Goal: Task Accomplishment & Management: Manage account settings

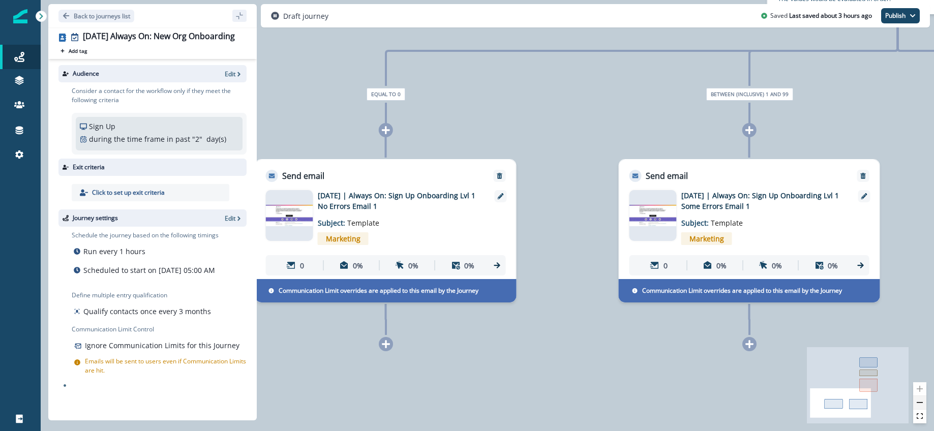
click at [922, 402] on icon "zoom out" at bounding box center [920, 402] width 6 height 1
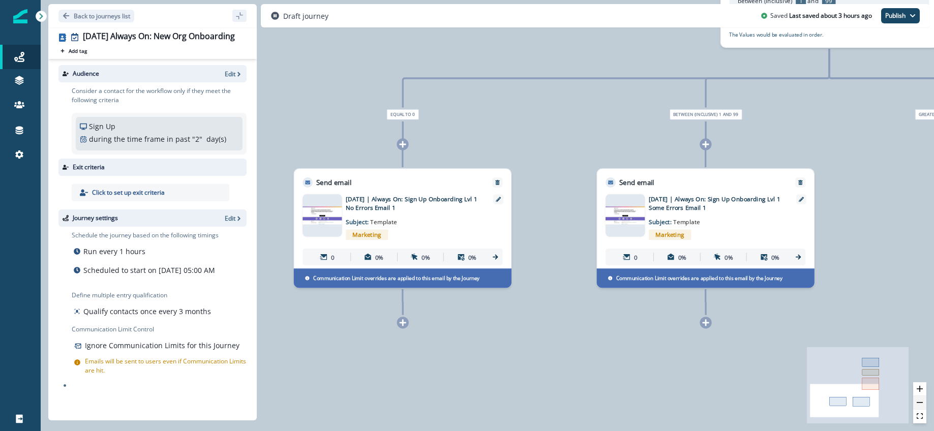
click at [922, 402] on icon "zoom out" at bounding box center [920, 402] width 6 height 1
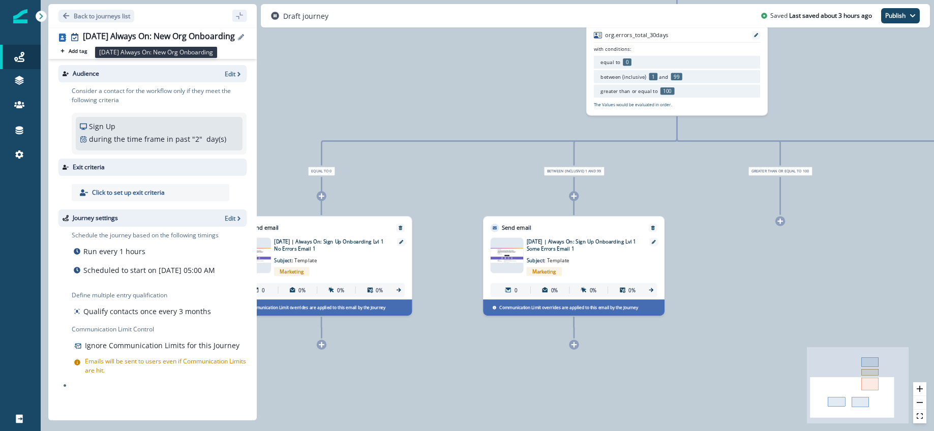
click at [124, 36] on div "[DATE] Always On: New Org Onboarding" at bounding box center [159, 37] width 152 height 11
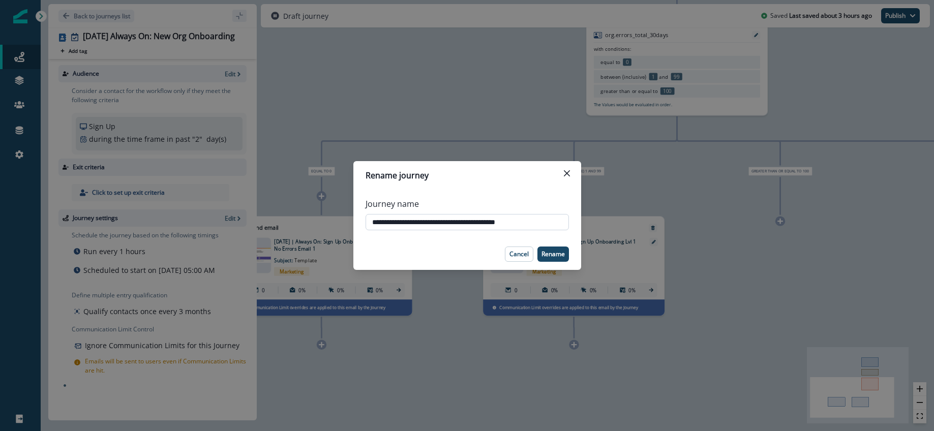
click at [521, 222] on input "**********" at bounding box center [467, 222] width 203 height 16
type input "**********"
click at [553, 254] on p "Rename" at bounding box center [552, 254] width 23 height 7
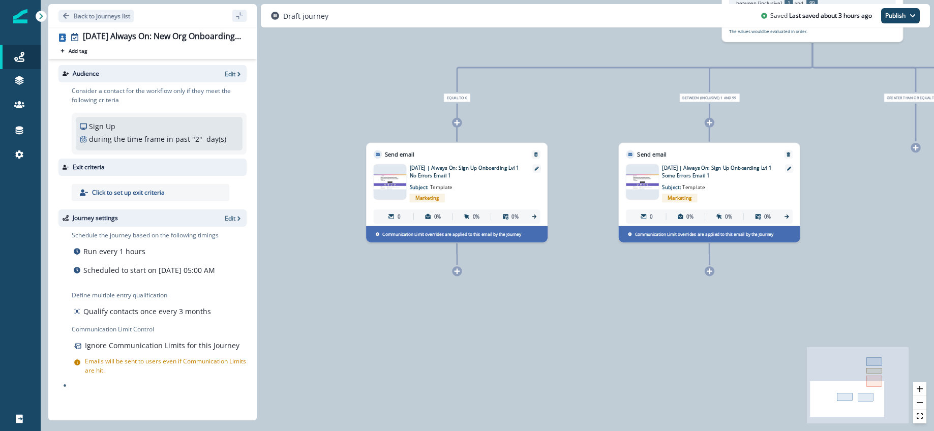
click at [457, 275] on div at bounding box center [457, 271] width 10 height 10
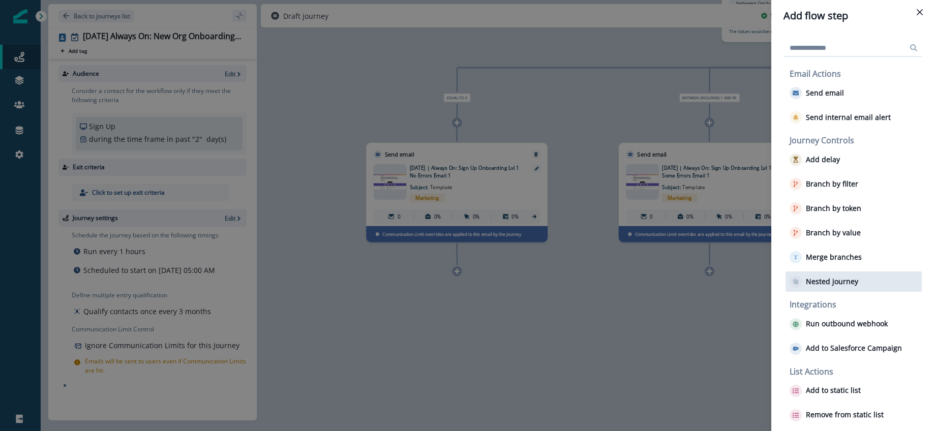
click at [829, 284] on p "Nested journey" at bounding box center [832, 282] width 52 height 9
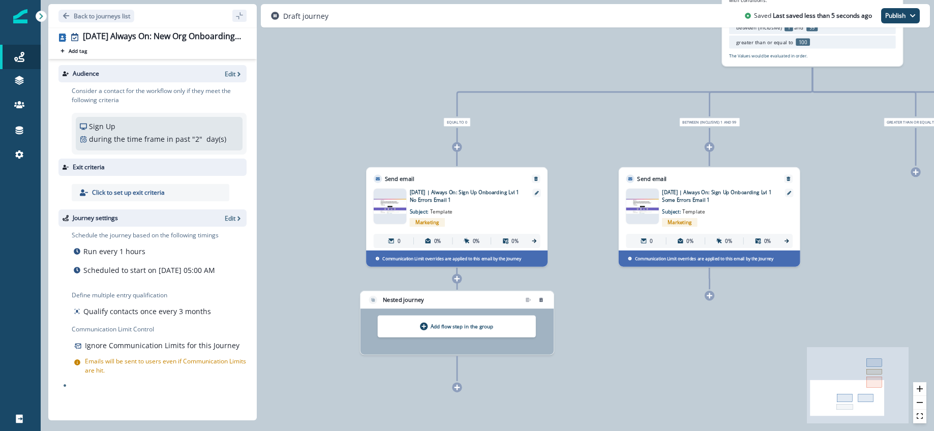
click at [453, 330] on div "Add flow step in the group" at bounding box center [457, 327] width 158 height 22
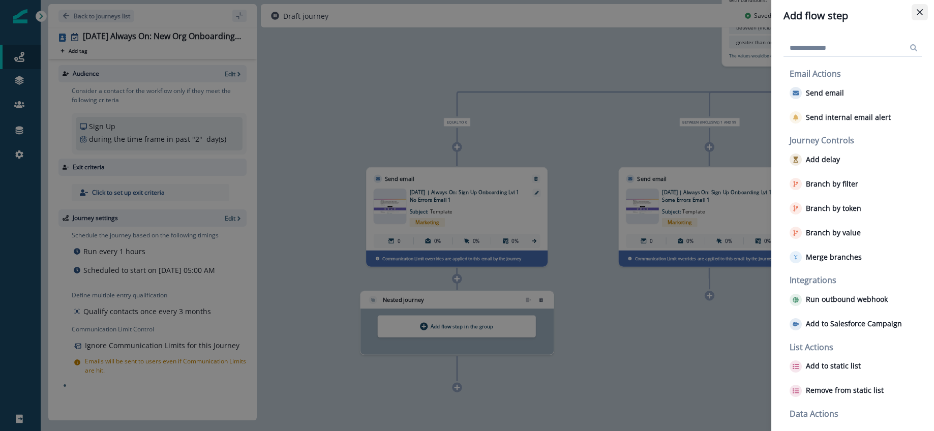
click at [917, 11] on icon "Close" at bounding box center [920, 12] width 6 height 6
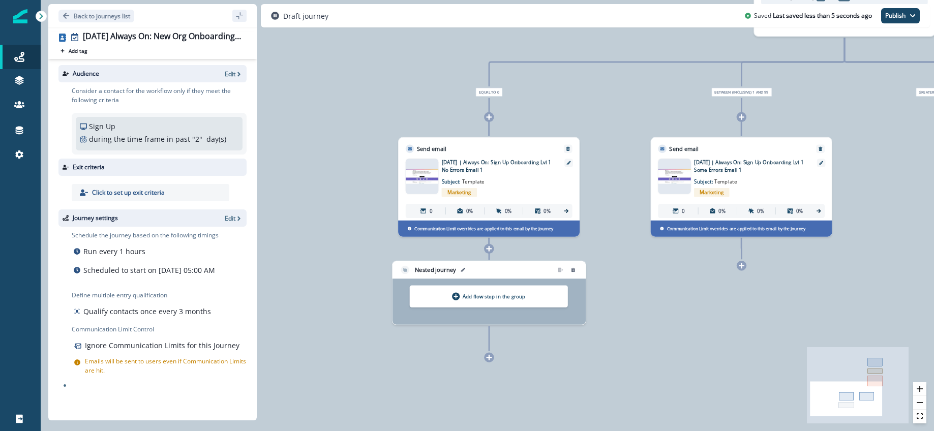
drag, startPoint x: 490, startPoint y: 247, endPoint x: 522, endPoint y: 271, distance: 40.7
click at [522, 272] on div "Nested journey" at bounding box center [471, 269] width 143 height 11
click at [573, 271] on icon "remove-group" at bounding box center [573, 270] width 4 height 4
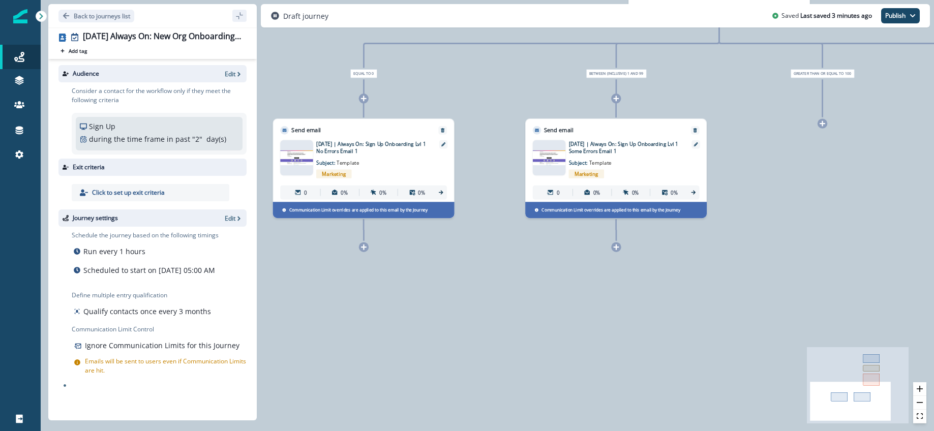
click at [363, 251] on div at bounding box center [364, 247] width 10 height 10
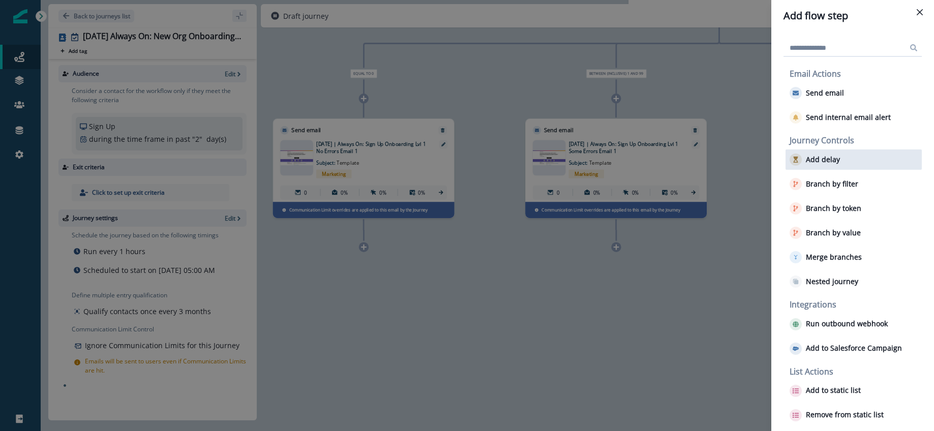
click at [834, 158] on p "Add delay" at bounding box center [823, 160] width 34 height 9
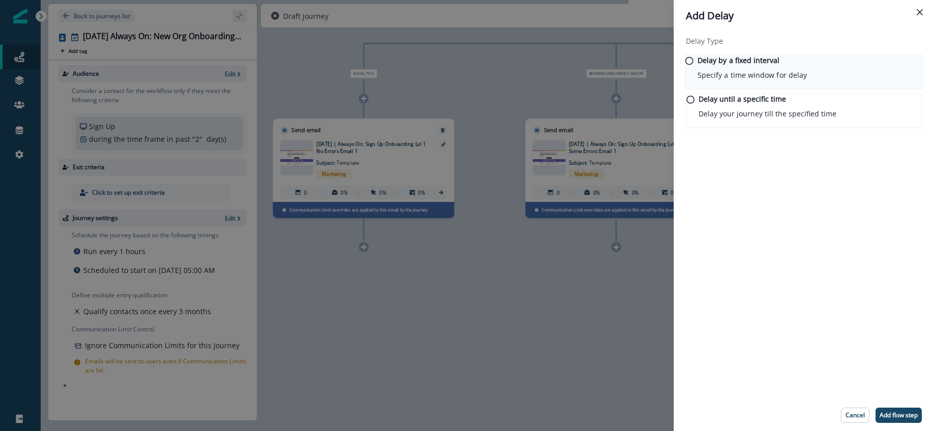
click at [751, 66] on p "Delay by a fixed interval" at bounding box center [739, 60] width 82 height 11
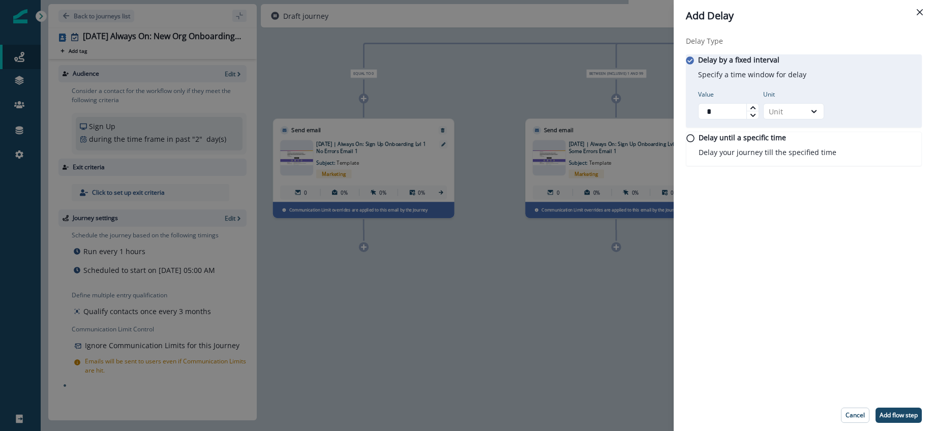
click at [755, 109] on icon at bounding box center [752, 107] width 5 height 3
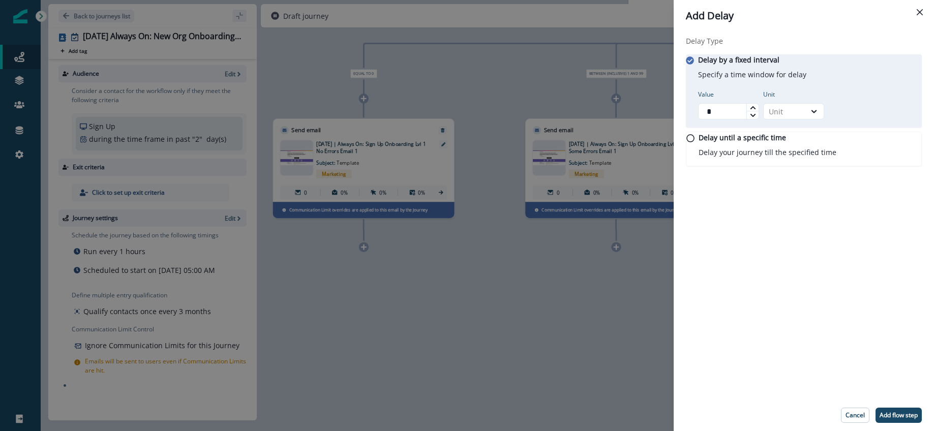
type input "*"
click at [755, 109] on icon at bounding box center [752, 107] width 5 height 3
click at [790, 116] on div "Unit" at bounding box center [785, 111] width 32 height 11
click at [789, 173] on div "Day" at bounding box center [799, 178] width 61 height 19
click at [895, 414] on p "Add flow step" at bounding box center [899, 415] width 38 height 7
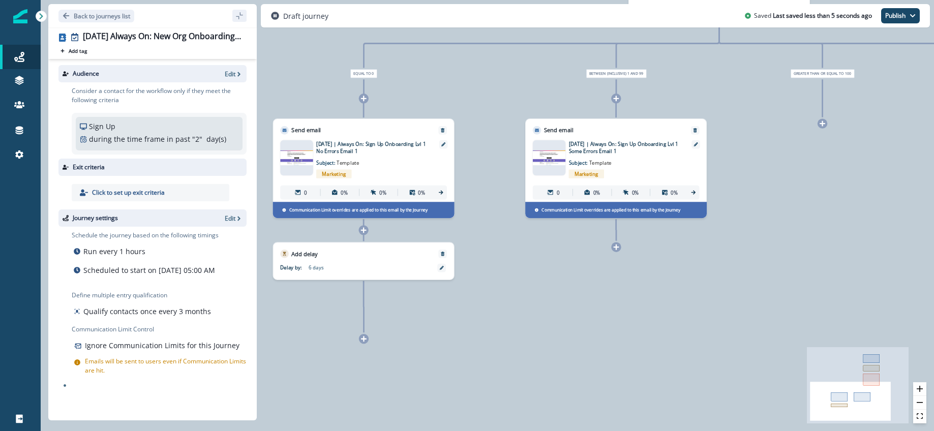
click at [618, 248] on icon at bounding box center [616, 247] width 7 height 7
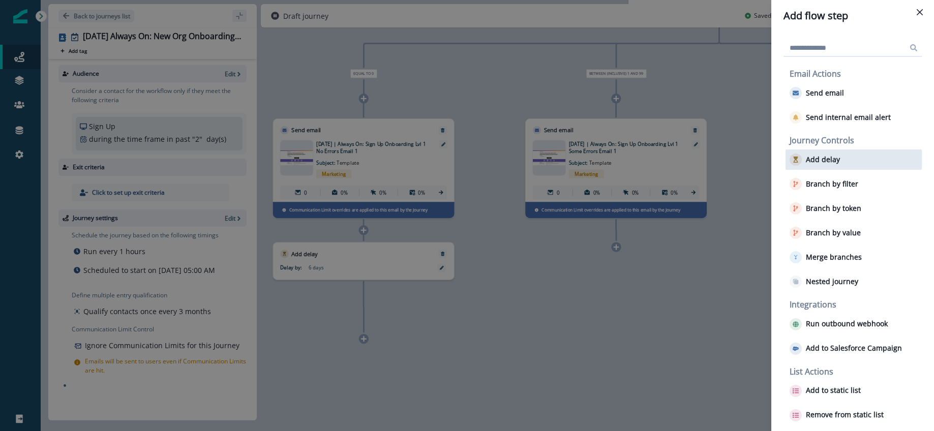
click at [836, 164] on button "Add delay" at bounding box center [815, 160] width 50 height 12
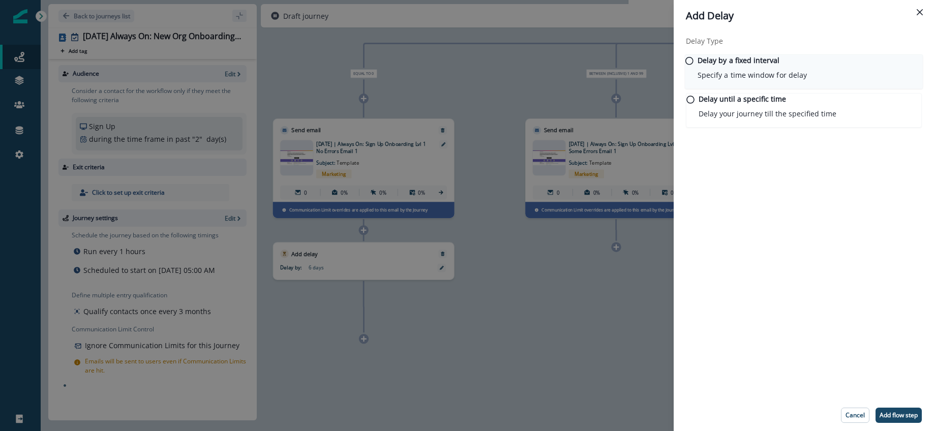
click at [697, 80] on div "Delay by a fixed interval Specify a time window for delay" at bounding box center [804, 71] width 238 height 35
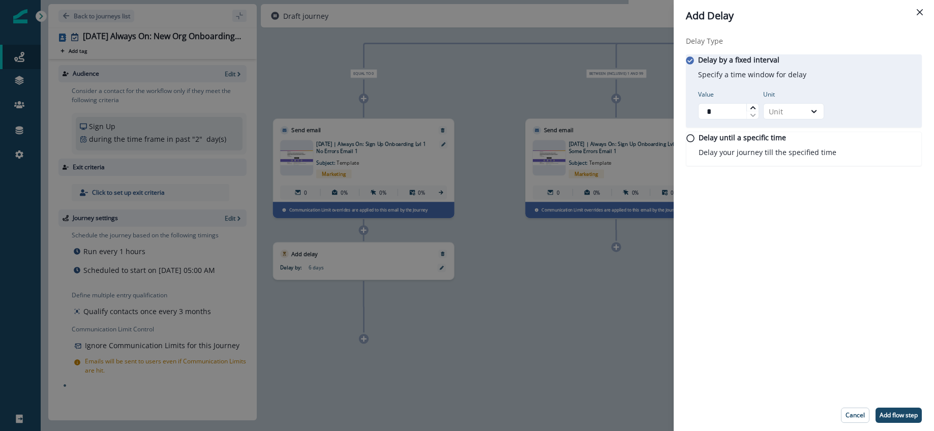
click at [756, 111] on icon at bounding box center [753, 108] width 6 height 6
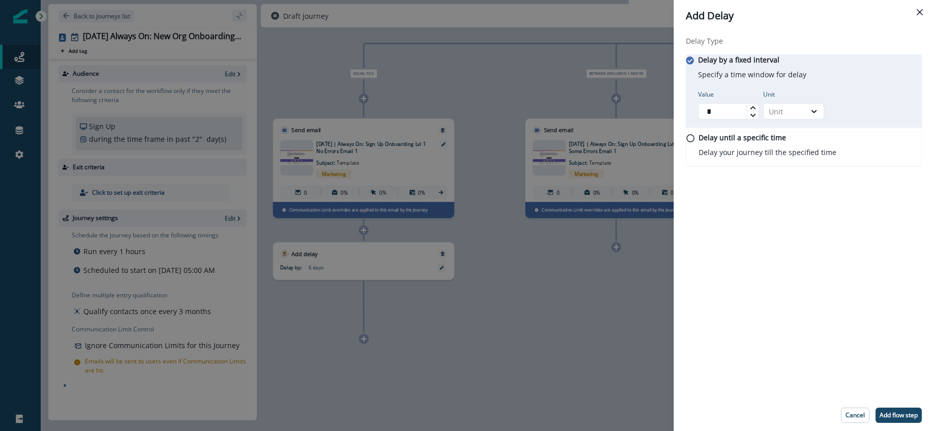
type input "*"
click at [756, 111] on icon at bounding box center [753, 108] width 6 height 6
click at [787, 117] on div "Unit" at bounding box center [785, 111] width 32 height 11
drag, startPoint x: 787, startPoint y: 174, endPoint x: 799, endPoint y: 196, distance: 24.6
click at [787, 174] on div "Day" at bounding box center [799, 178] width 61 height 19
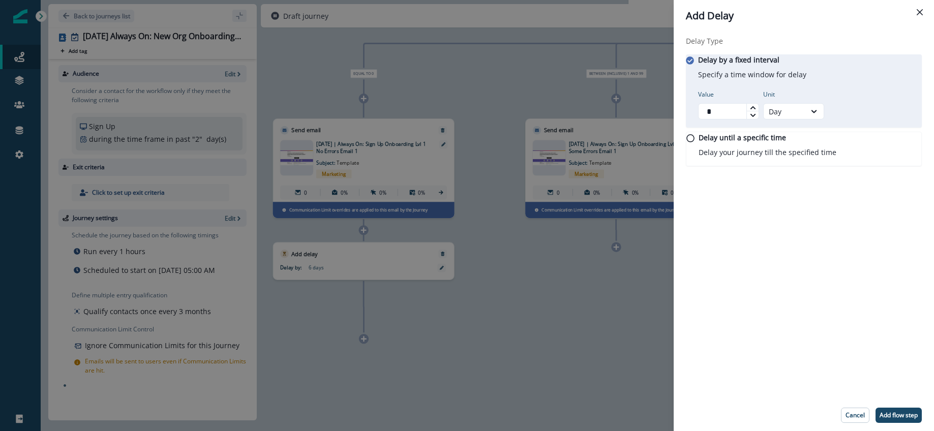
click at [899, 407] on footer "Cancel Add flow step" at bounding box center [804, 416] width 260 height 32
click at [899, 409] on button "Add flow step" at bounding box center [898, 415] width 46 height 15
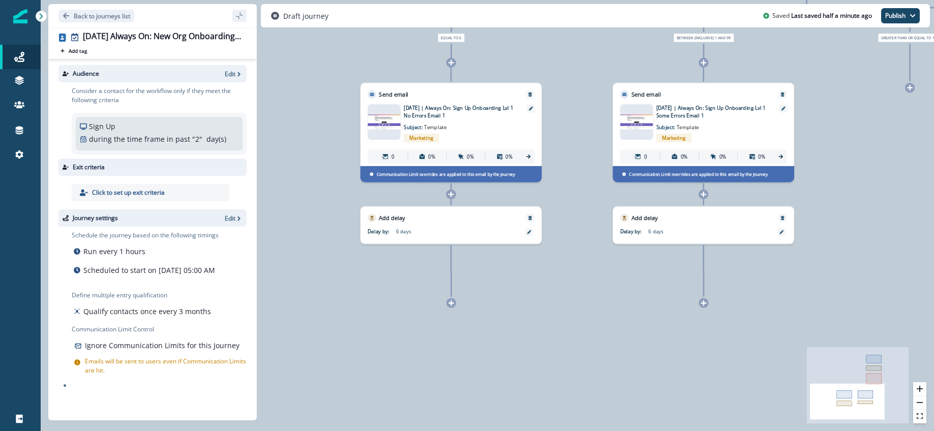
click at [451, 303] on icon at bounding box center [451, 303] width 6 height 6
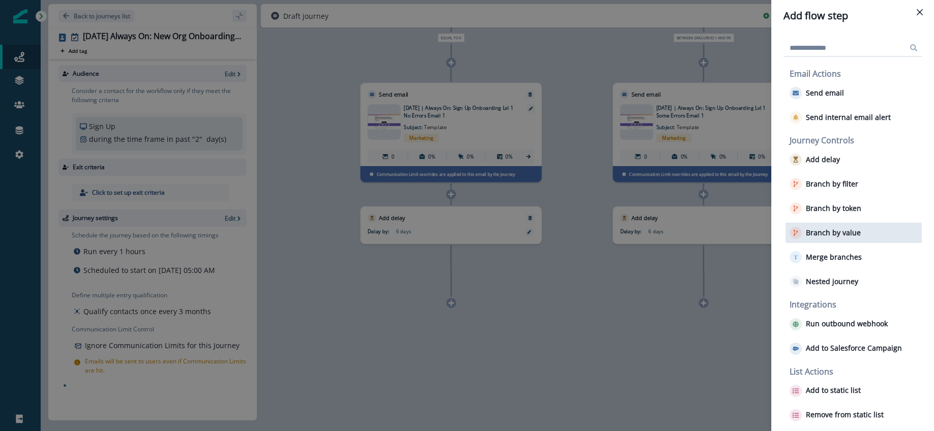
click at [844, 229] on p "Branch by value" at bounding box center [833, 233] width 55 height 9
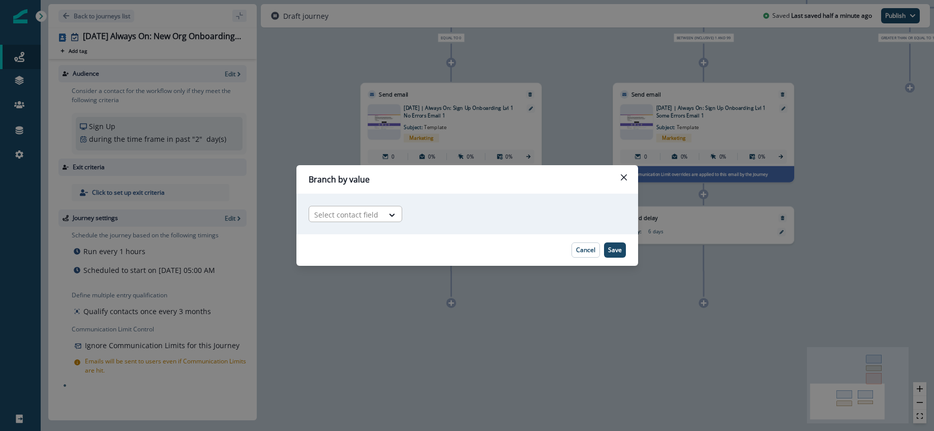
click at [372, 213] on div at bounding box center [346, 214] width 64 height 13
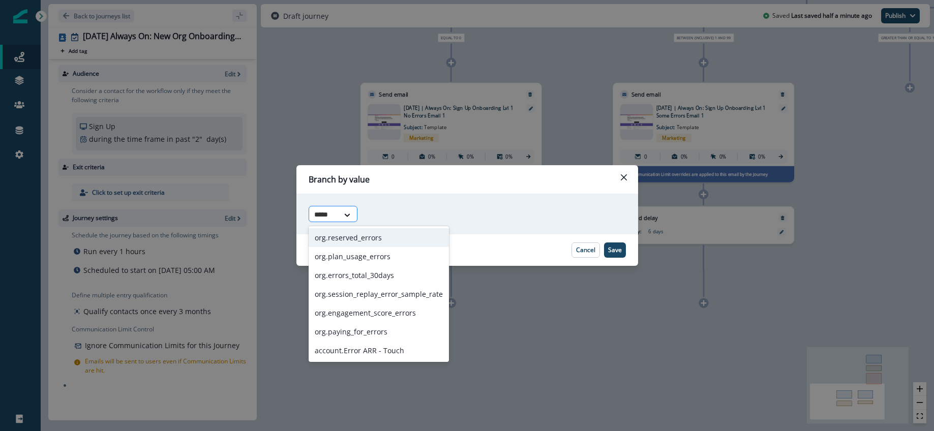
type input "******"
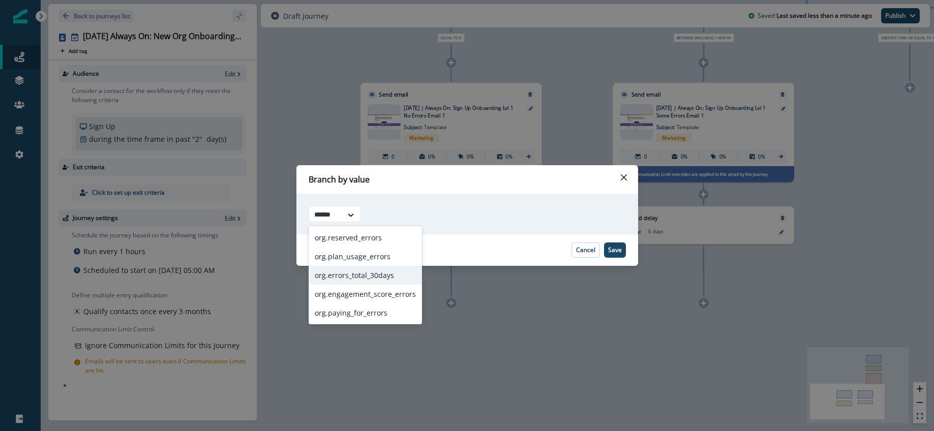
click at [370, 275] on div "org.errors_total_30days" at bounding box center [365, 275] width 113 height 19
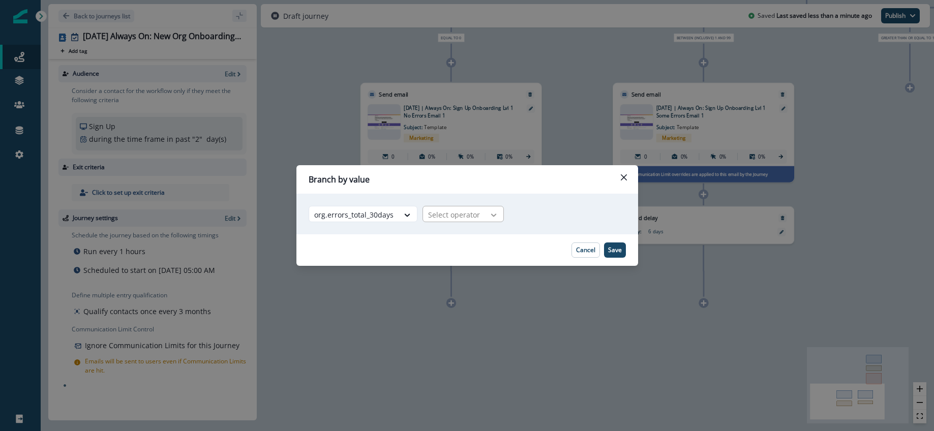
click at [486, 210] on div at bounding box center [493, 215] width 17 height 10
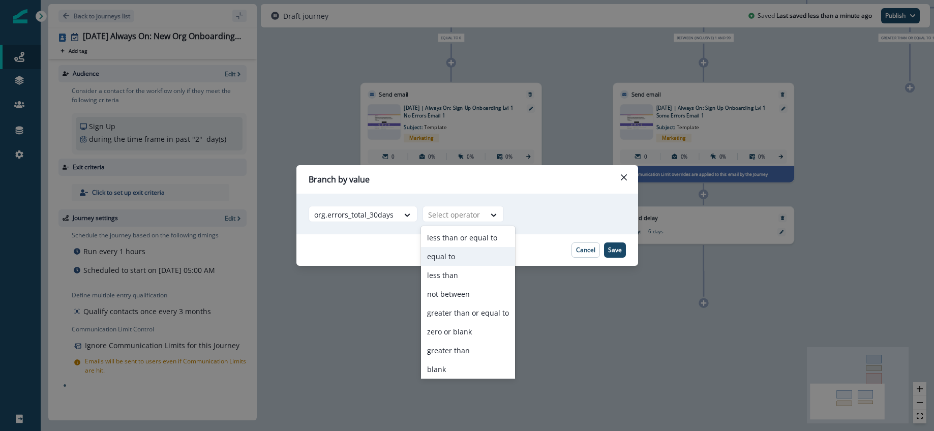
click at [468, 251] on div "equal to" at bounding box center [468, 256] width 94 height 19
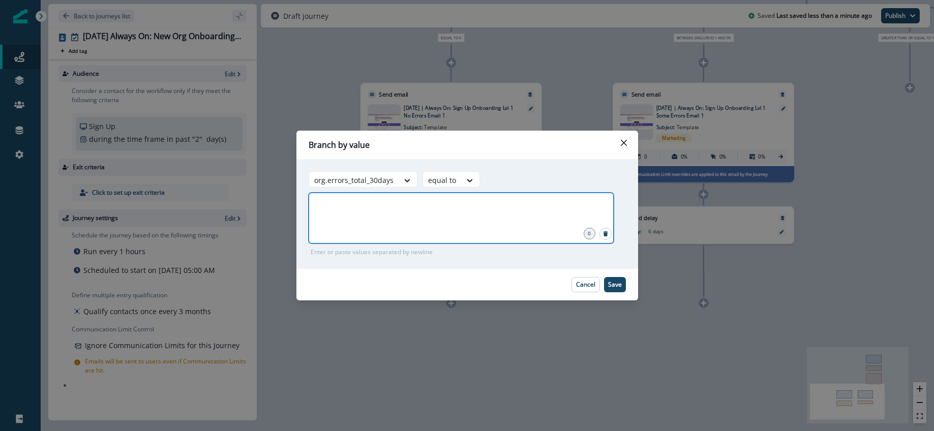
click at [445, 212] on input "number" at bounding box center [461, 205] width 302 height 20
type input "*"
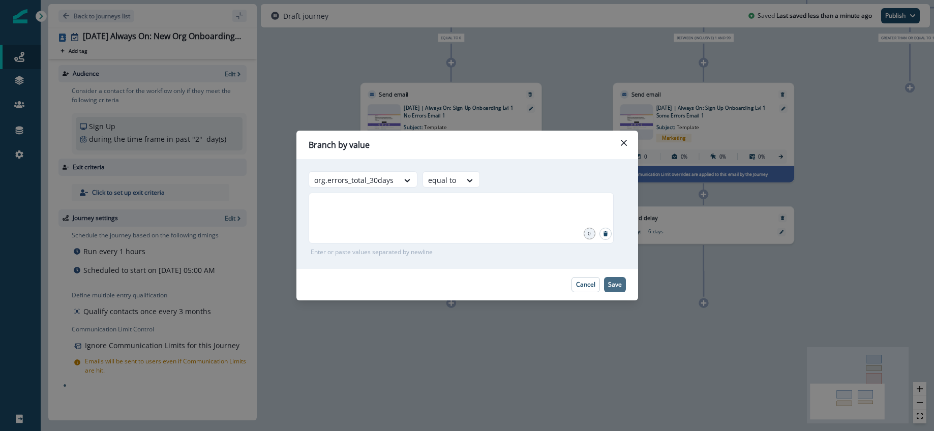
click at [609, 285] on p "Save" at bounding box center [615, 284] width 14 height 7
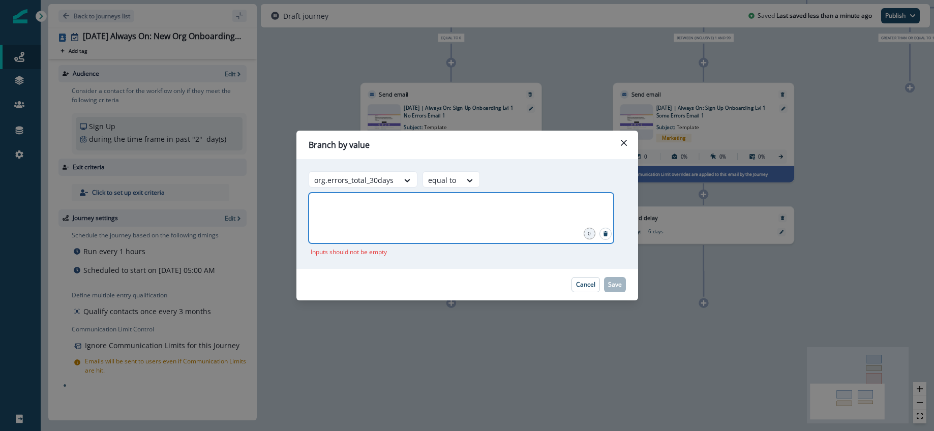
click at [422, 214] on input "*" at bounding box center [461, 205] width 302 height 20
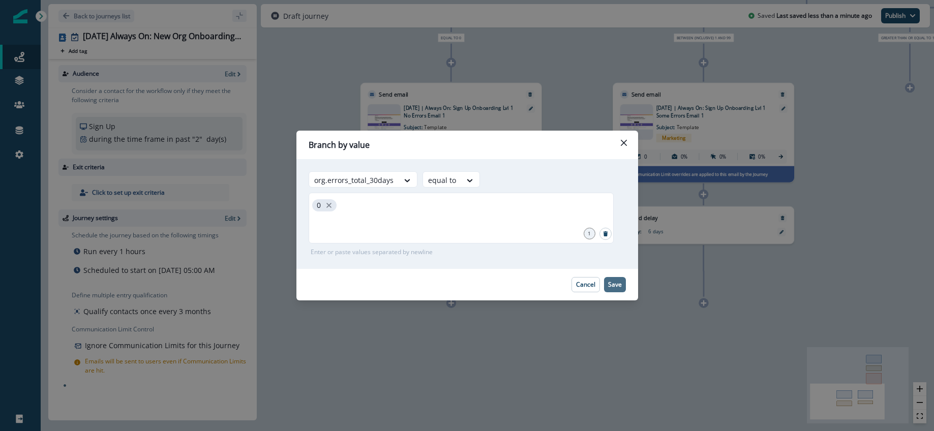
click at [619, 281] on p "Save" at bounding box center [615, 284] width 14 height 7
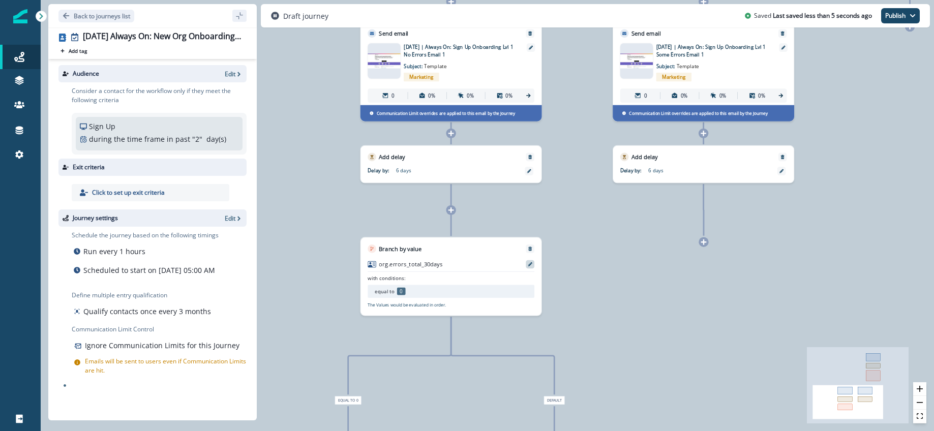
click at [529, 267] on div at bounding box center [530, 264] width 9 height 9
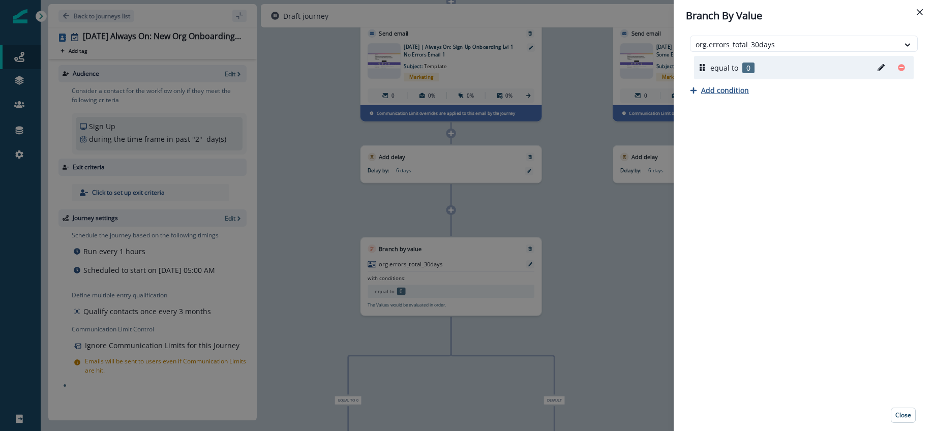
click at [738, 89] on p "Add condition" at bounding box center [725, 90] width 48 height 10
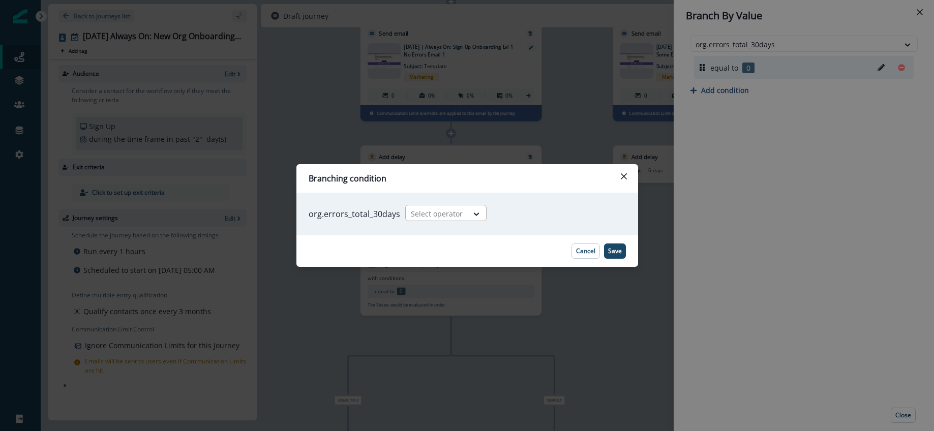
click at [450, 213] on div at bounding box center [437, 213] width 52 height 13
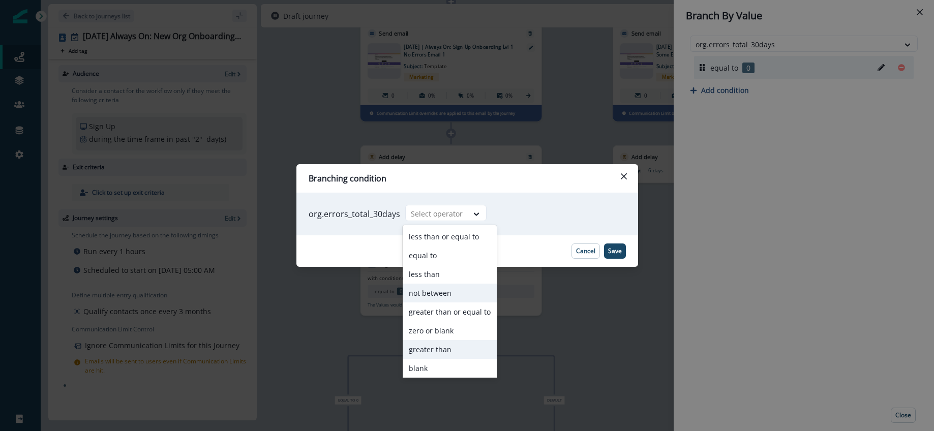
scroll to position [58, 0]
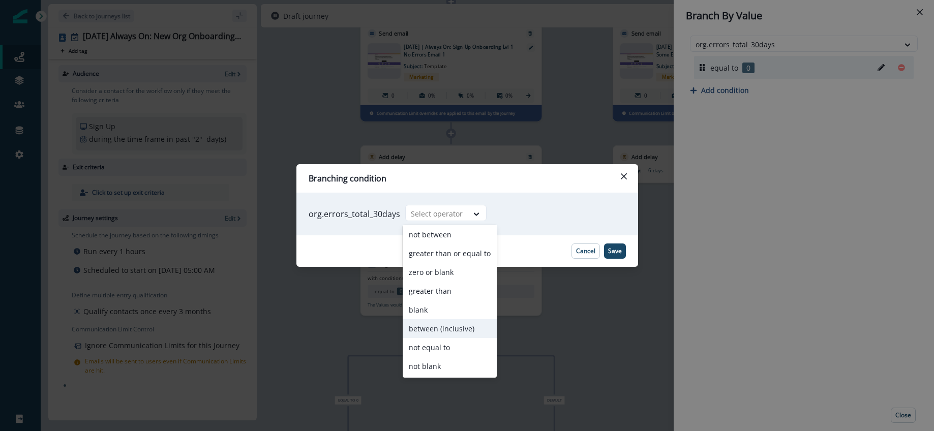
click at [436, 327] on div "between (inclusive)" at bounding box center [450, 328] width 94 height 19
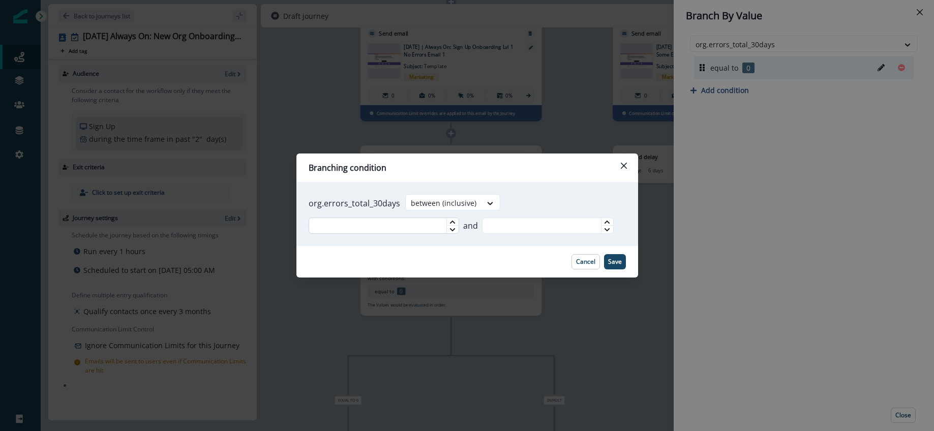
click at [403, 228] on input "text" at bounding box center [384, 226] width 150 height 16
type input "*"
click at [518, 227] on input "text" at bounding box center [548, 226] width 132 height 16
type input "**"
click at [620, 263] on p "Save" at bounding box center [615, 261] width 14 height 7
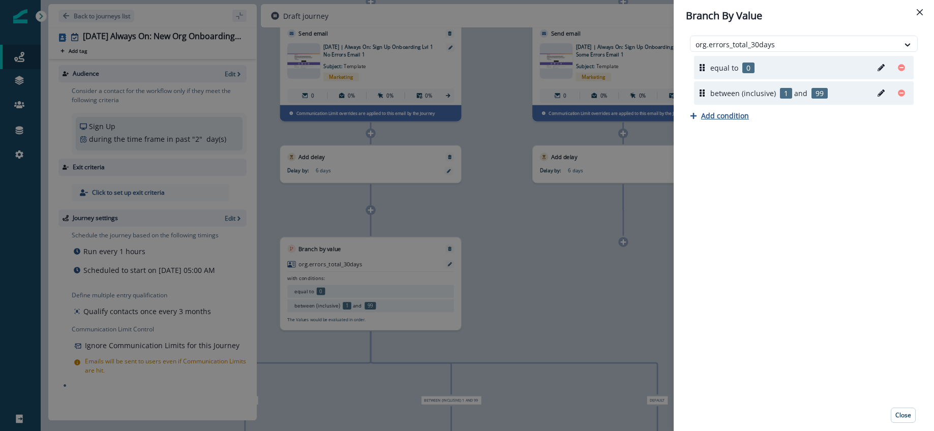
click at [737, 117] on p "Add condition" at bounding box center [725, 116] width 48 height 10
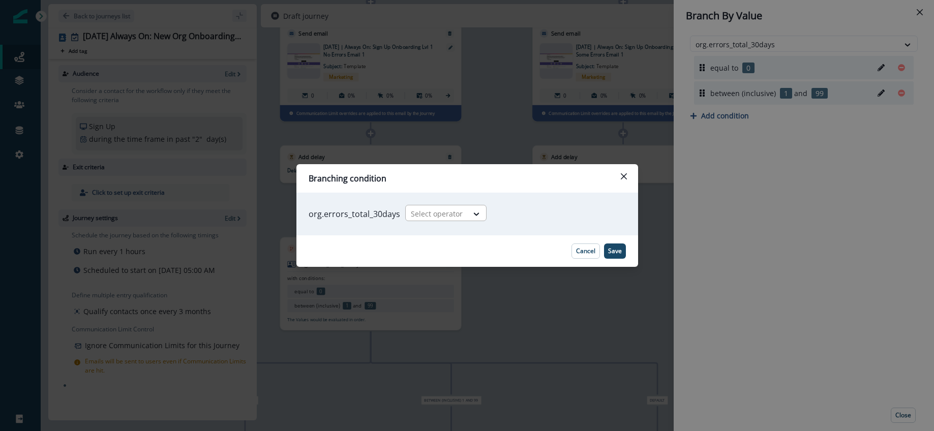
click at [457, 216] on div at bounding box center [437, 213] width 52 height 13
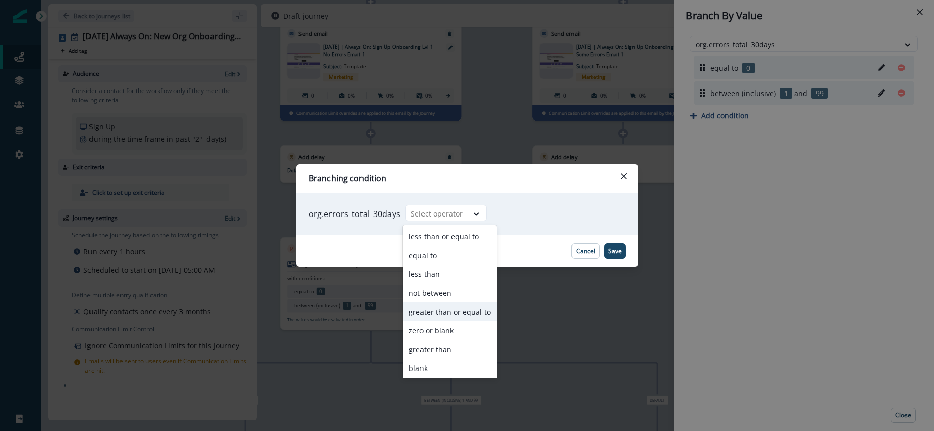
click at [455, 309] on div "greater than or equal to" at bounding box center [450, 312] width 94 height 19
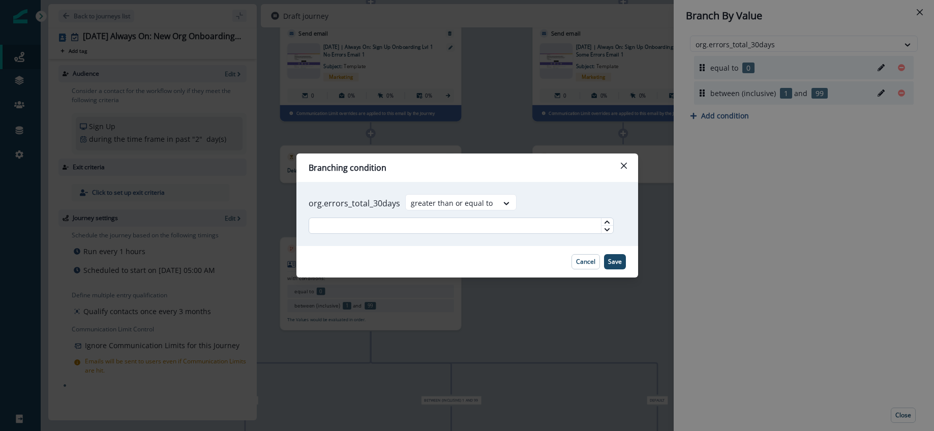
click at [462, 225] on input "text" at bounding box center [461, 226] width 305 height 16
type input "***"
click at [620, 258] on p "Save" at bounding box center [615, 261] width 14 height 7
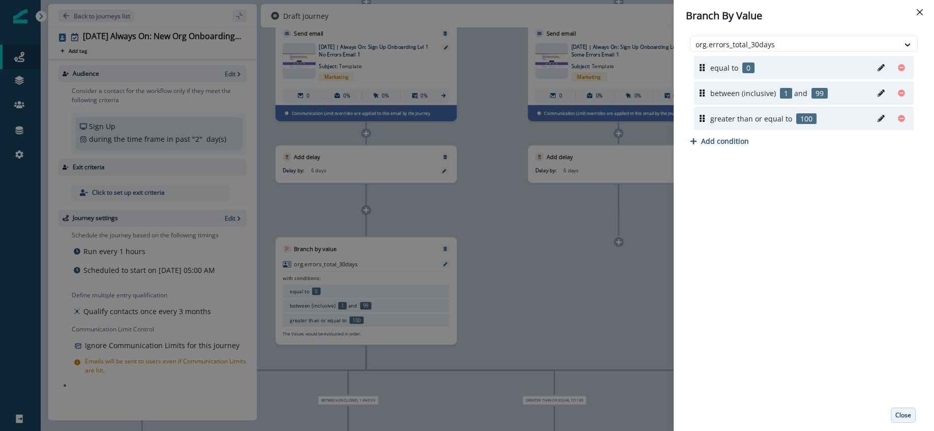
click at [909, 420] on button "Close" at bounding box center [903, 415] width 25 height 15
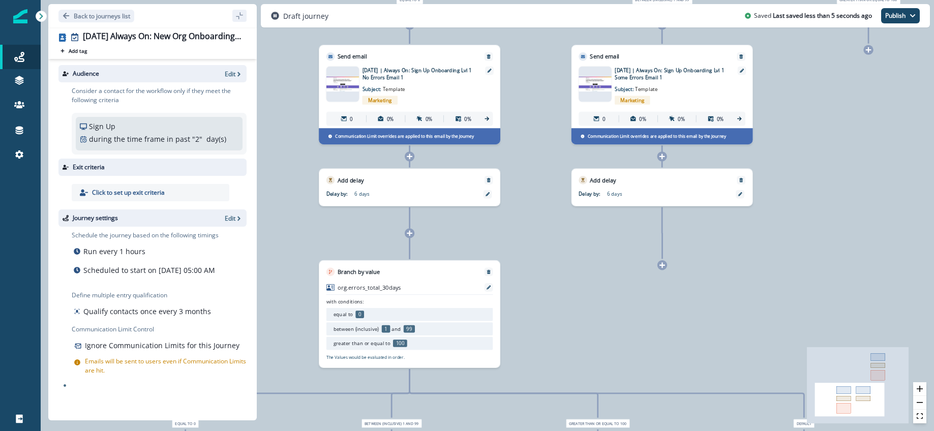
click at [662, 265] on icon at bounding box center [662, 265] width 6 height 6
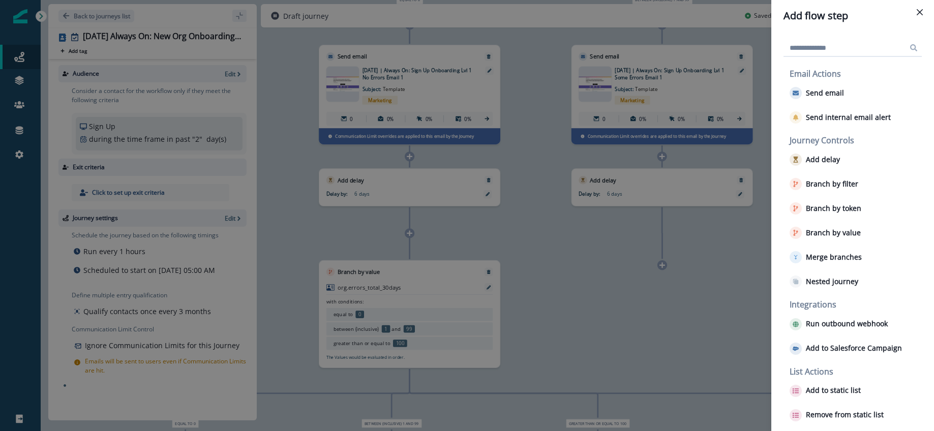
click at [693, 246] on div "Add flow step Email Actions Send email Send internal email alert Journey Contro…" at bounding box center [467, 215] width 934 height 431
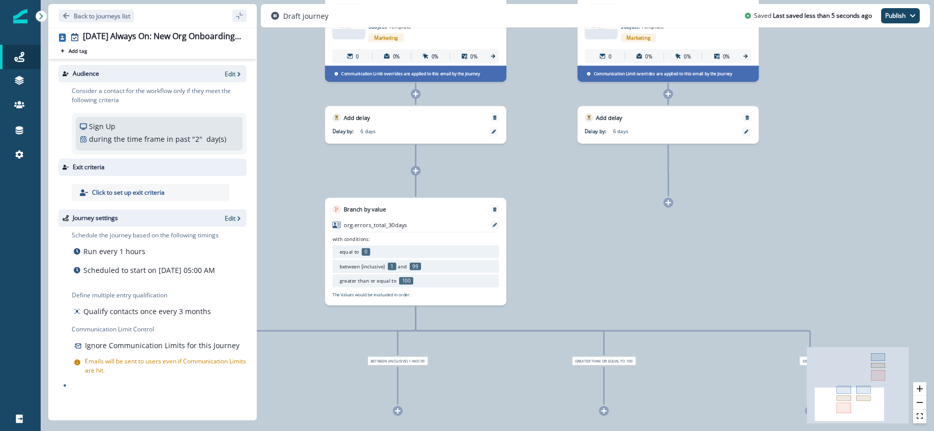
click at [666, 201] on icon at bounding box center [668, 202] width 7 height 7
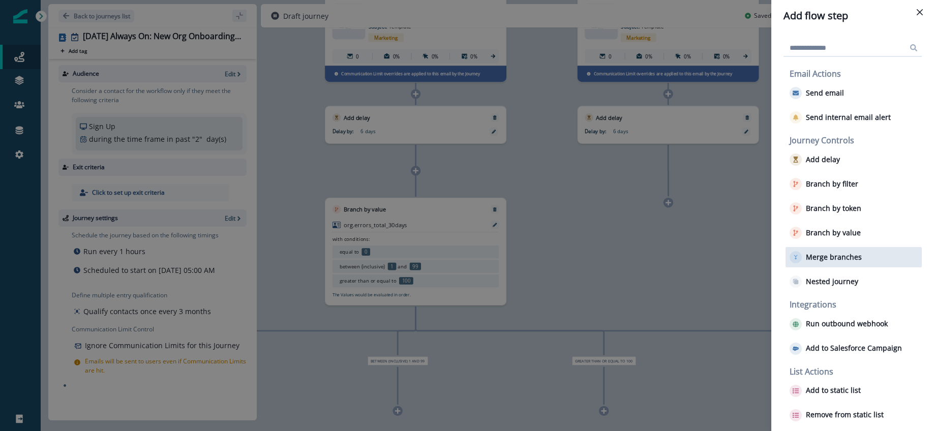
click at [830, 255] on p "Merge branches" at bounding box center [834, 257] width 56 height 9
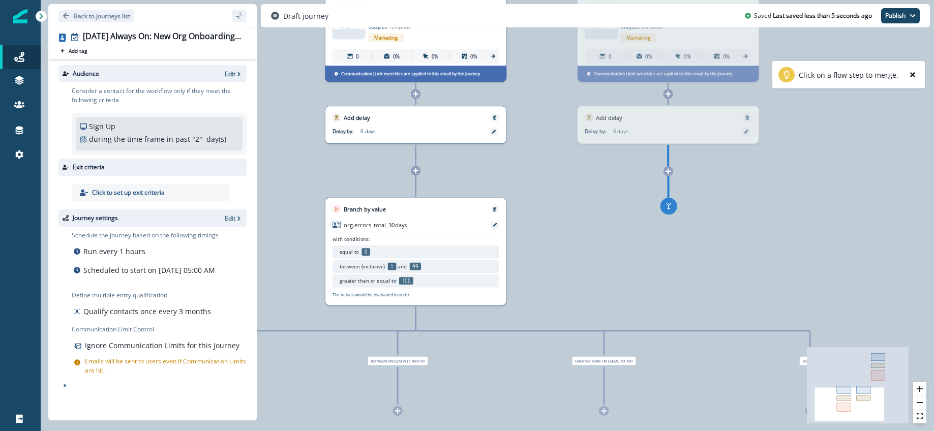
click at [415, 171] on icon at bounding box center [416, 171] width 6 height 6
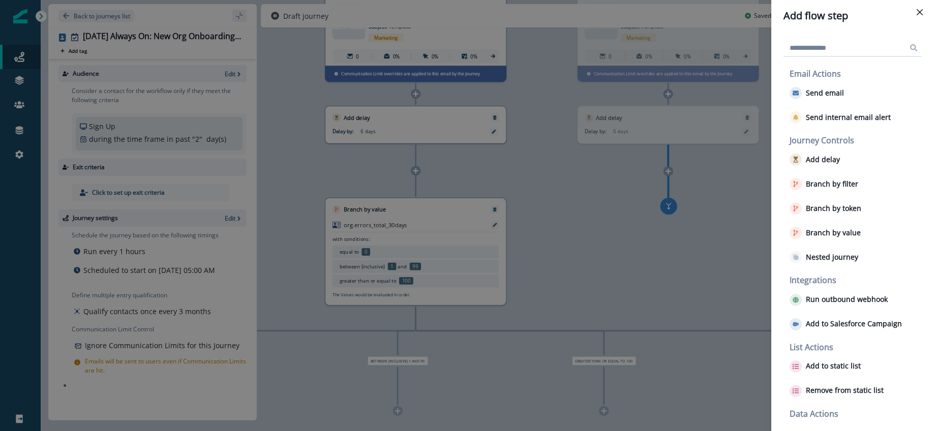
click at [427, 211] on div "Add flow step Email Actions Send email Send internal email alert Journey Contro…" at bounding box center [467, 215] width 934 height 431
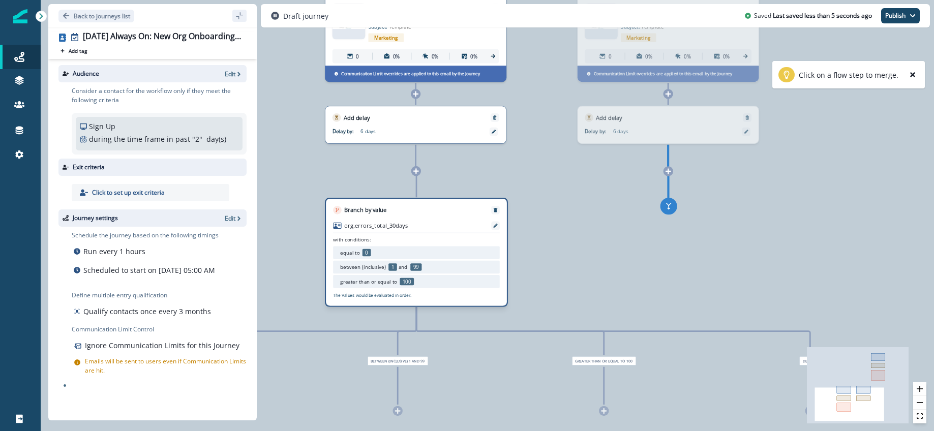
click at [449, 219] on div "Branch by value org.errors_total_30days with conditions: equal to 0 between (in…" at bounding box center [416, 252] width 183 height 109
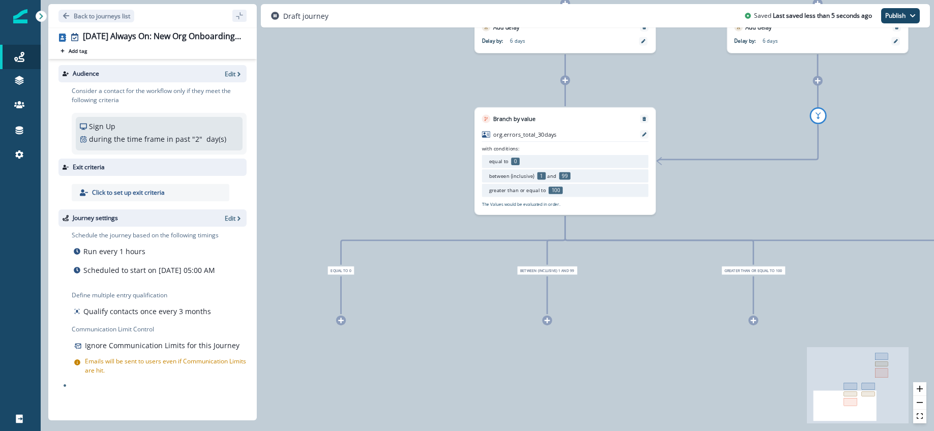
click at [342, 321] on icon at bounding box center [341, 320] width 7 height 7
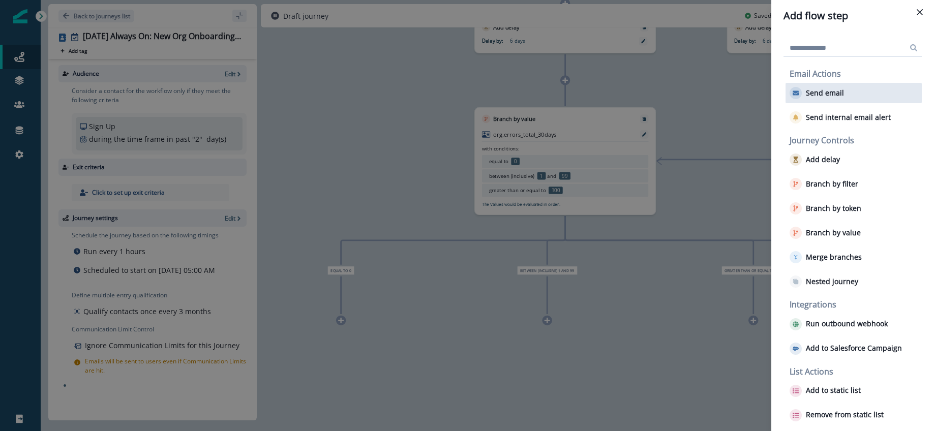
click at [847, 96] on div "Send email" at bounding box center [854, 93] width 136 height 20
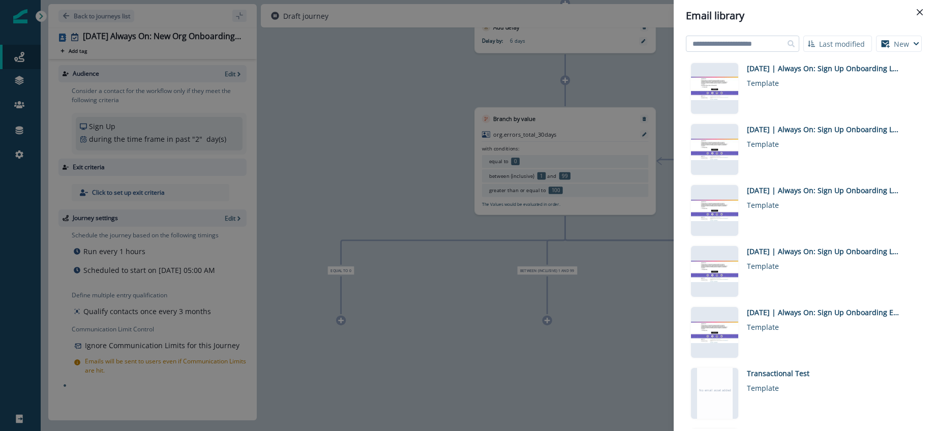
click at [748, 45] on input at bounding box center [742, 44] width 113 height 16
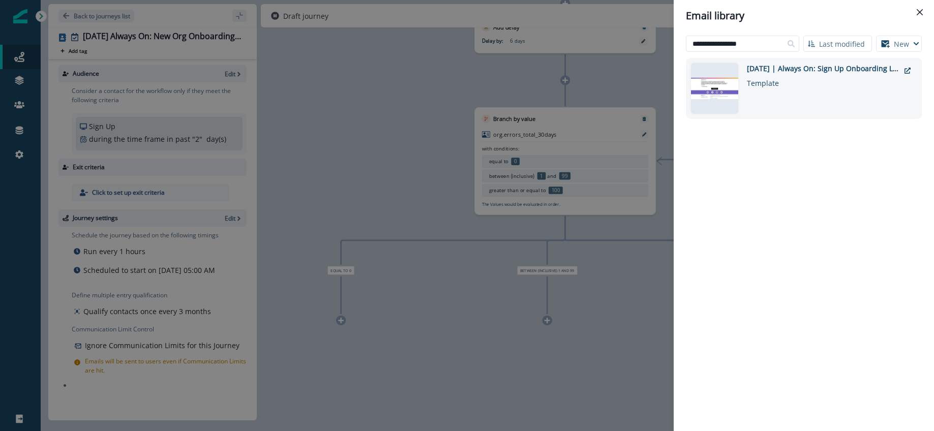
type input "**********"
click at [786, 75] on div "Template" at bounding box center [823, 81] width 153 height 15
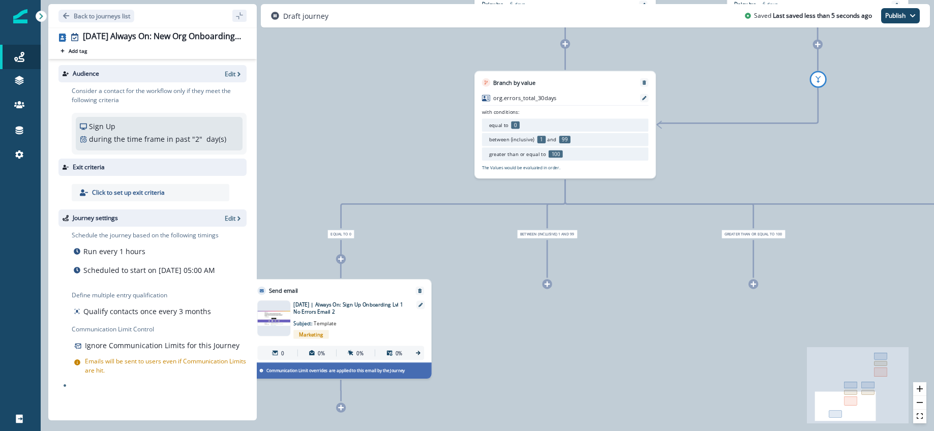
click at [549, 282] on icon at bounding box center [547, 284] width 7 height 7
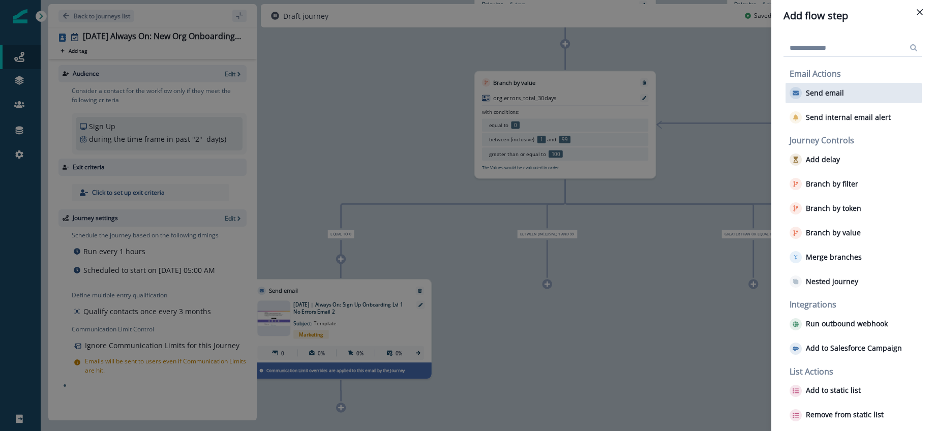
click at [819, 93] on p "Send email" at bounding box center [825, 93] width 38 height 9
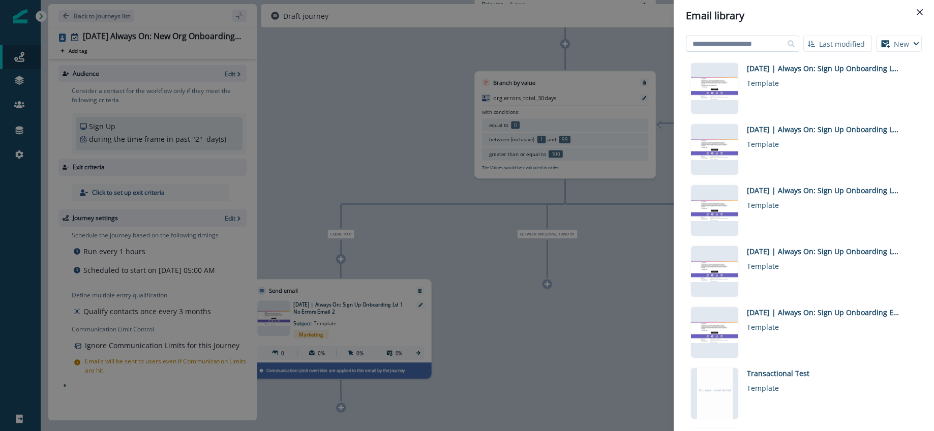
click at [747, 44] on input at bounding box center [742, 44] width 113 height 16
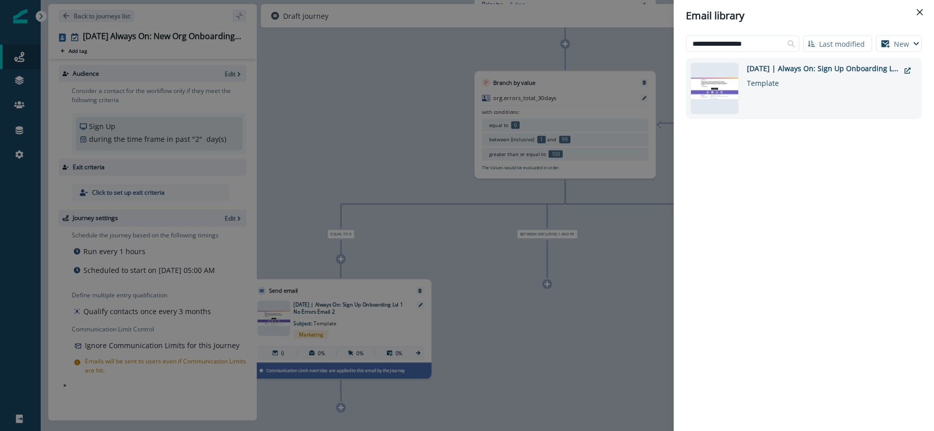
type input "**********"
click at [775, 73] on div "2025-08-25 | Always On: Sign Up Onboarding Lvl 1 Some Errors Email 2" at bounding box center [823, 68] width 153 height 11
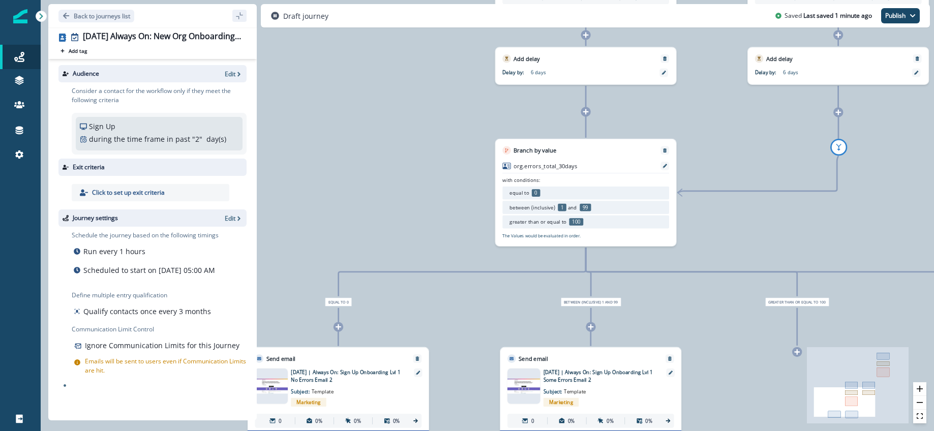
click at [129, 193] on p "Click to set up exit criteria" at bounding box center [128, 192] width 73 height 9
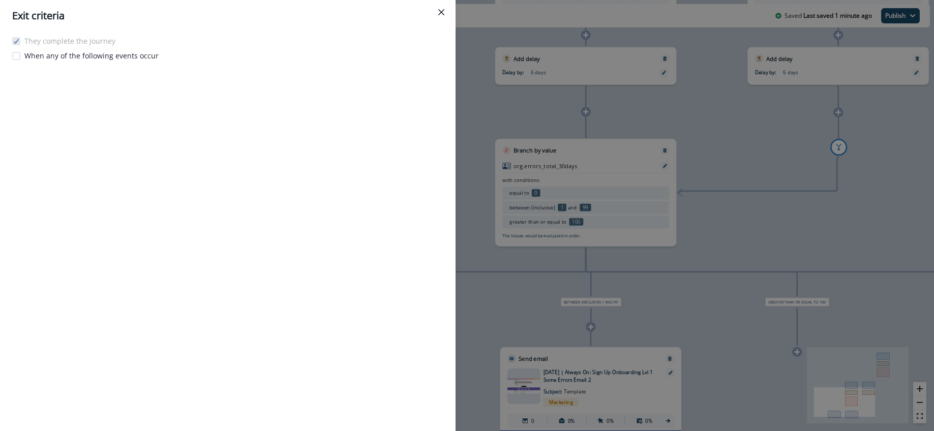
click at [12, 54] on span at bounding box center [16, 56] width 8 height 8
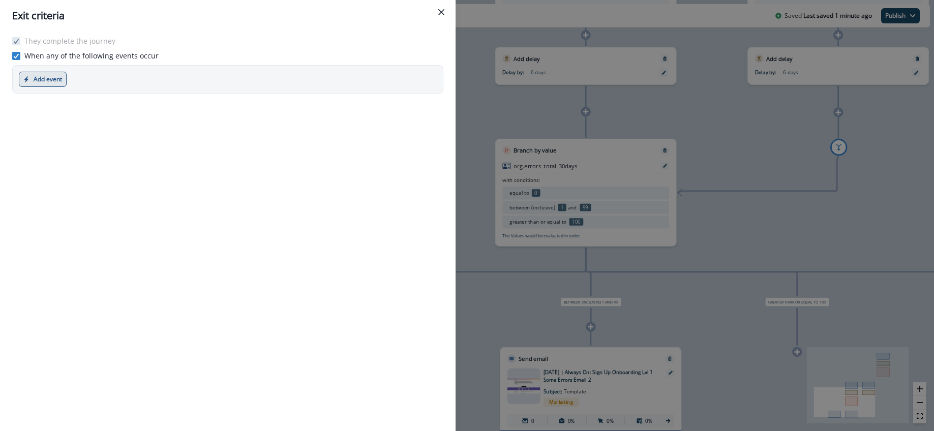
click at [51, 82] on button "Add event" at bounding box center [43, 79] width 48 height 15
click at [74, 105] on button "Product event" at bounding box center [75, 104] width 113 height 17
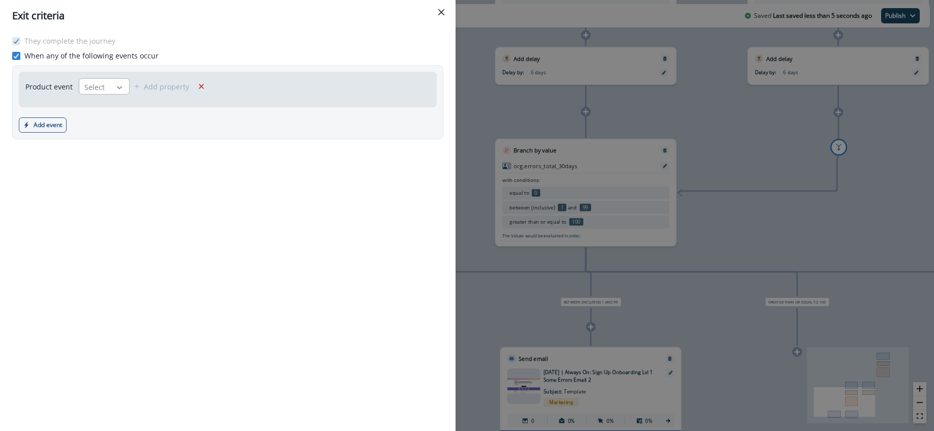
click at [111, 88] on div at bounding box center [119, 87] width 17 height 10
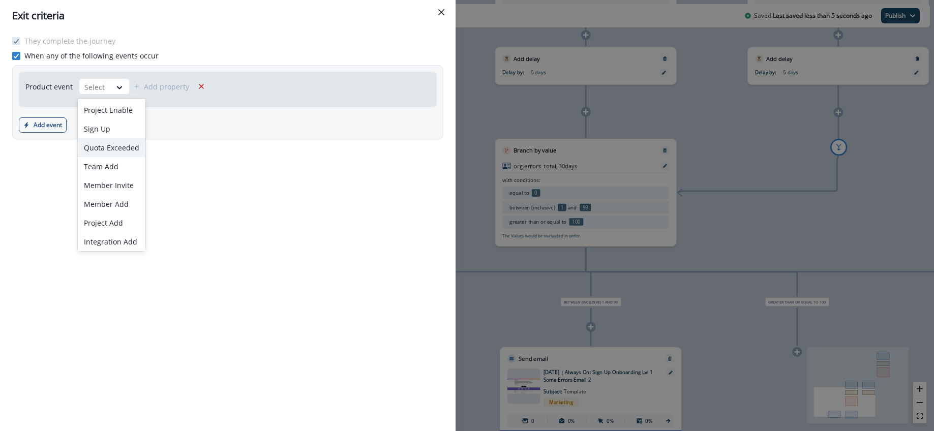
scroll to position [21, 0]
drag, startPoint x: 194, startPoint y: 142, endPoint x: 191, endPoint y: 131, distance: 11.5
click at [193, 141] on div "They complete the journey When any of the following events occur Product event …" at bounding box center [228, 232] width 456 height 400
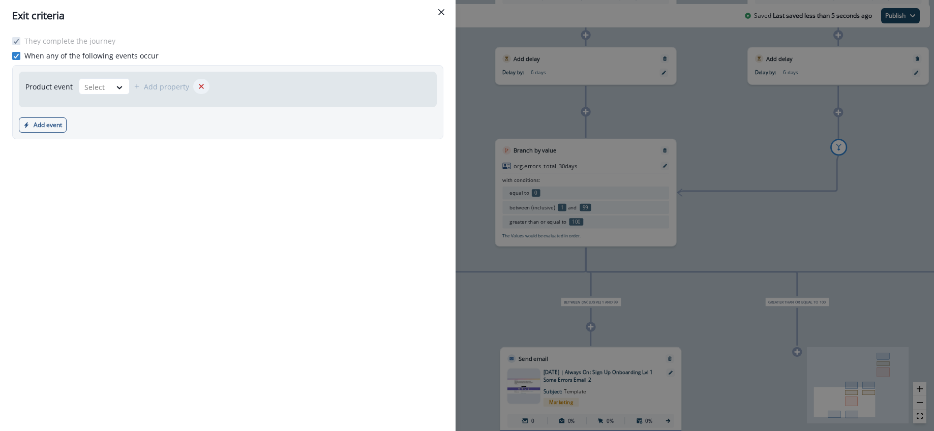
click at [197, 86] on icon "Remove" at bounding box center [201, 86] width 9 height 9
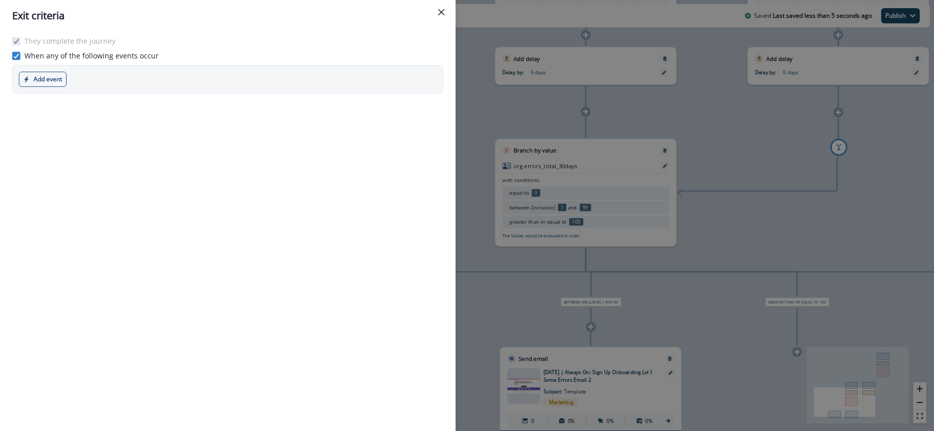
drag, startPoint x: 442, startPoint y: 13, endPoint x: 431, endPoint y: 19, distance: 12.5
click at [442, 13] on icon "Close" at bounding box center [441, 12] width 6 height 6
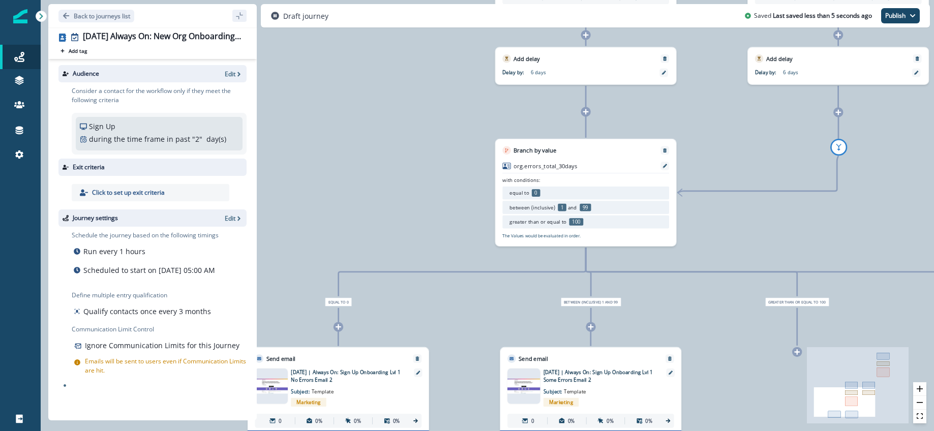
click at [152, 188] on p "Click to set up exit criteria" at bounding box center [128, 192] width 73 height 9
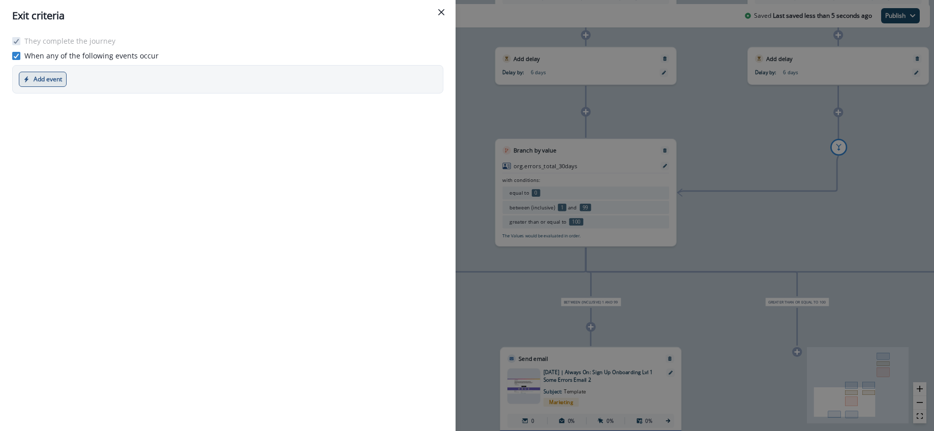
click at [40, 76] on button "Add event" at bounding box center [43, 79] width 48 height 15
click at [72, 125] on button "Marketing event" at bounding box center [75, 120] width 113 height 17
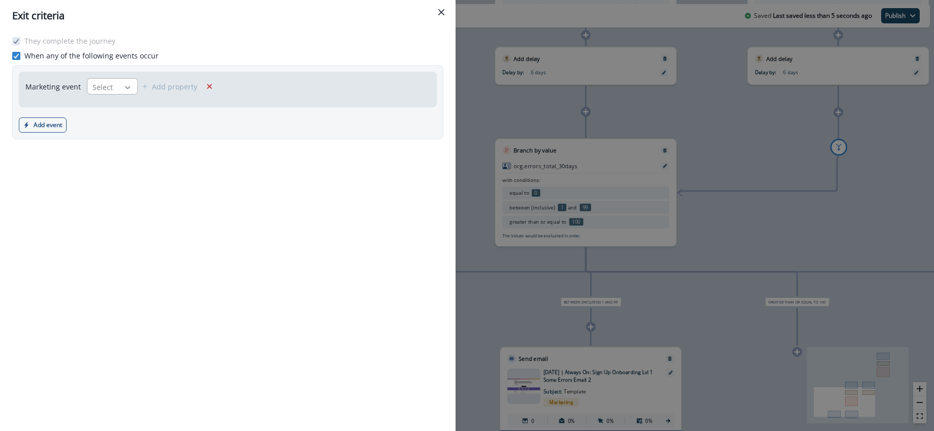
click at [123, 88] on icon at bounding box center [127, 87] width 9 height 10
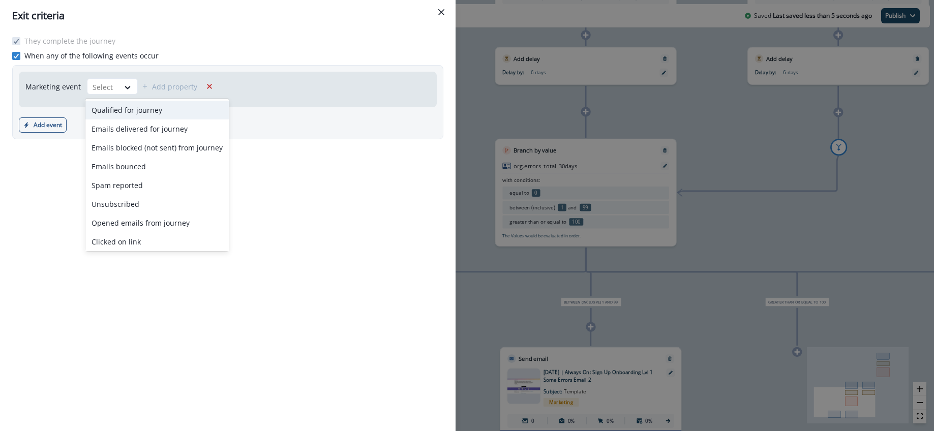
click at [140, 113] on div "Qualified for journey" at bounding box center [156, 110] width 143 height 19
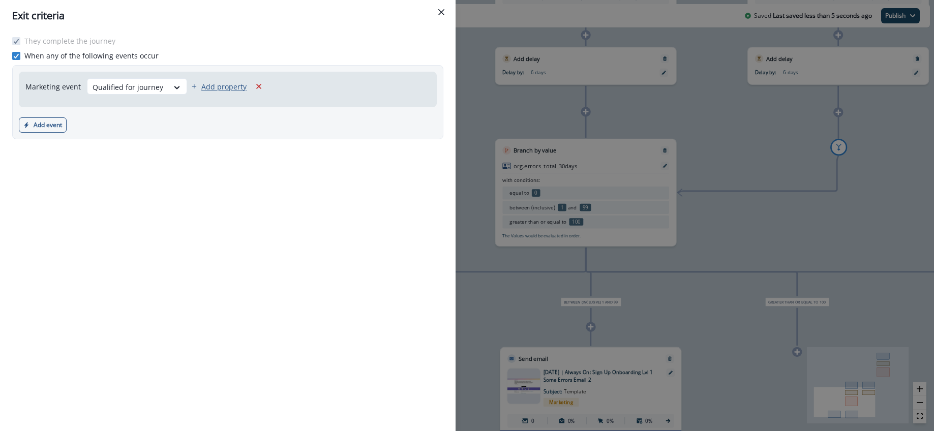
click at [210, 86] on p "Add property" at bounding box center [223, 87] width 45 height 10
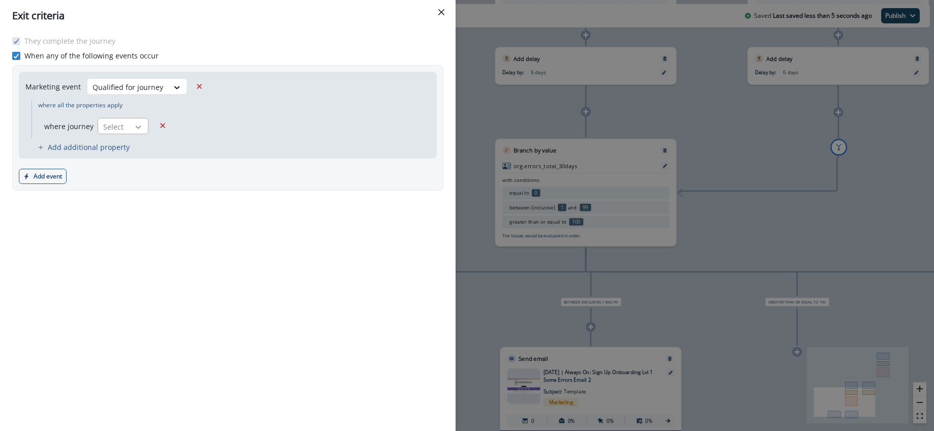
click at [134, 130] on icon at bounding box center [138, 127] width 9 height 10
click at [190, 108] on div "Marketing event Qualified for journey where all the properties apply where jour…" at bounding box center [116, 115] width 194 height 86
click at [439, 13] on icon "Close" at bounding box center [441, 12] width 6 height 6
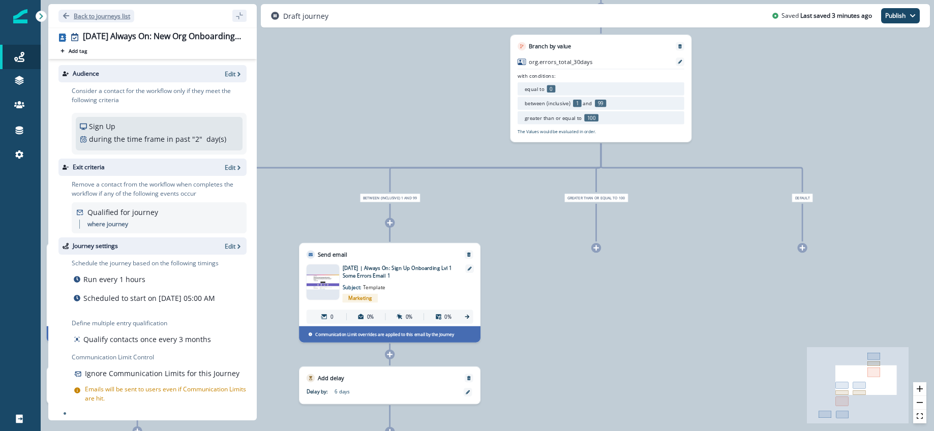
click at [89, 16] on p "Back to journeys list" at bounding box center [102, 16] width 56 height 9
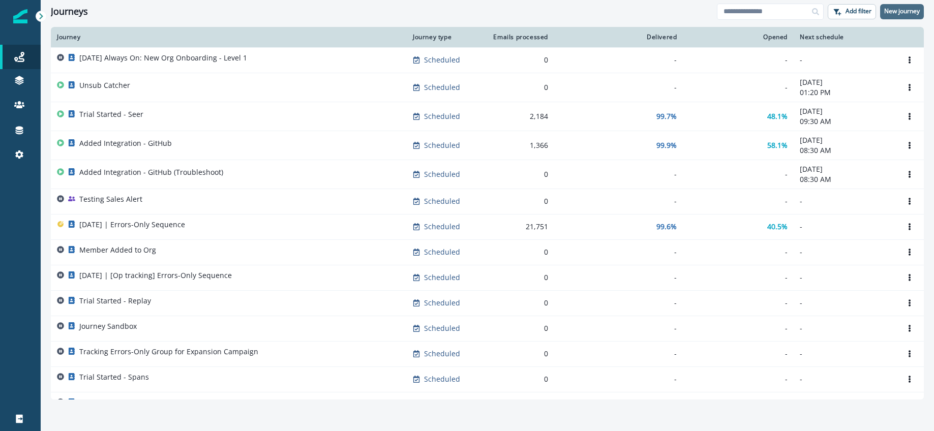
click at [907, 11] on p "New journey" at bounding box center [902, 11] width 36 height 7
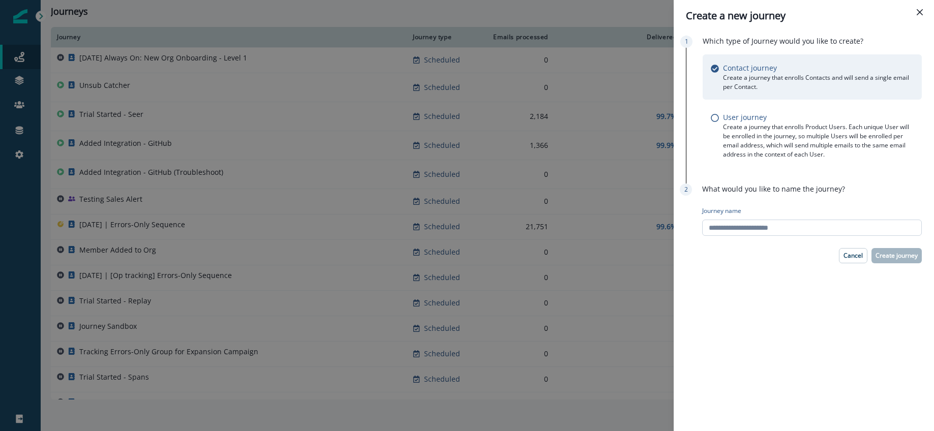
click at [757, 229] on input "Journey name" at bounding box center [812, 228] width 220 height 16
drag, startPoint x: 858, startPoint y: 227, endPoint x: 869, endPoint y: 227, distance: 10.7
click at [858, 227] on input "**********" at bounding box center [812, 228] width 220 height 16
drag, startPoint x: 857, startPoint y: 229, endPoint x: 863, endPoint y: 229, distance: 5.6
click at [858, 229] on input "**********" at bounding box center [812, 228] width 220 height 16
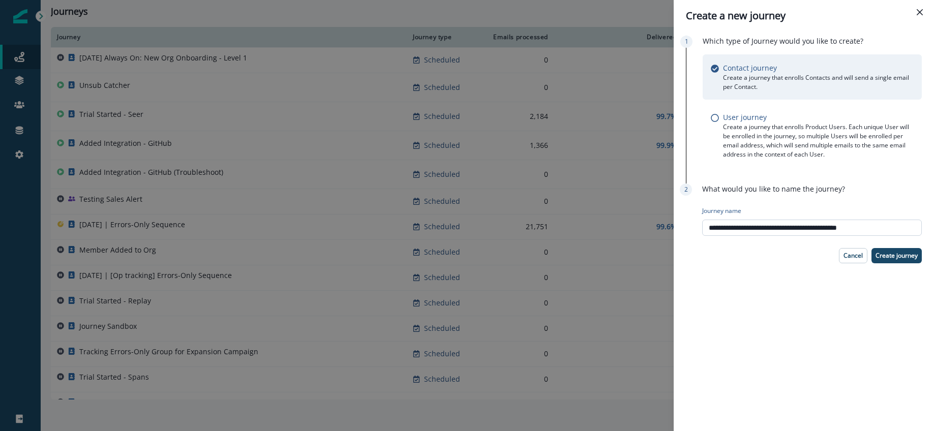
click at [890, 228] on input "**********" at bounding box center [812, 228] width 220 height 16
type input "**********"
click at [898, 254] on p "Create journey" at bounding box center [896, 255] width 42 height 7
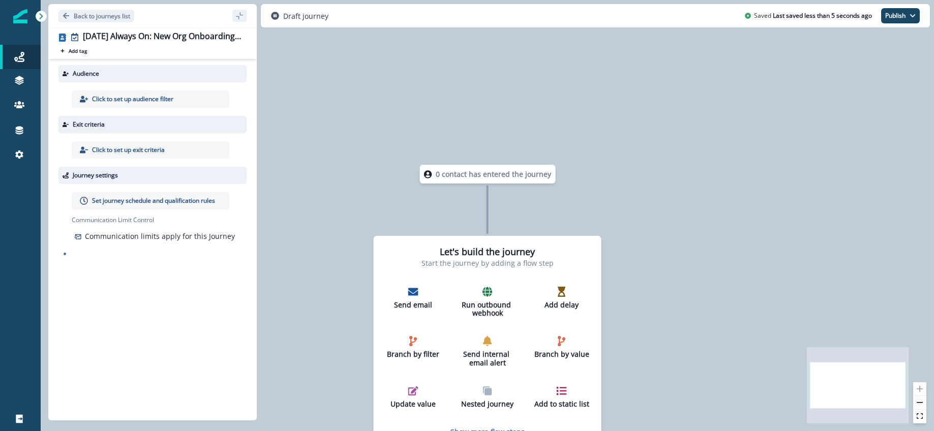
click at [135, 99] on p "Click to set up audience filter" at bounding box center [132, 99] width 81 height 9
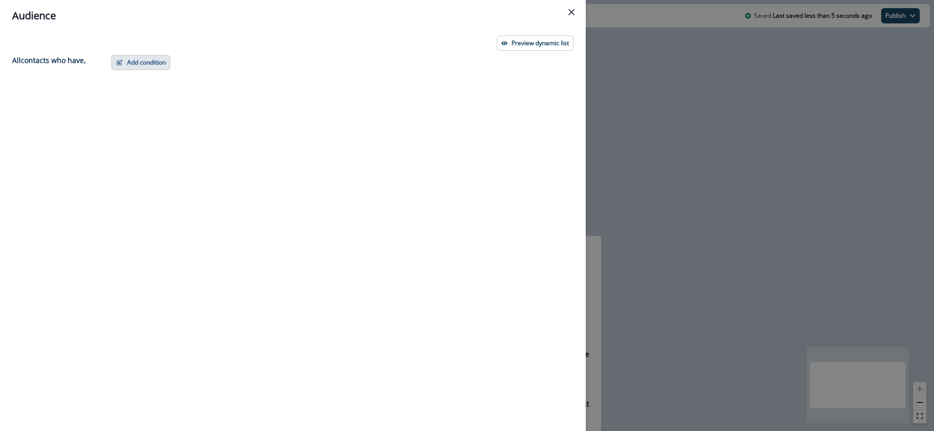
click at [146, 64] on button "Add condition" at bounding box center [140, 62] width 59 height 15
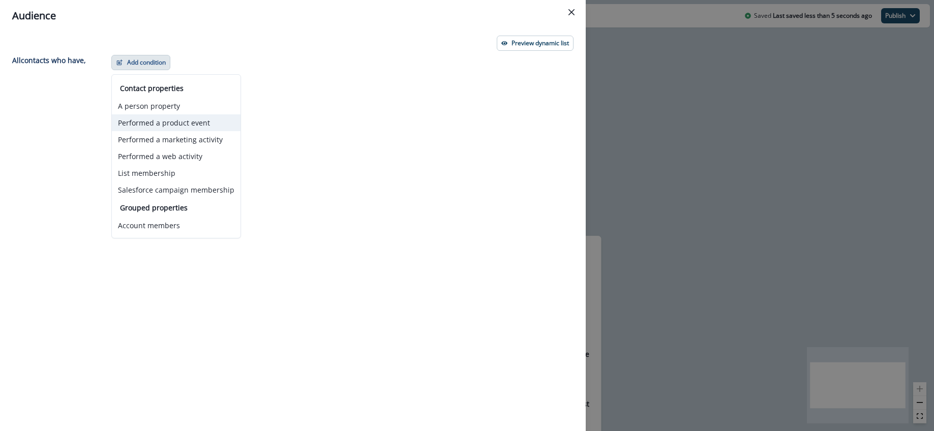
click at [154, 122] on button "Performed a product event" at bounding box center [176, 122] width 129 height 17
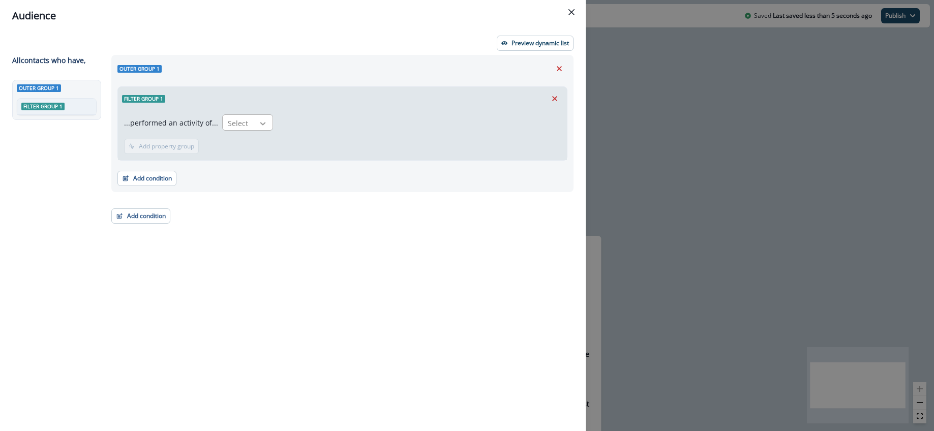
click at [261, 126] on icon at bounding box center [262, 123] width 9 height 10
click at [256, 160] on div "Sign Up" at bounding box center [253, 159] width 68 height 19
click at [226, 146] on p "Add time frame" at bounding box center [225, 146] width 44 height 7
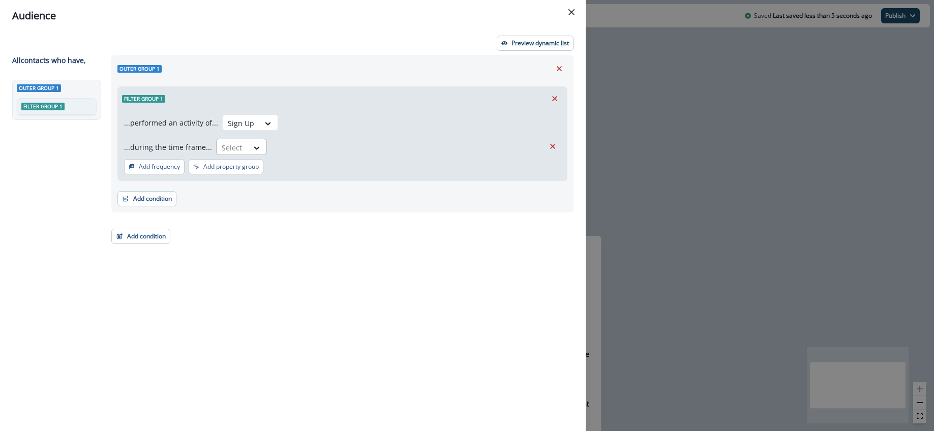
click at [248, 153] on div at bounding box center [257, 147] width 18 height 17
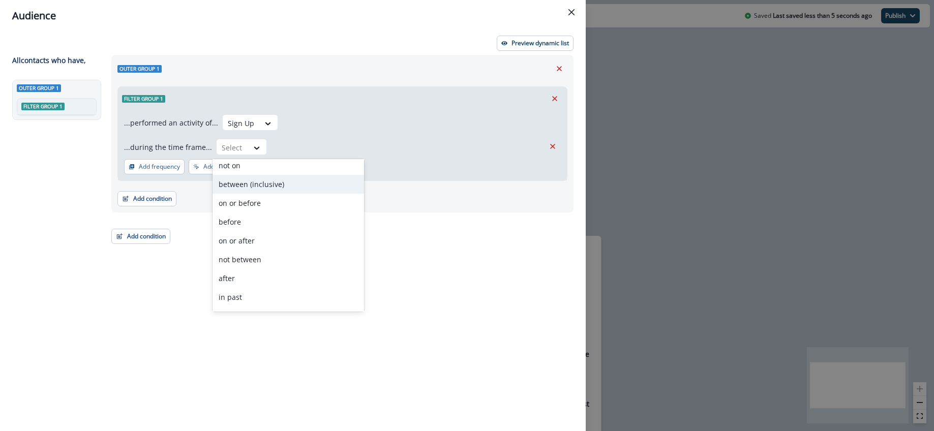
scroll to position [0, 0]
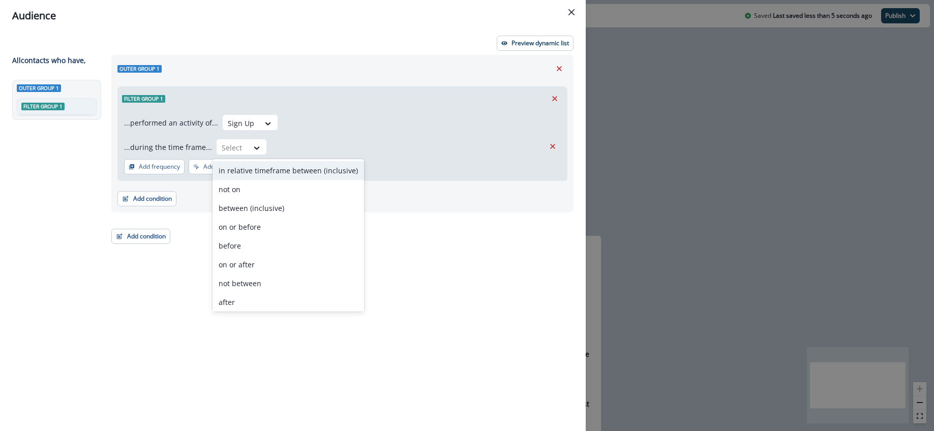
click at [267, 171] on div "in relative timeframe between (inclusive)" at bounding box center [289, 170] width 152 height 19
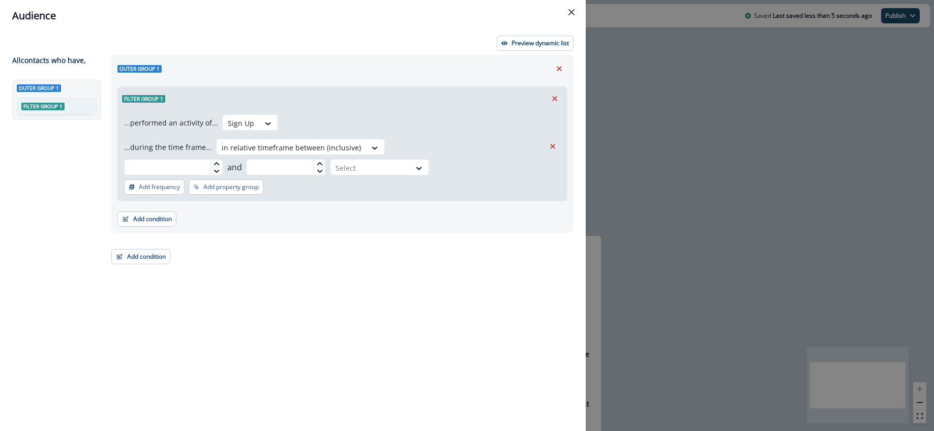
type input "*"
click at [219, 162] on icon at bounding box center [216, 163] width 5 height 3
click at [325, 160] on div at bounding box center [319, 164] width 12 height 8
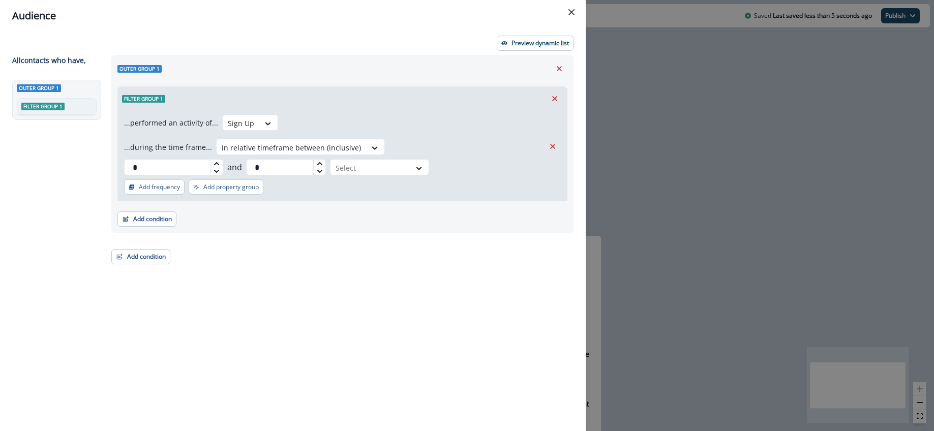
click at [325, 160] on div at bounding box center [319, 164] width 12 height 8
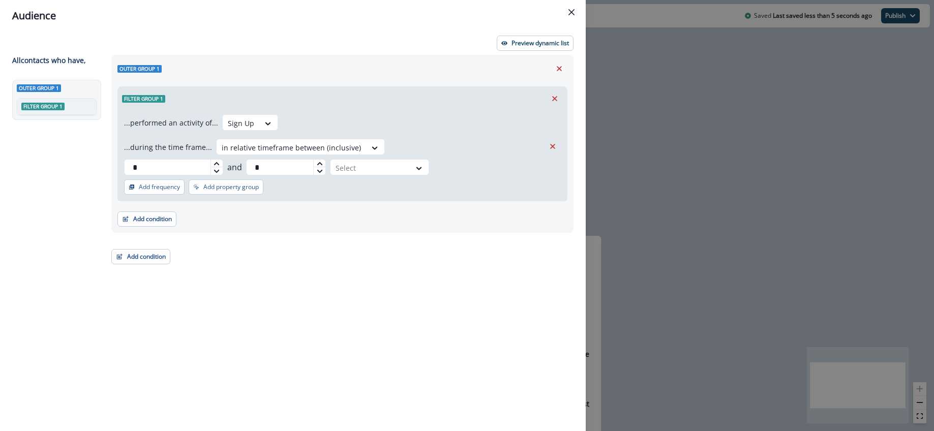
click at [325, 160] on div at bounding box center [319, 164] width 12 height 8
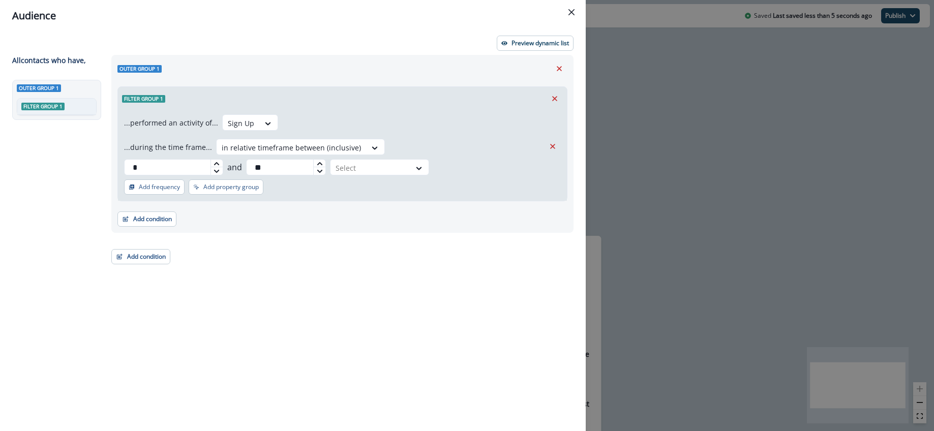
type input "**"
click at [325, 160] on div at bounding box center [319, 164] width 12 height 8
click at [405, 162] on div at bounding box center [371, 168] width 70 height 13
click at [511, 167] on div "day(s)" at bounding box center [519, 170] width 52 height 19
click at [463, 172] on div "...performed an activity of... Sign Up ...during the time frame... in relative …" at bounding box center [342, 155] width 449 height 90
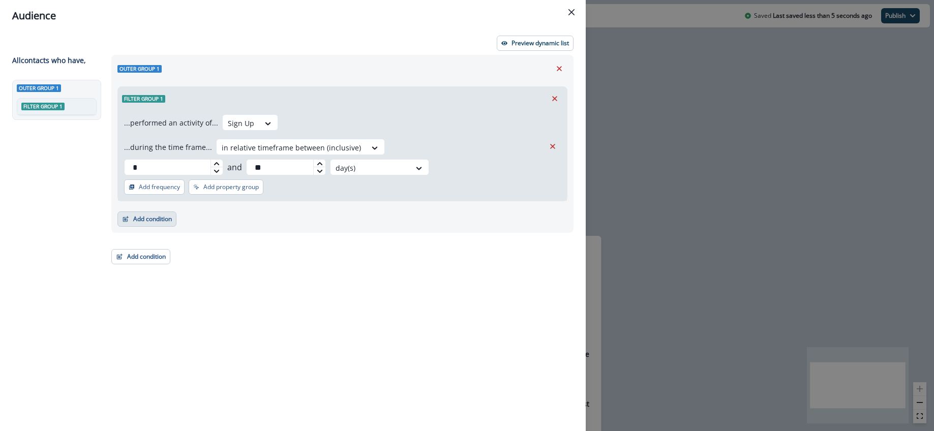
click at [152, 212] on button "Add condition" at bounding box center [146, 219] width 59 height 15
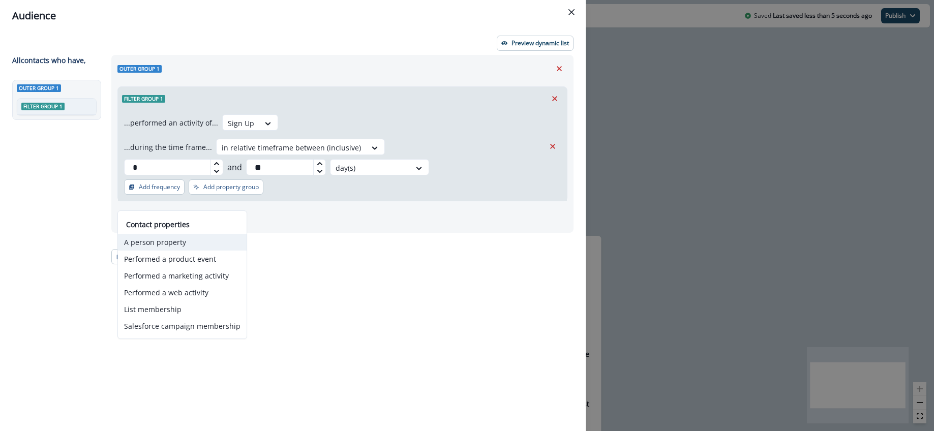
click at [175, 245] on button "A person property" at bounding box center [182, 242] width 129 height 17
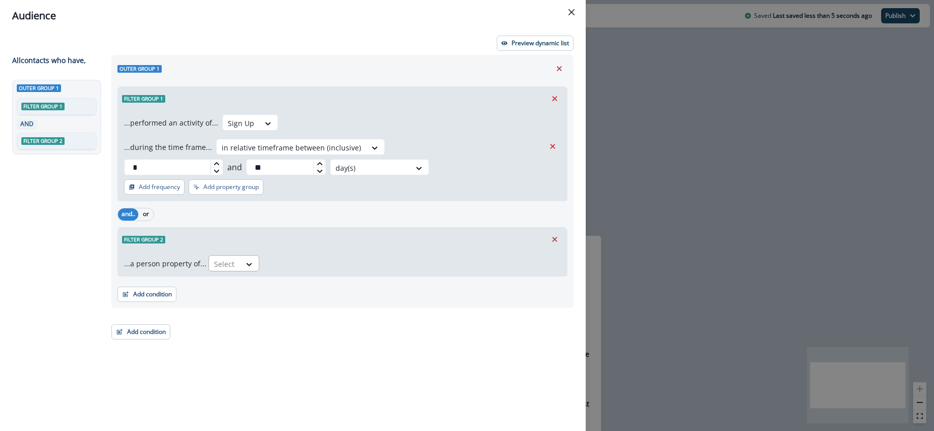
click at [231, 258] on div at bounding box center [224, 264] width 21 height 13
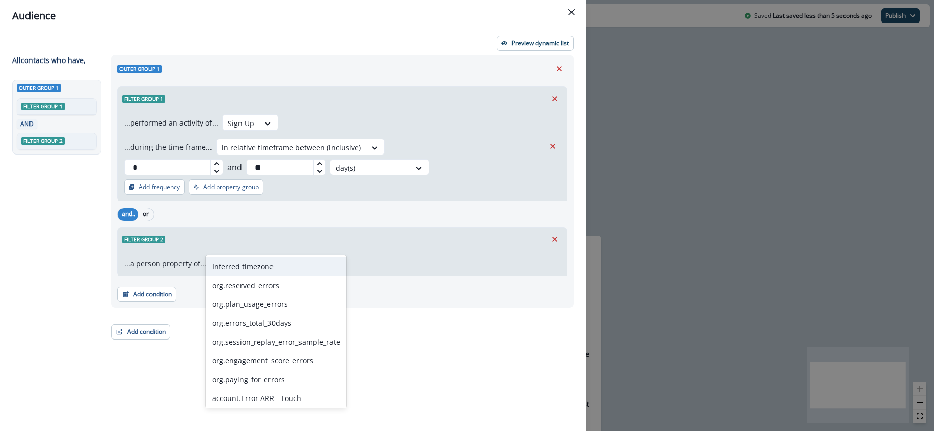
type input "******"
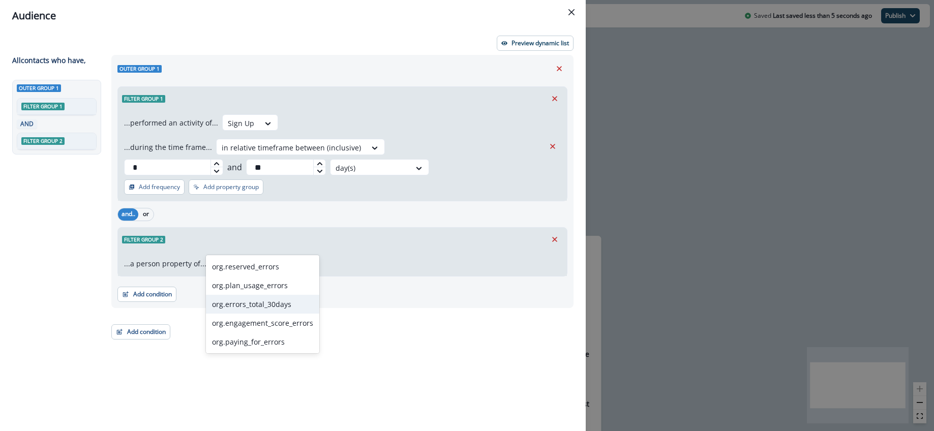
click at [259, 305] on div "org.errors_total_30days" at bounding box center [262, 304] width 113 height 19
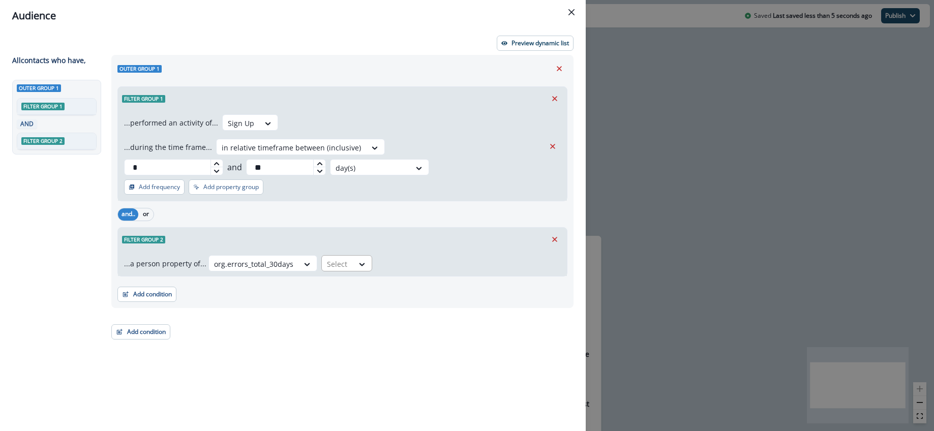
click at [346, 256] on div "Select" at bounding box center [338, 264] width 32 height 17
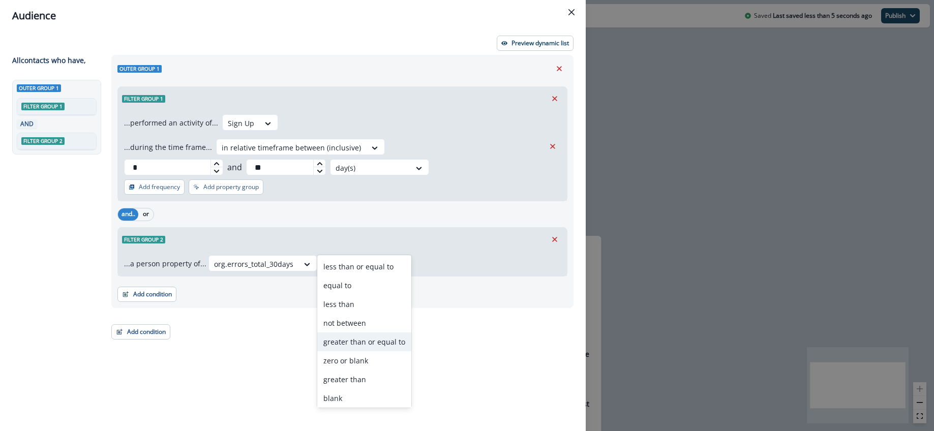
drag, startPoint x: 361, startPoint y: 342, endPoint x: 365, endPoint y: 331, distance: 11.1
click at [361, 342] on div "greater than or equal to" at bounding box center [364, 342] width 94 height 19
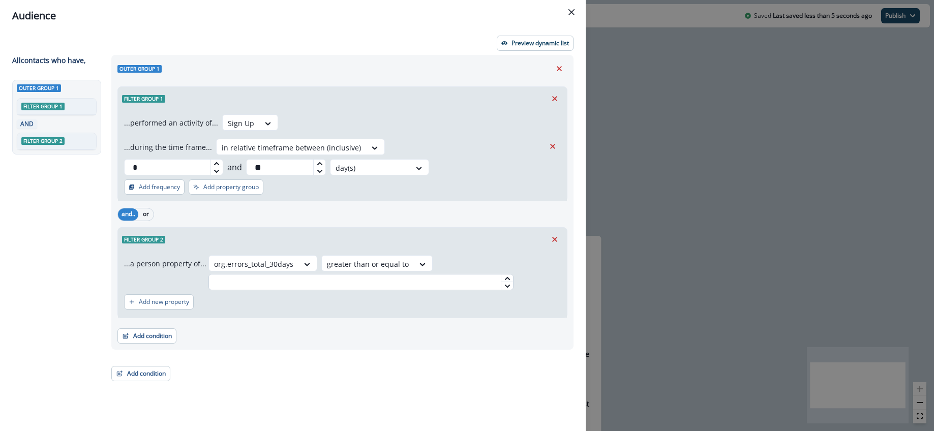
click at [367, 274] on input "text" at bounding box center [360, 282] width 305 height 16
type input "***"
click at [369, 290] on div "Add new property" at bounding box center [342, 301] width 437 height 23
click at [551, 40] on p "Preview dynamic list" at bounding box center [539, 43] width 57 height 7
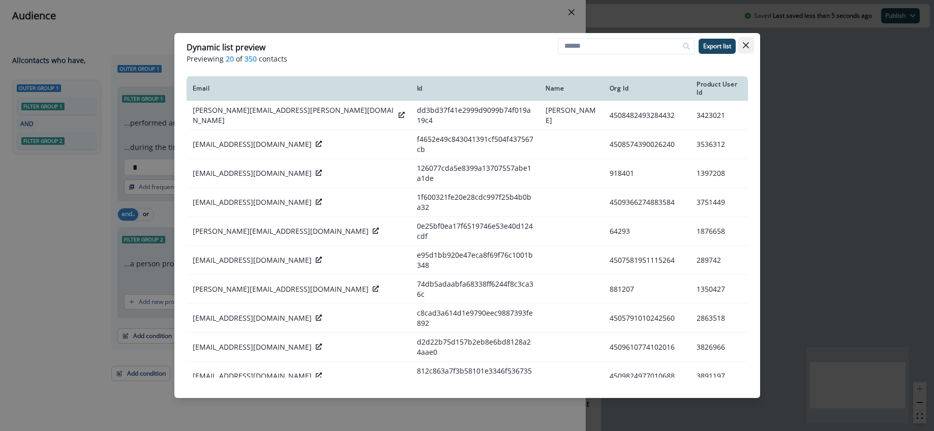
click at [747, 47] on icon "Close" at bounding box center [746, 45] width 6 height 6
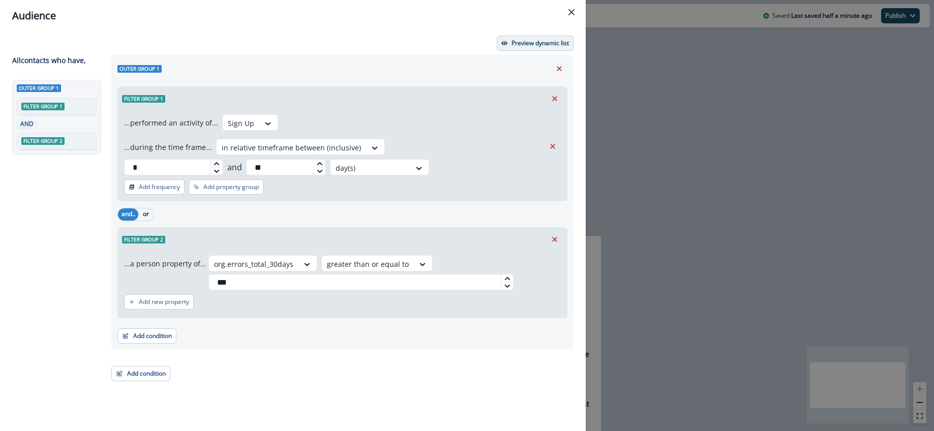
click at [542, 43] on p "Preview dynamic list" at bounding box center [539, 43] width 57 height 7
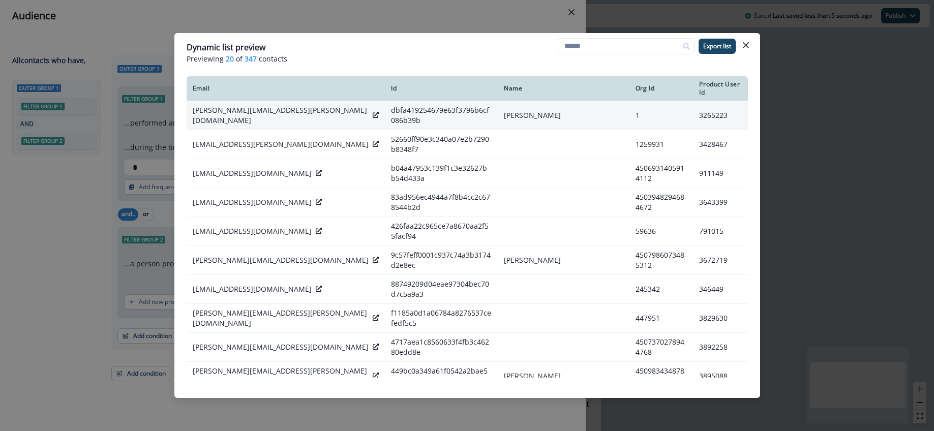
click at [263, 111] on p "shashank.jarmale@sentry.io" at bounding box center [281, 115] width 176 height 20
click at [298, 110] on div "shashank.jarmale@sentry.io" at bounding box center [286, 115] width 187 height 20
click at [373, 112] on icon at bounding box center [376, 115] width 6 height 6
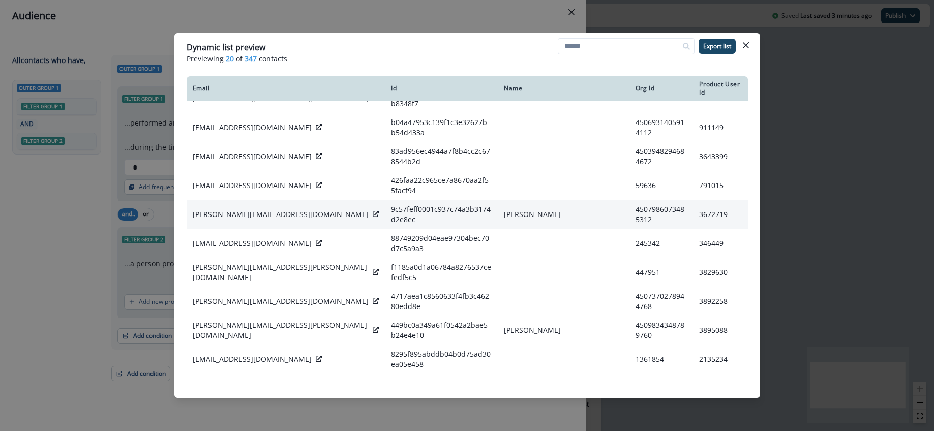
click at [254, 209] on p "p.kluge@synatix.com" at bounding box center [281, 214] width 176 height 10
click at [373, 209] on icon at bounding box center [376, 212] width 6 height 6
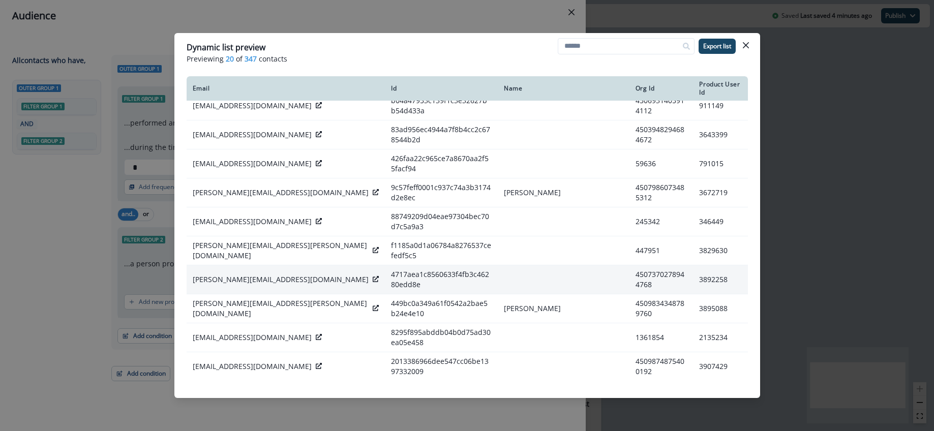
scroll to position [227, 0]
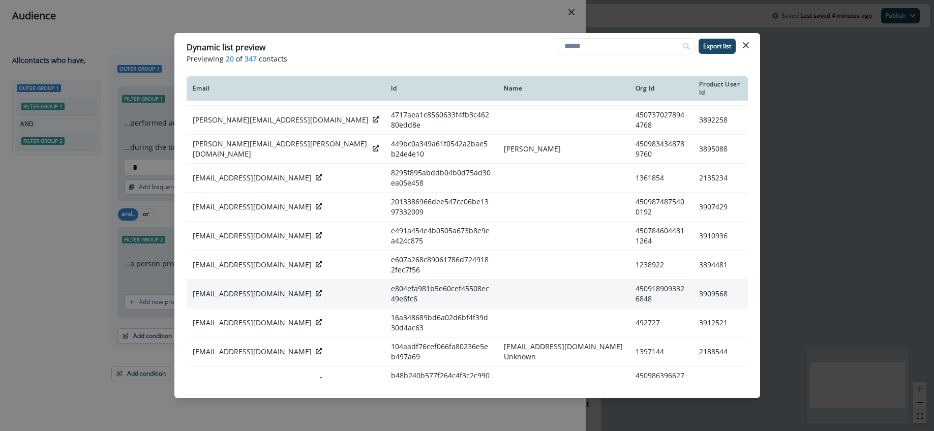
click at [316, 290] on icon at bounding box center [319, 293] width 6 height 6
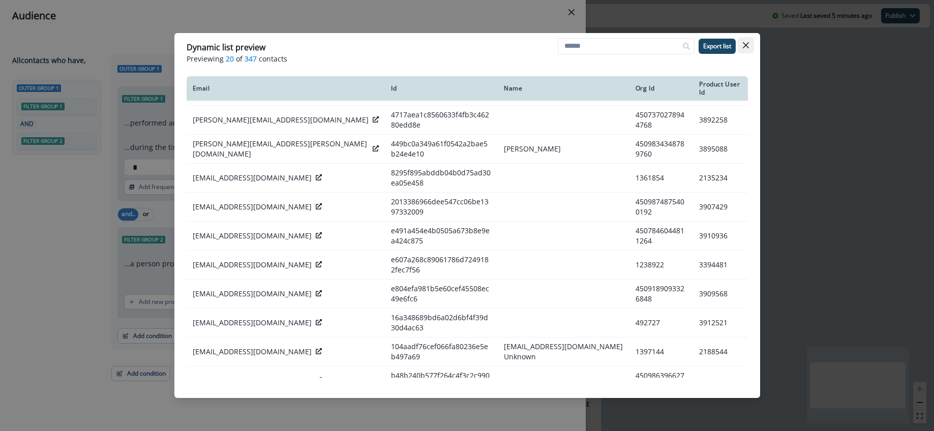
click at [747, 48] on button "Close" at bounding box center [746, 45] width 16 height 16
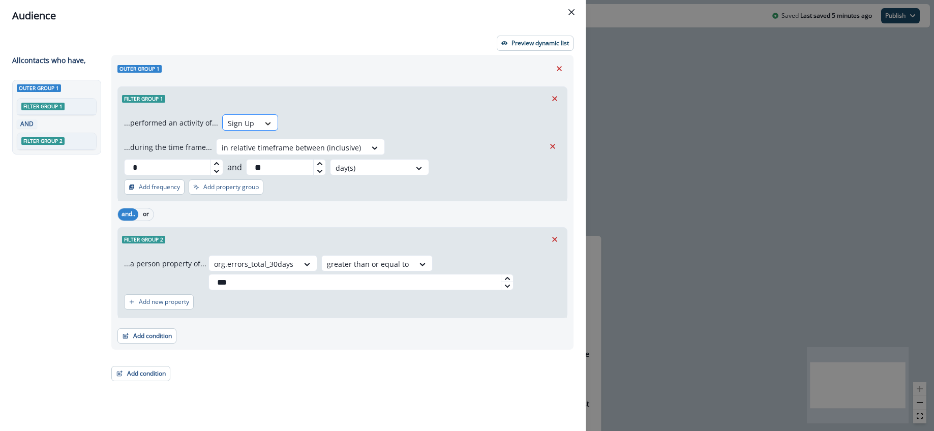
click at [264, 121] on icon at bounding box center [267, 123] width 9 height 10
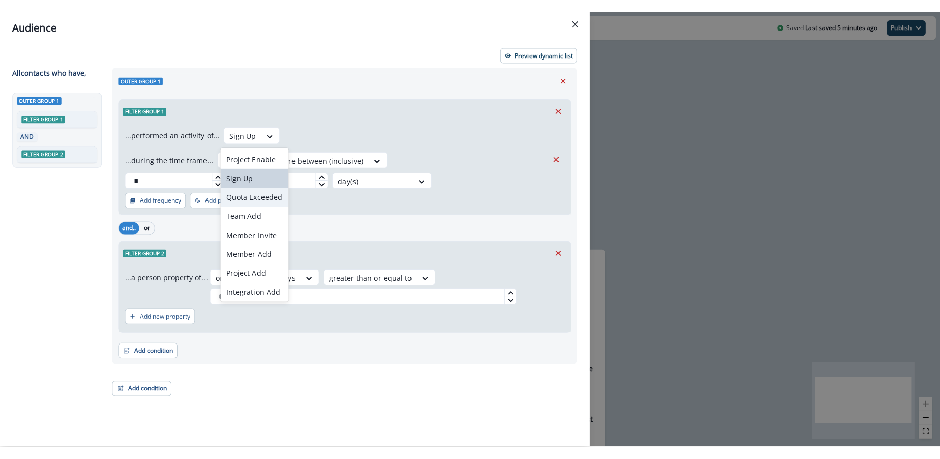
scroll to position [21, 0]
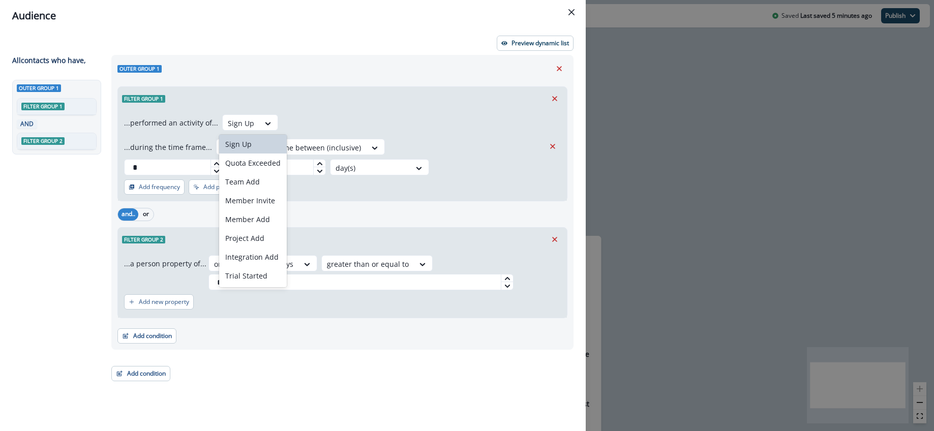
click at [292, 111] on div "...performed an activity of... Sign Up selected, 2 of 9. 9 results available. U…" at bounding box center [342, 155] width 449 height 90
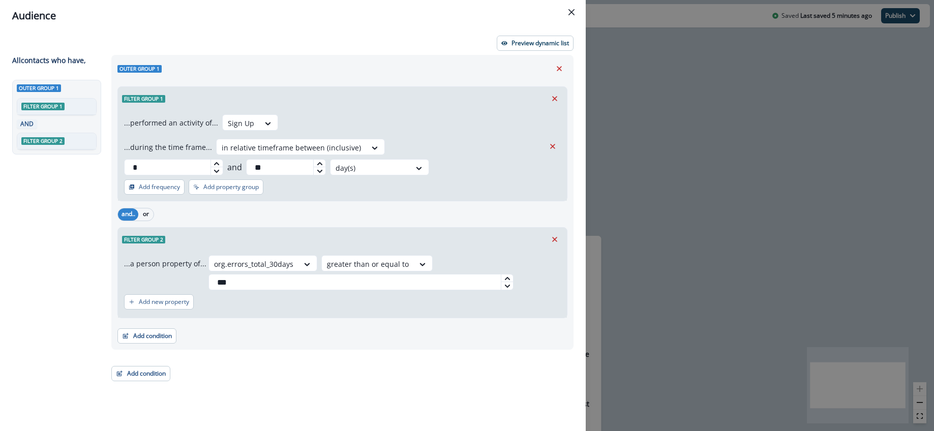
drag, startPoint x: 569, startPoint y: 8, endPoint x: 566, endPoint y: 19, distance: 12.0
click at [570, 7] on button "Close" at bounding box center [571, 12] width 16 height 16
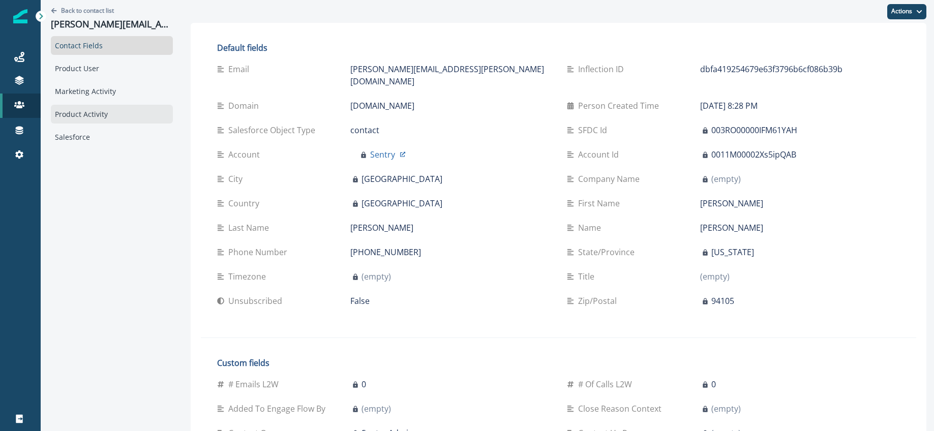
click at [79, 114] on div "Product Activity" at bounding box center [112, 114] width 122 height 19
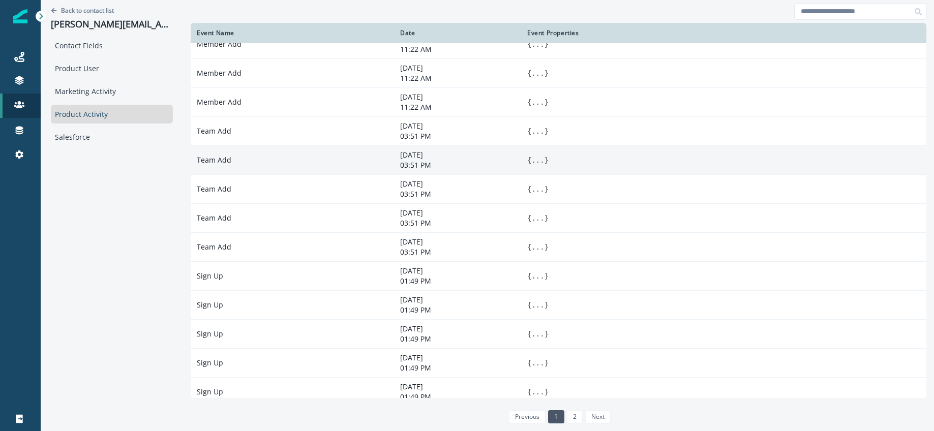
scroll to position [80, 0]
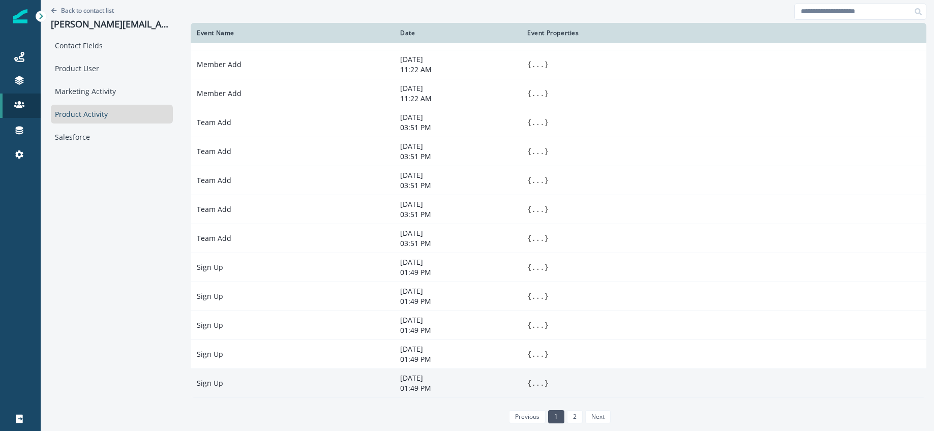
click at [534, 383] on button "..." at bounding box center [537, 383] width 13 height 10
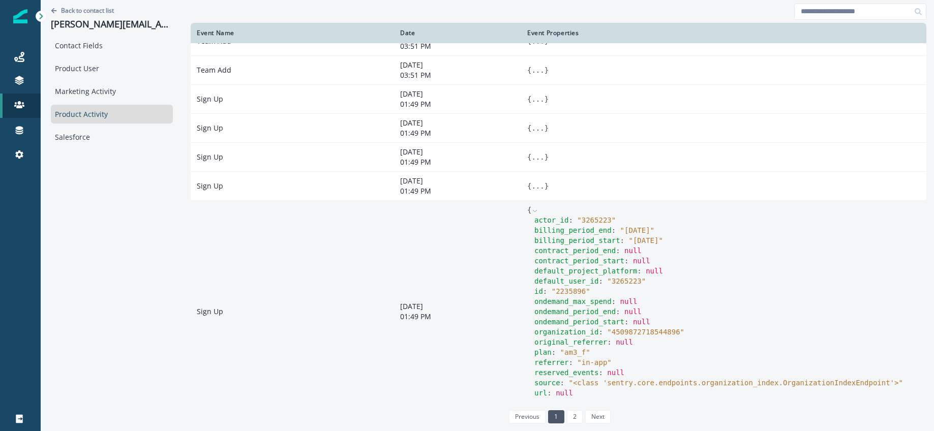
scroll to position [274, 0]
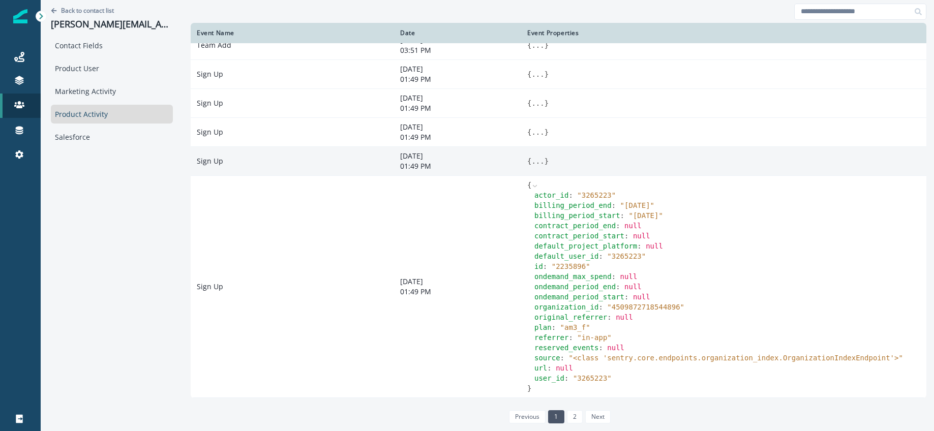
click at [539, 162] on button "..." at bounding box center [537, 161] width 13 height 10
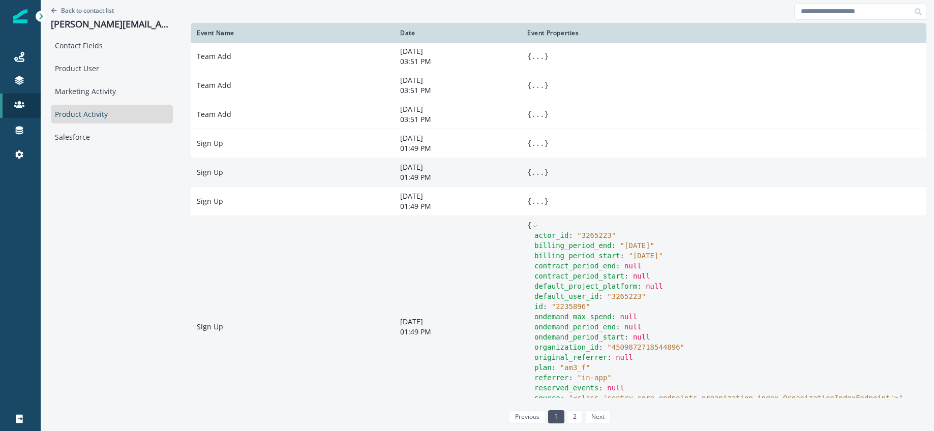
scroll to position [182, 0]
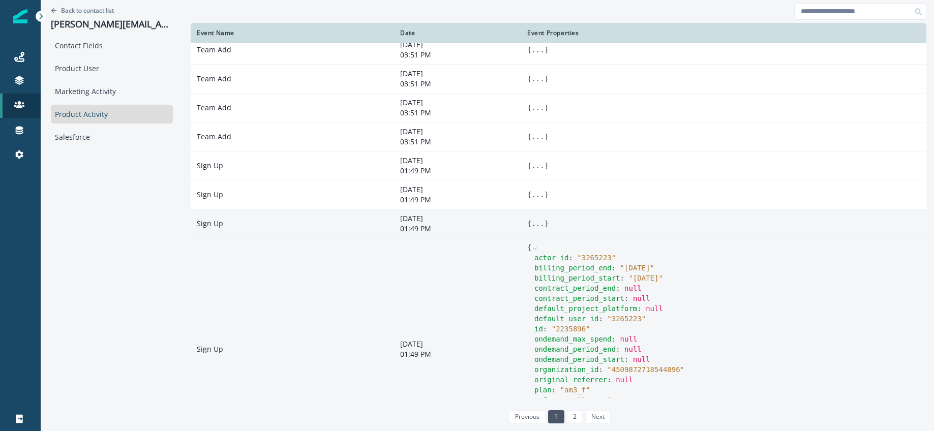
click at [535, 222] on button "..." at bounding box center [537, 224] width 13 height 10
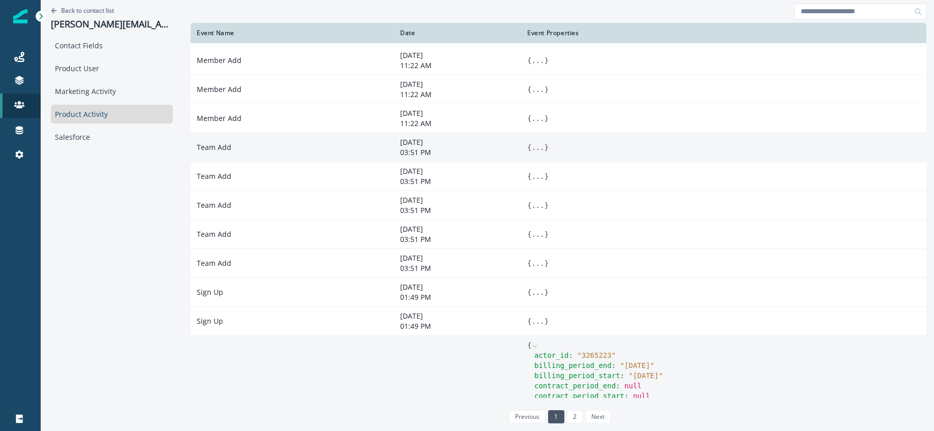
scroll to position [37, 0]
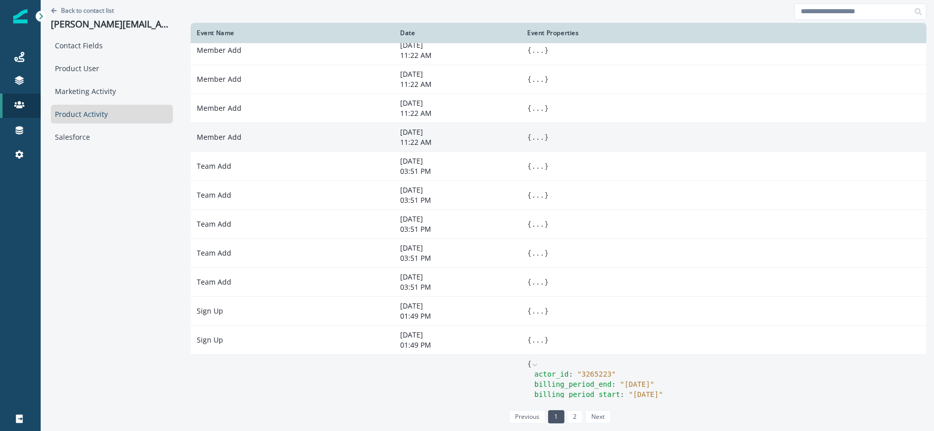
click at [536, 137] on button "..." at bounding box center [537, 137] width 13 height 10
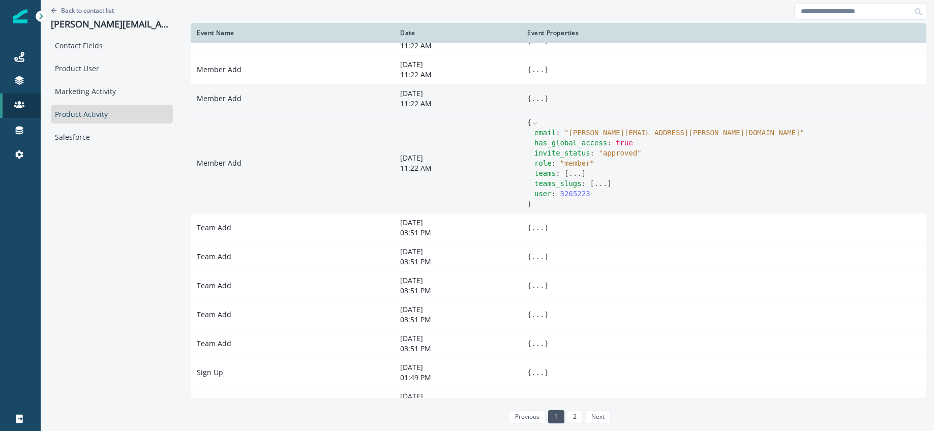
scroll to position [0, 0]
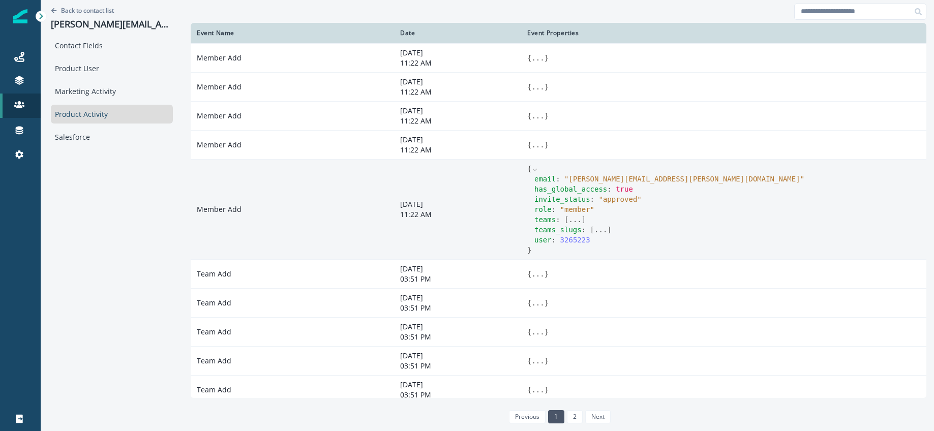
click at [576, 221] on button "..." at bounding box center [574, 220] width 13 height 10
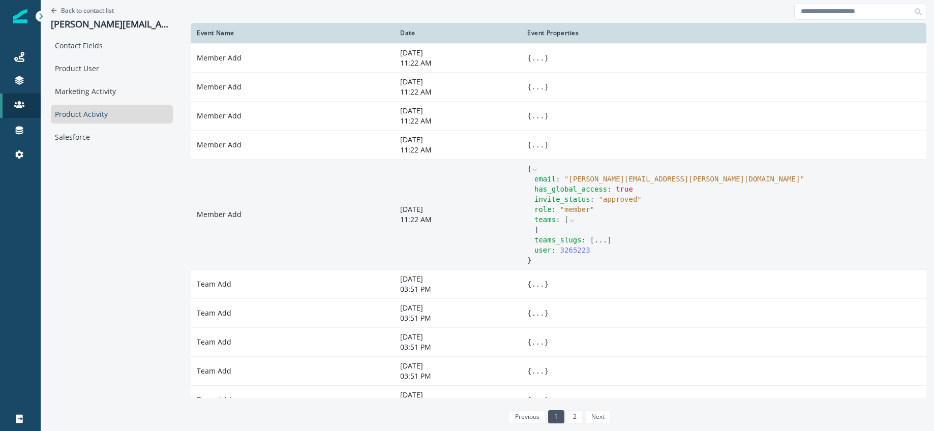
click at [594, 240] on button "..." at bounding box center [600, 240] width 13 height 10
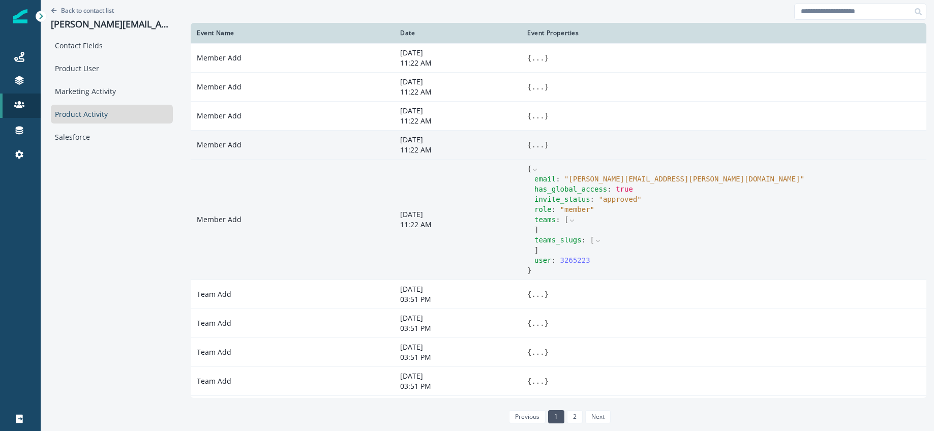
click at [533, 142] on button "..." at bounding box center [537, 145] width 13 height 10
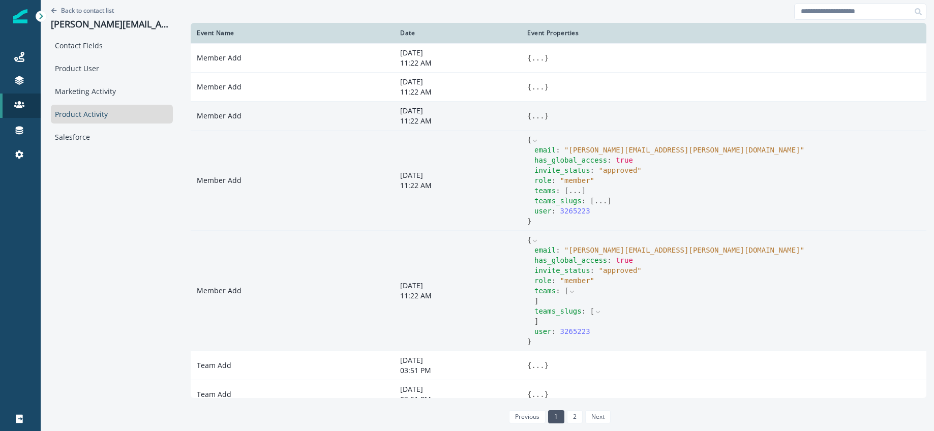
click at [534, 115] on button "..." at bounding box center [537, 116] width 13 height 10
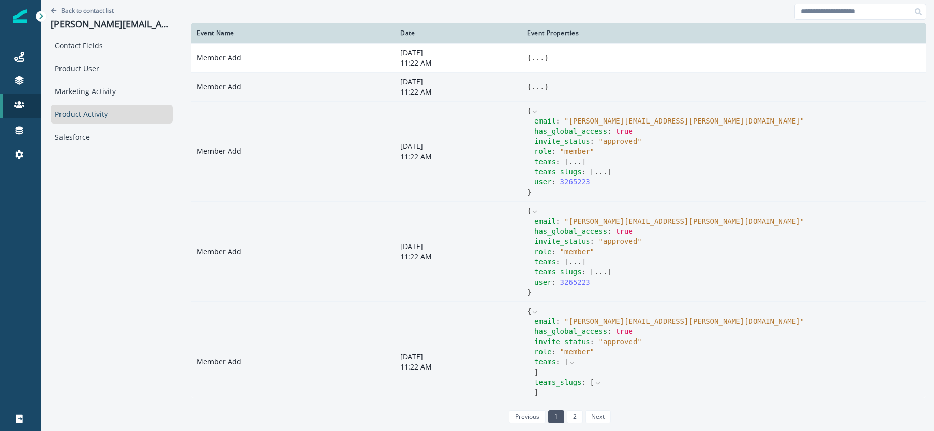
click at [534, 89] on button "..." at bounding box center [537, 87] width 13 height 10
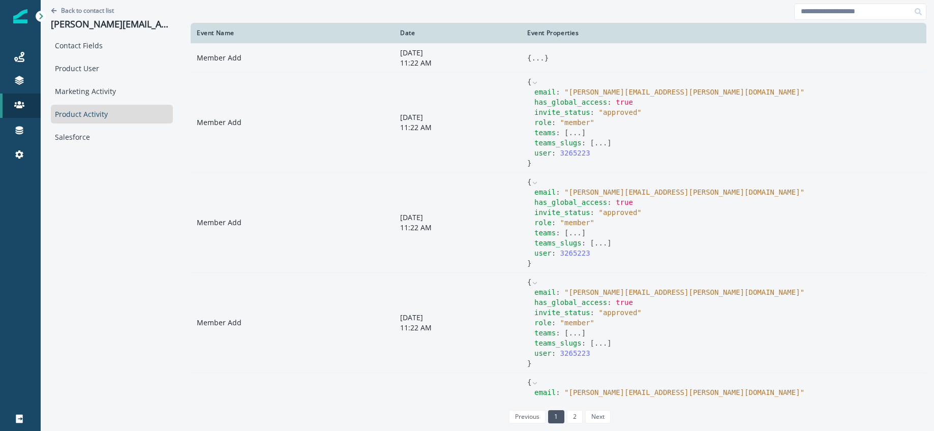
click at [545, 60] on span "}" at bounding box center [547, 58] width 4 height 8
click at [533, 57] on button "..." at bounding box center [537, 58] width 13 height 10
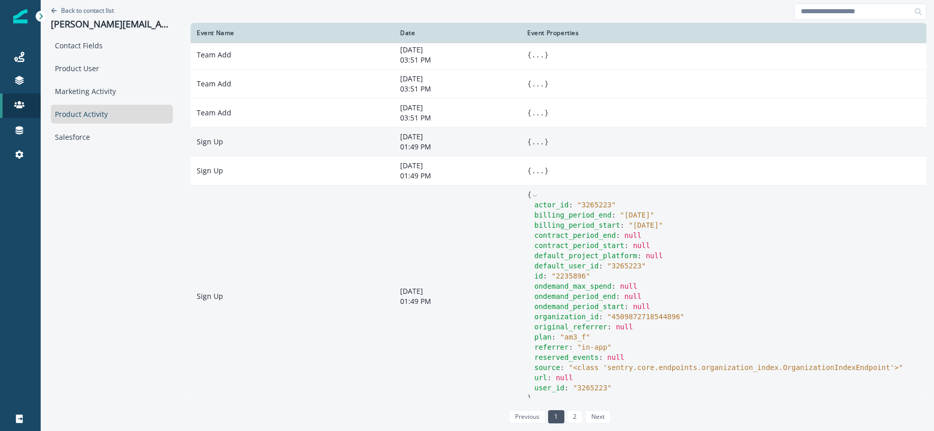
scroll to position [579, 0]
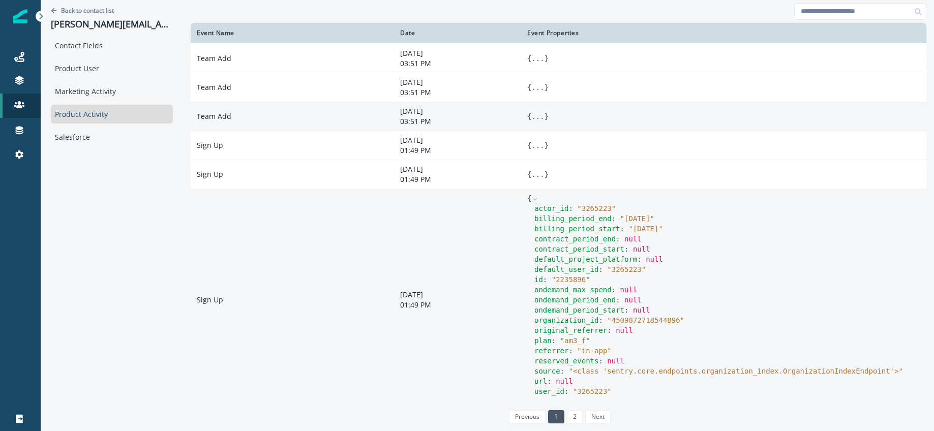
click at [534, 120] on button "..." at bounding box center [537, 116] width 13 height 10
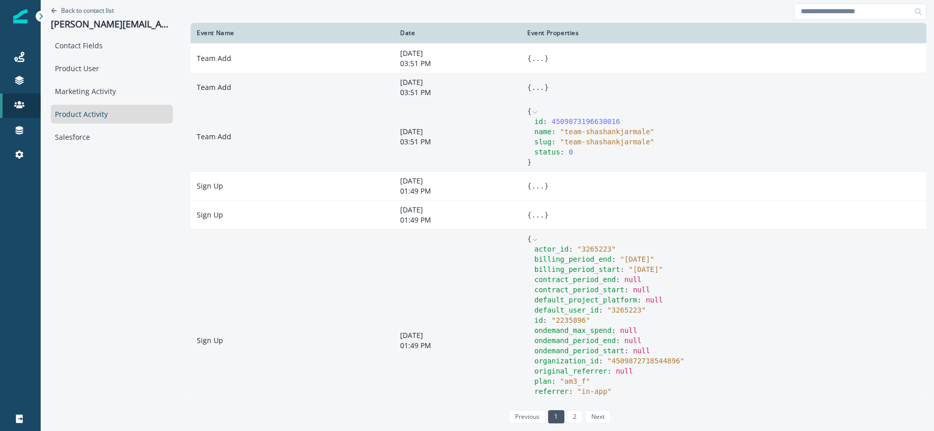
click at [535, 88] on button "..." at bounding box center [537, 87] width 13 height 10
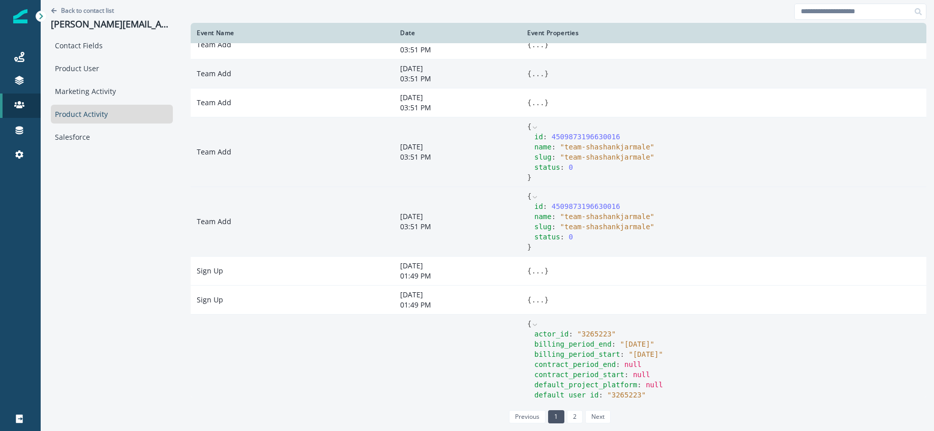
scroll to position [488, 0]
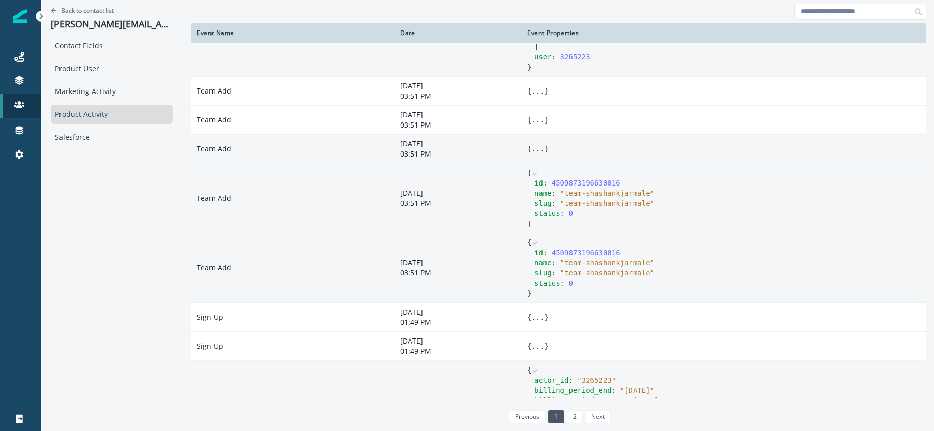
click at [534, 149] on button "..." at bounding box center [537, 149] width 13 height 10
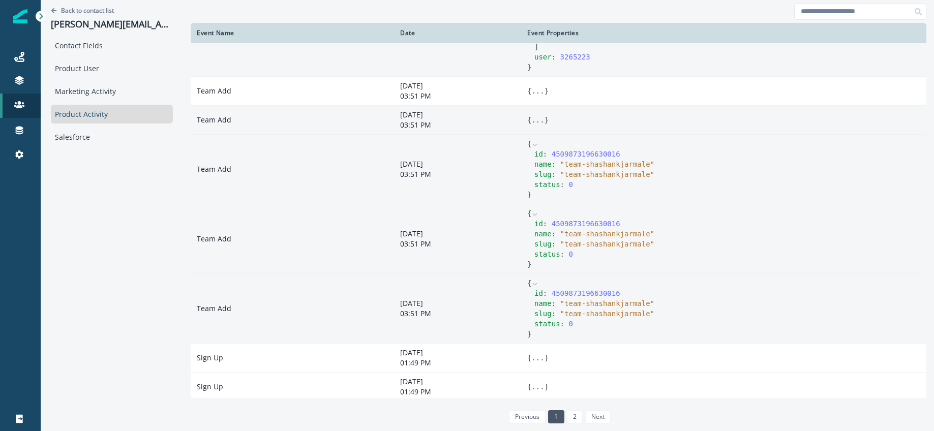
click at [532, 118] on button "..." at bounding box center [537, 120] width 13 height 10
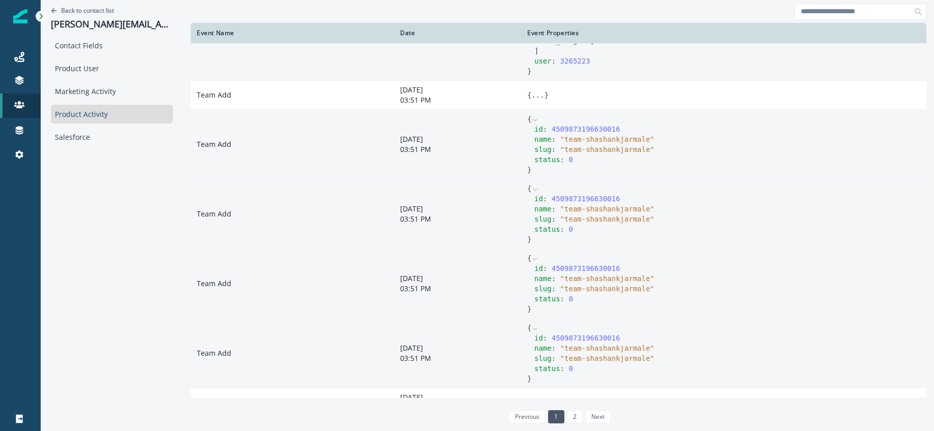
scroll to position [485, 0]
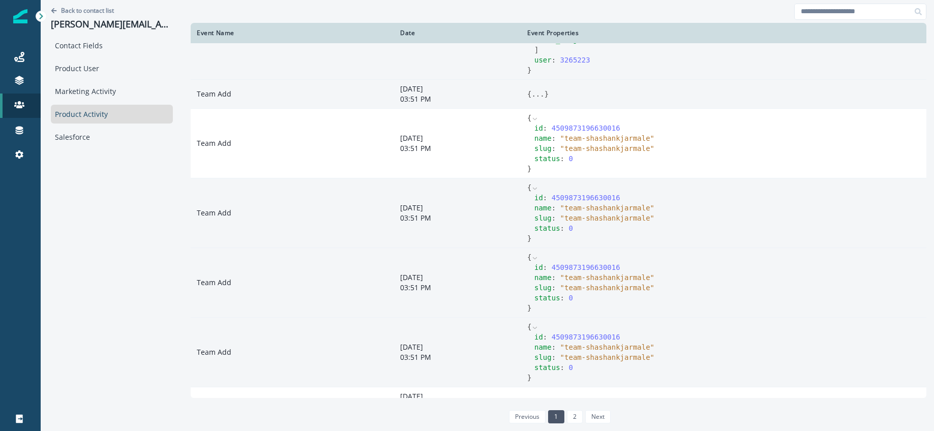
click at [535, 96] on button "..." at bounding box center [537, 94] width 13 height 10
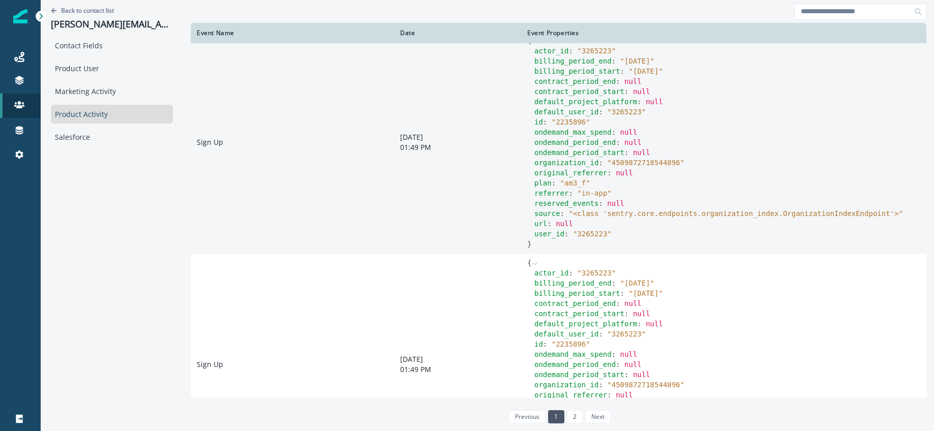
scroll to position [1162, 0]
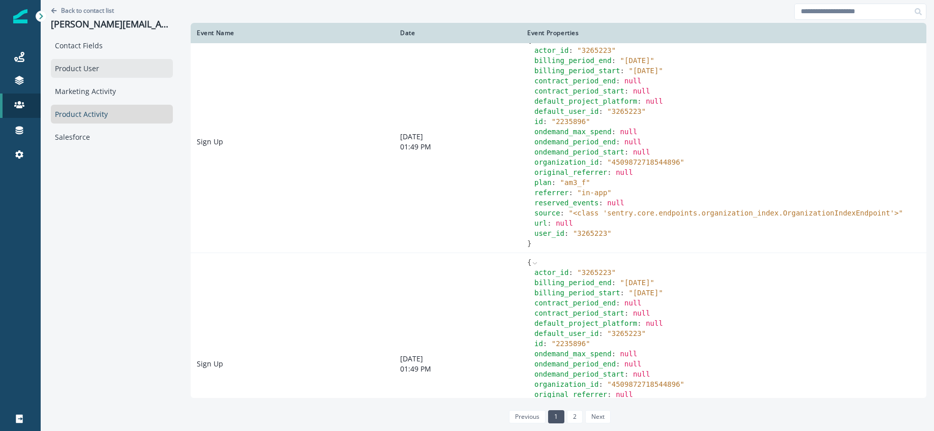
click at [83, 72] on div "Product User" at bounding box center [112, 68] width 122 height 19
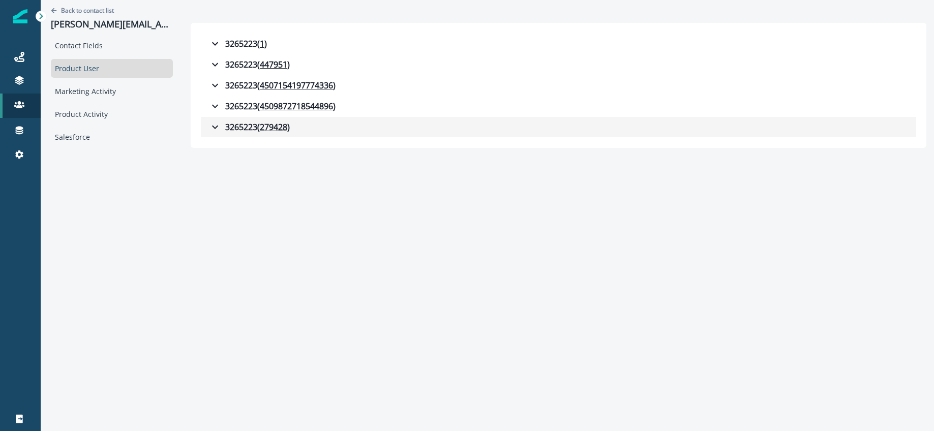
click at [213, 126] on icon "button" at bounding box center [215, 127] width 12 height 12
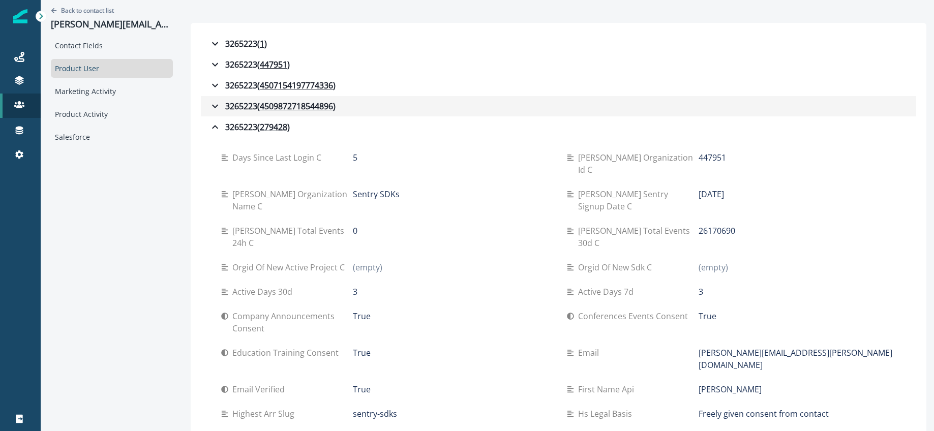
click at [215, 108] on icon "button" at bounding box center [215, 106] width 12 height 12
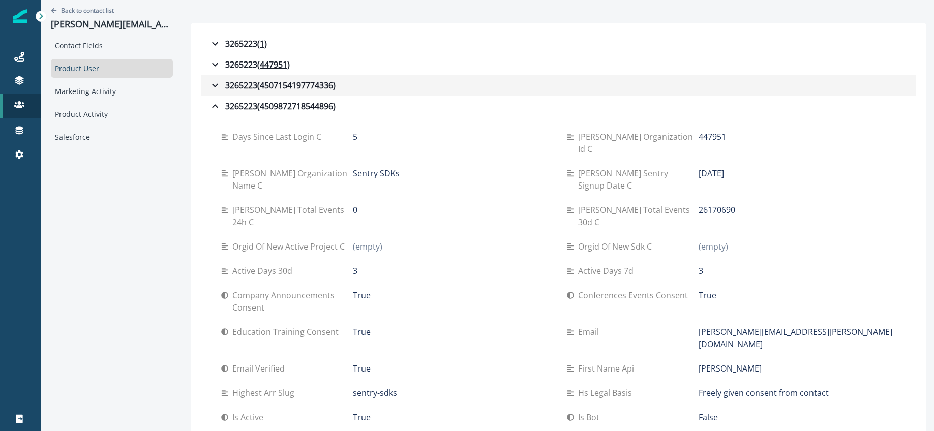
drag, startPoint x: 207, startPoint y: 82, endPoint x: 223, endPoint y: 90, distance: 17.5
click at [209, 83] on icon "button" at bounding box center [215, 85] width 12 height 12
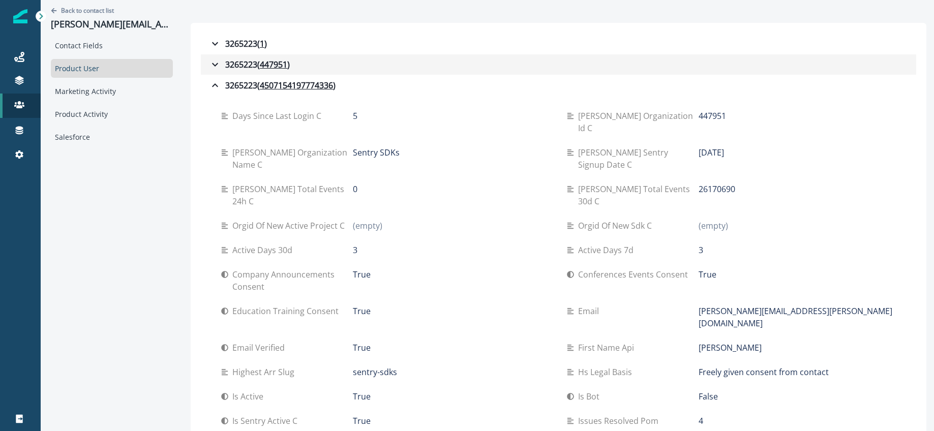
click at [209, 62] on icon "button" at bounding box center [215, 64] width 12 height 12
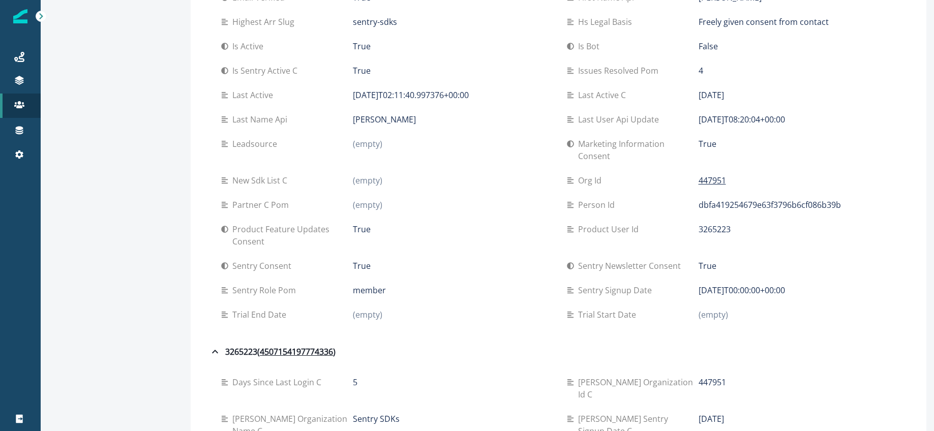
scroll to position [232, 0]
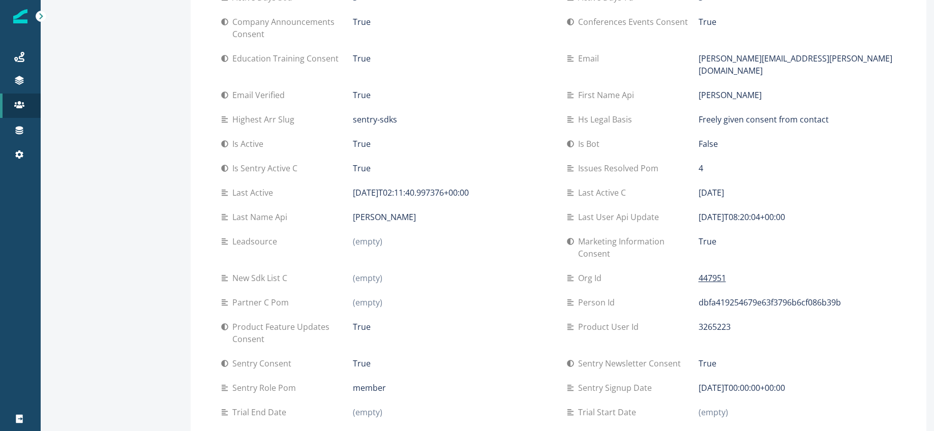
click at [699, 382] on p "2024-06-17T00:00:00+00:00" at bounding box center [742, 388] width 86 height 12
drag, startPoint x: 696, startPoint y: 339, endPoint x: 836, endPoint y: 335, distance: 139.9
click at [836, 382] on div "Sentry signup date 2024-06-17T00:00:00+00:00" at bounding box center [731, 388] width 329 height 12
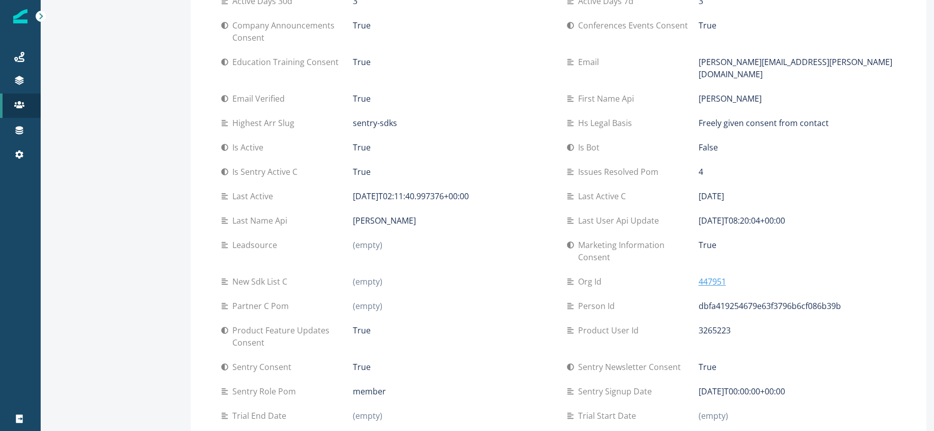
scroll to position [229, 0]
click at [714, 275] on p "447951" at bounding box center [712, 281] width 27 height 12
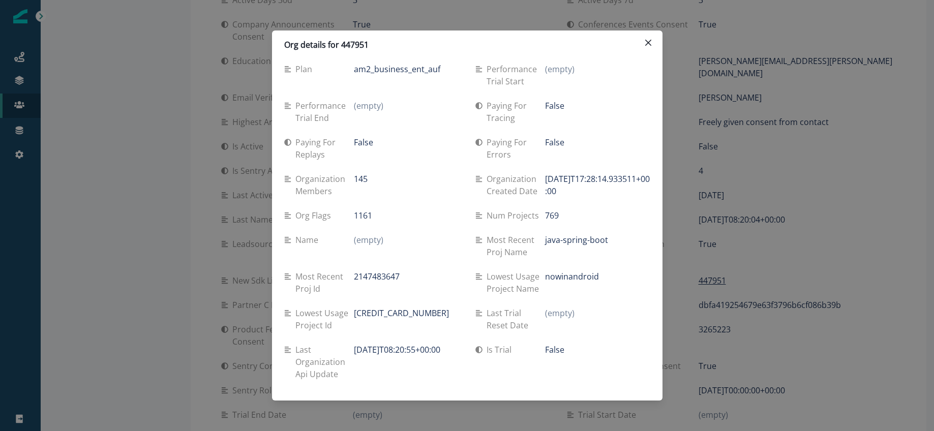
scroll to position [2228, 0]
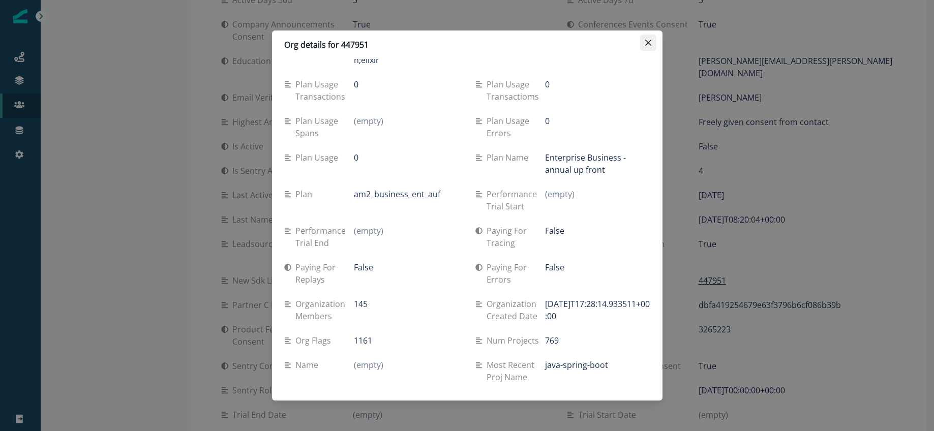
click at [648, 45] on icon "Close" at bounding box center [648, 43] width 6 height 6
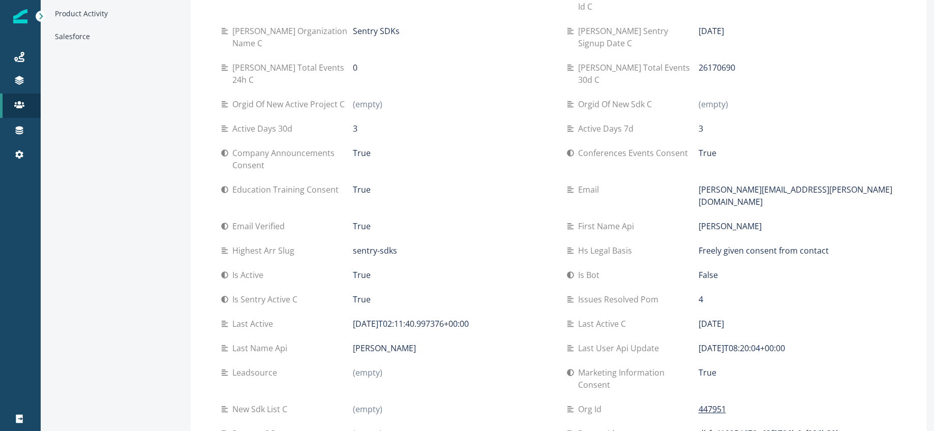
scroll to position [0, 0]
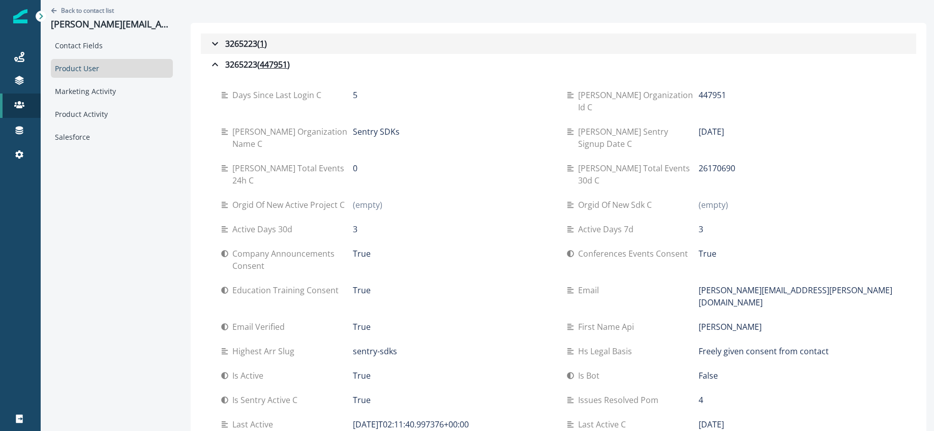
click at [213, 38] on icon "button" at bounding box center [215, 44] width 12 height 12
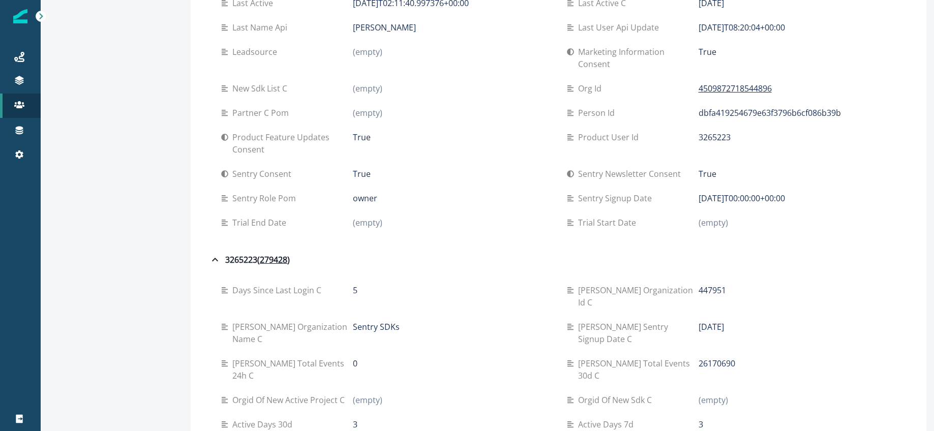
scroll to position [1990, 0]
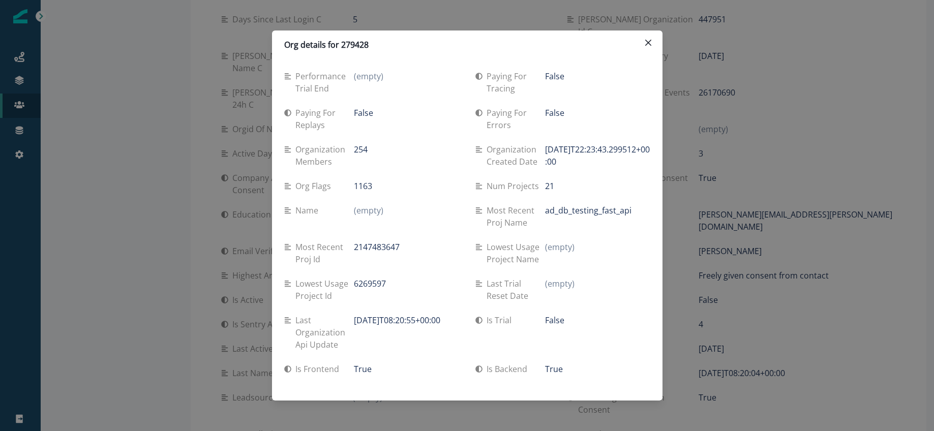
scroll to position [778, 0]
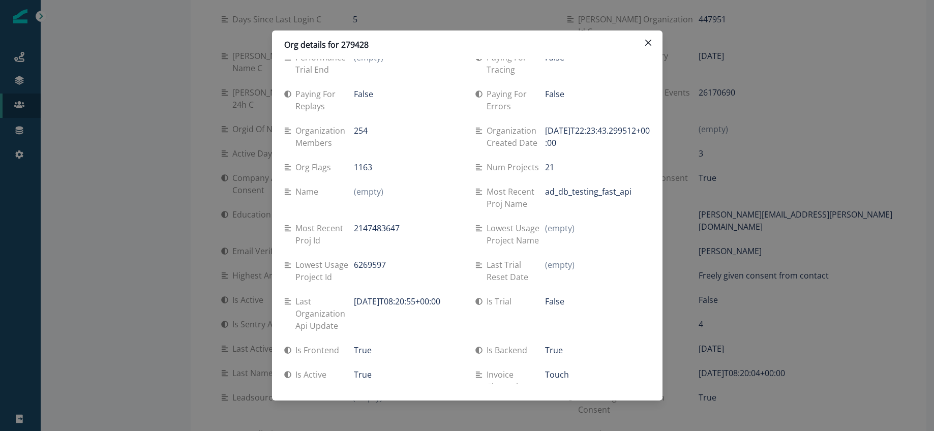
drag, startPoint x: 546, startPoint y: 131, endPoint x: 659, endPoint y: 147, distance: 114.0
click at [659, 147] on div "Week event growth 167 Using web True Using mobile False Trial start (empty) Tri…" at bounding box center [467, 221] width 390 height 325
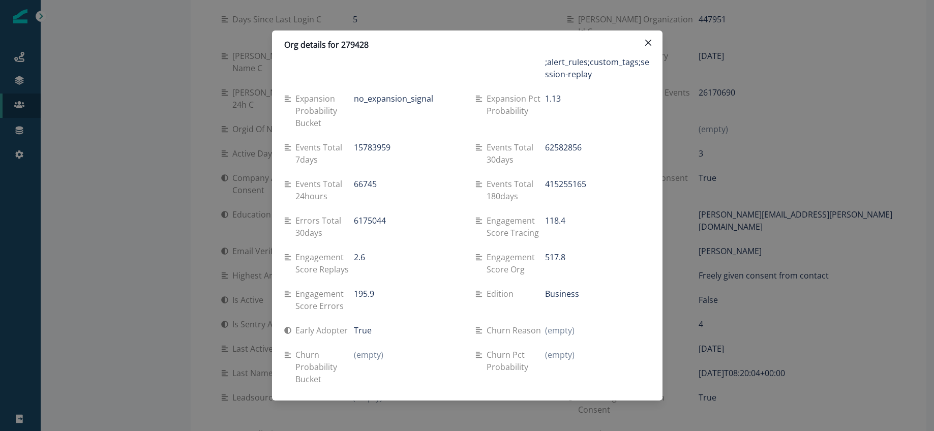
scroll to position [1410, 0]
click at [649, 46] on button "Close" at bounding box center [648, 43] width 16 height 16
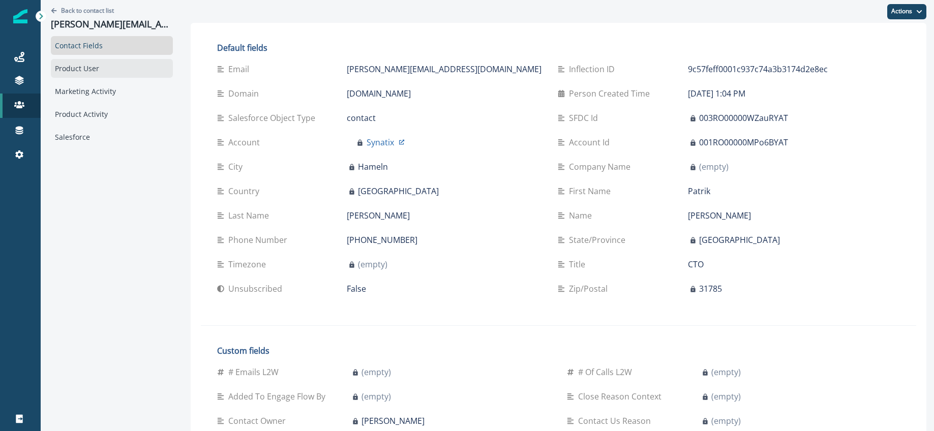
drag, startPoint x: 54, startPoint y: 68, endPoint x: 65, endPoint y: 69, distance: 11.2
click at [55, 68] on div "Product User" at bounding box center [112, 68] width 122 height 19
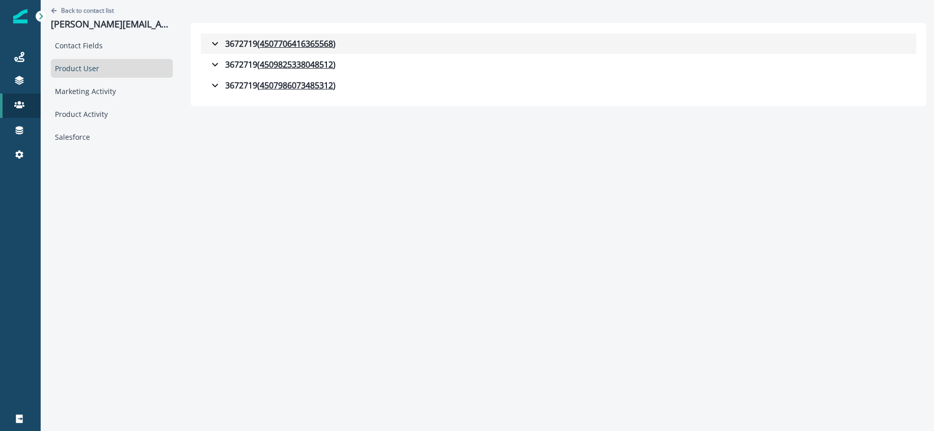
click at [212, 43] on icon "button" at bounding box center [215, 44] width 6 height 4
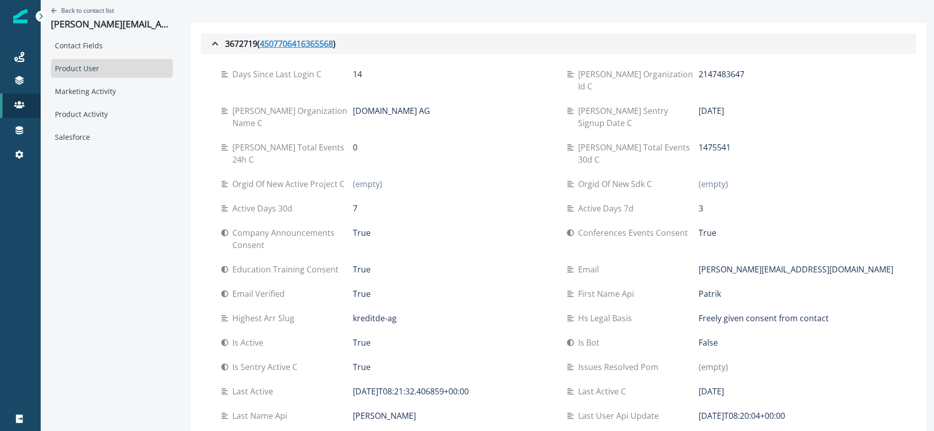
click at [281, 45] on u "4507706416365568" at bounding box center [296, 44] width 73 height 12
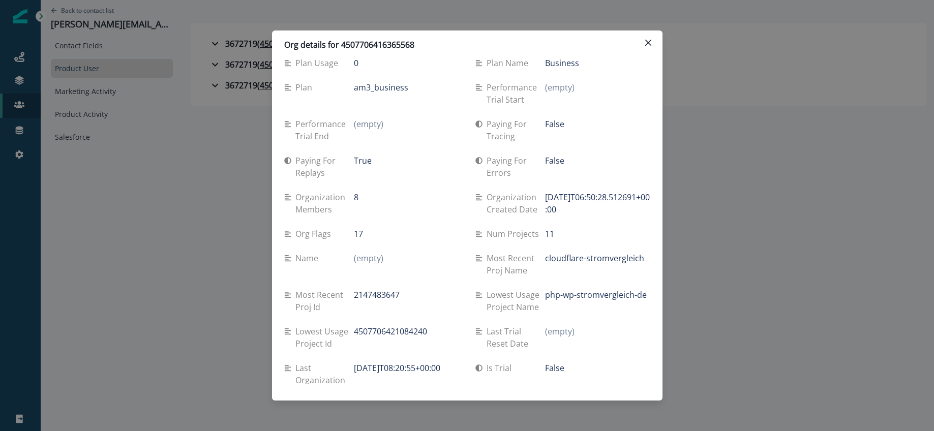
scroll to position [708, 0]
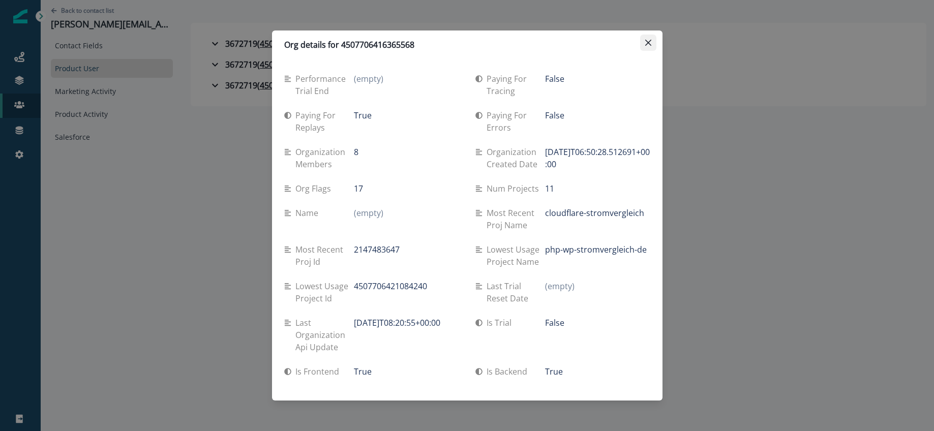
click at [645, 40] on icon "Close" at bounding box center [648, 43] width 6 height 6
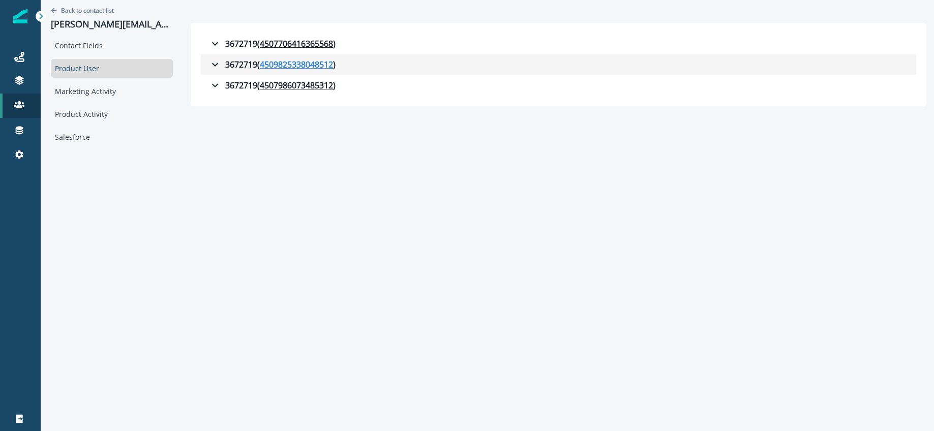
click at [286, 63] on u "4509825338048512" at bounding box center [296, 64] width 73 height 12
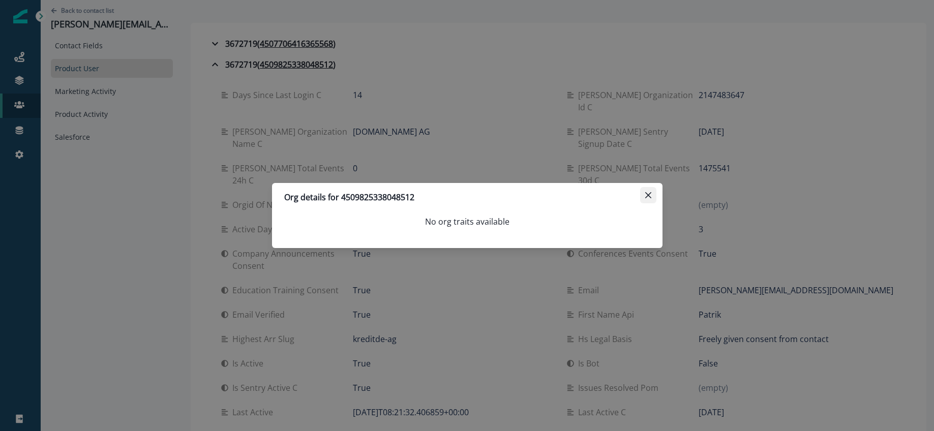
click at [647, 196] on icon "Close" at bounding box center [648, 195] width 6 height 6
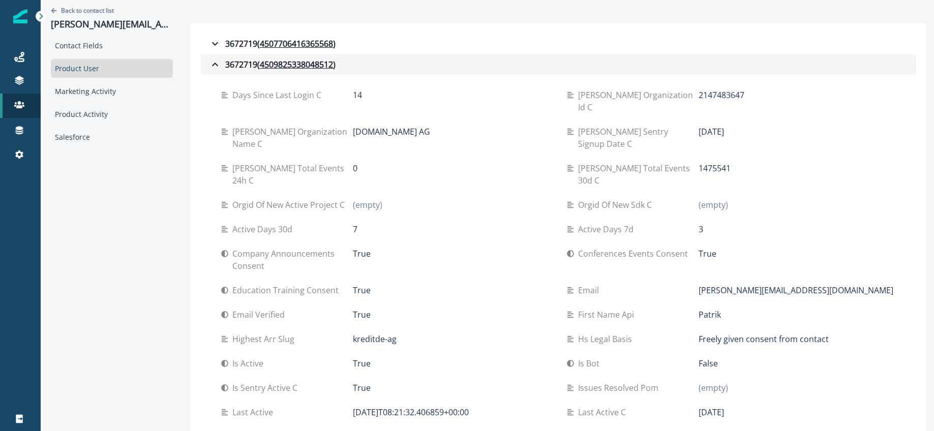
click at [209, 63] on icon "button" at bounding box center [215, 64] width 12 height 12
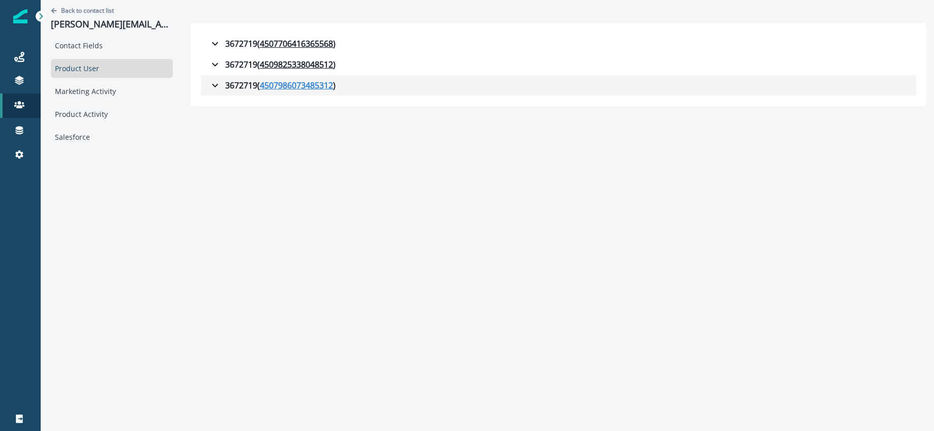
click at [271, 84] on u "4507986073485312" at bounding box center [296, 85] width 73 height 12
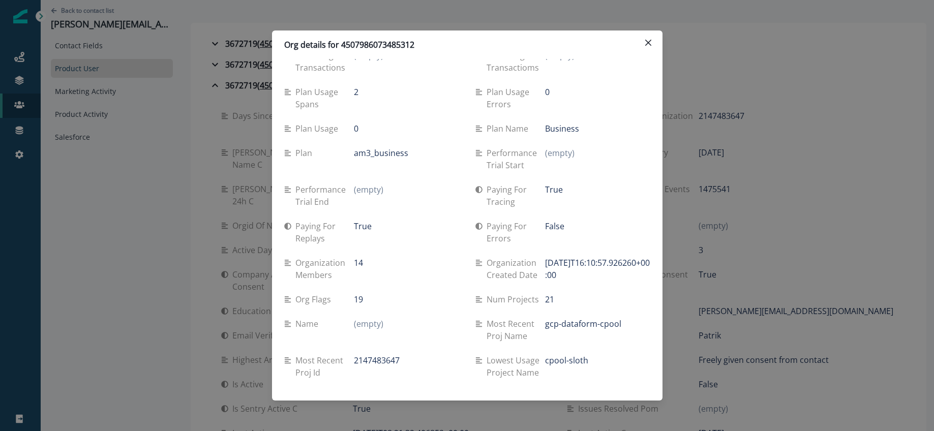
scroll to position [691, 0]
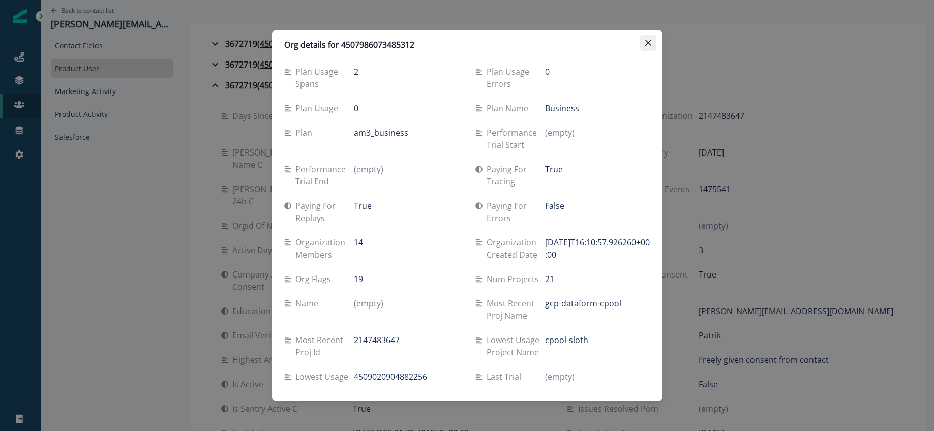
click at [643, 43] on button "Close" at bounding box center [648, 43] width 16 height 16
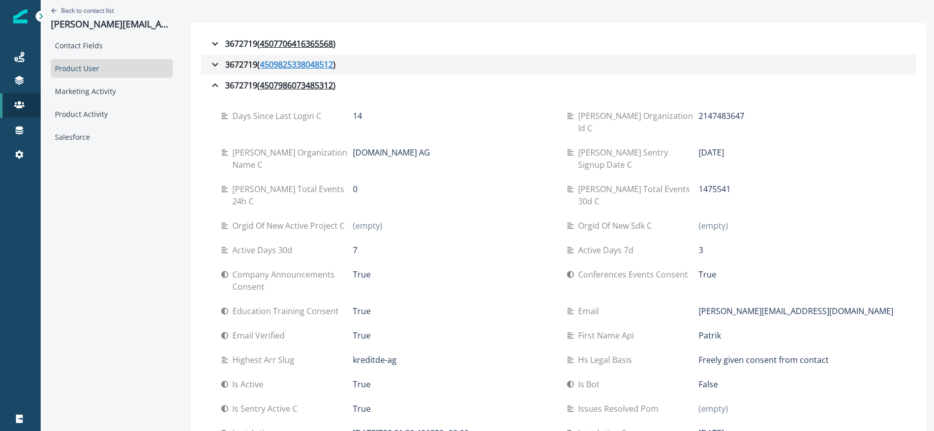
click at [283, 68] on u "4509825338048512" at bounding box center [296, 64] width 73 height 12
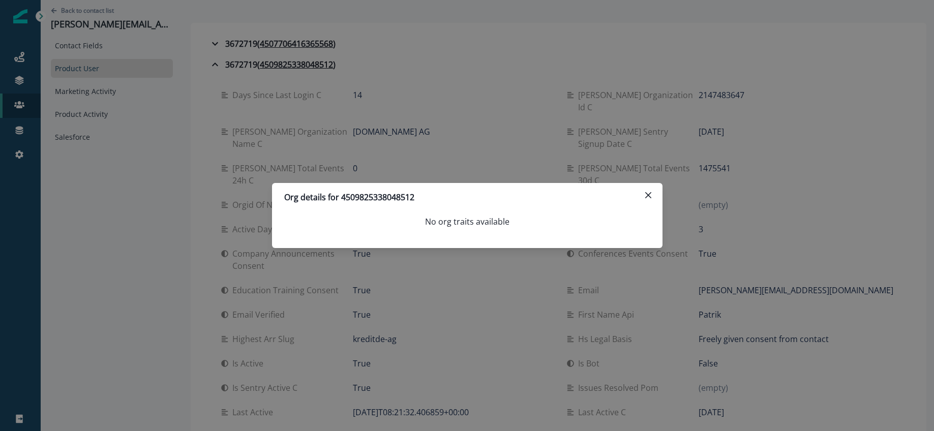
drag, startPoint x: 650, startPoint y: 197, endPoint x: 585, endPoint y: 176, distance: 68.0
click at [649, 197] on icon "Close" at bounding box center [648, 195] width 6 height 6
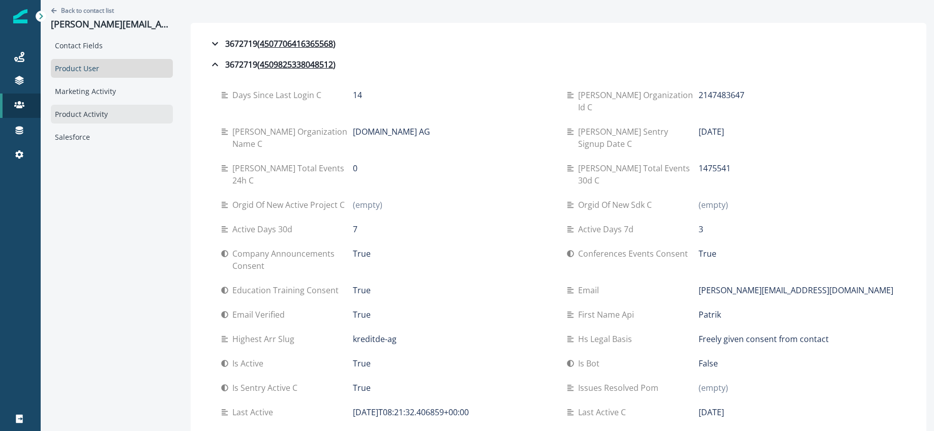
click at [85, 115] on div "Product Activity" at bounding box center [112, 114] width 122 height 19
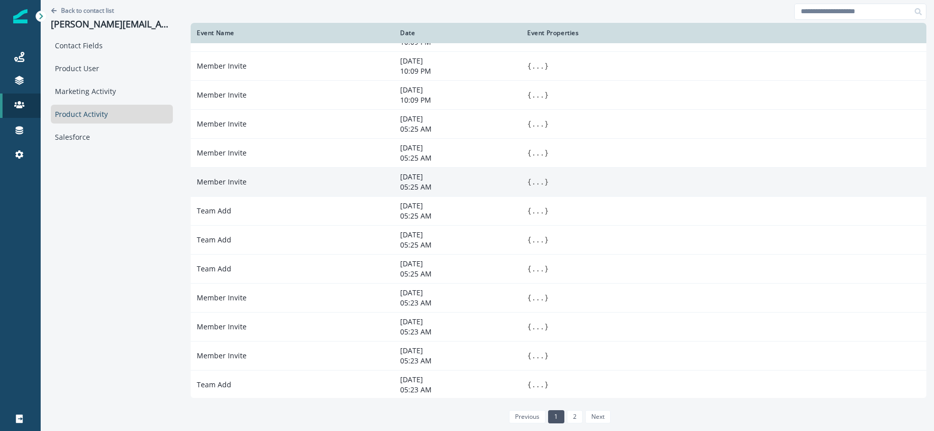
scroll to position [80, 0]
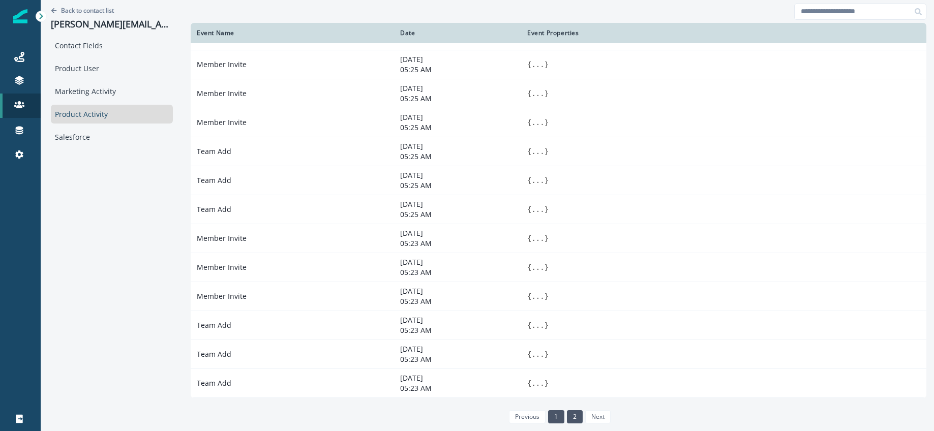
click at [567, 413] on link "2" at bounding box center [575, 416] width 16 height 13
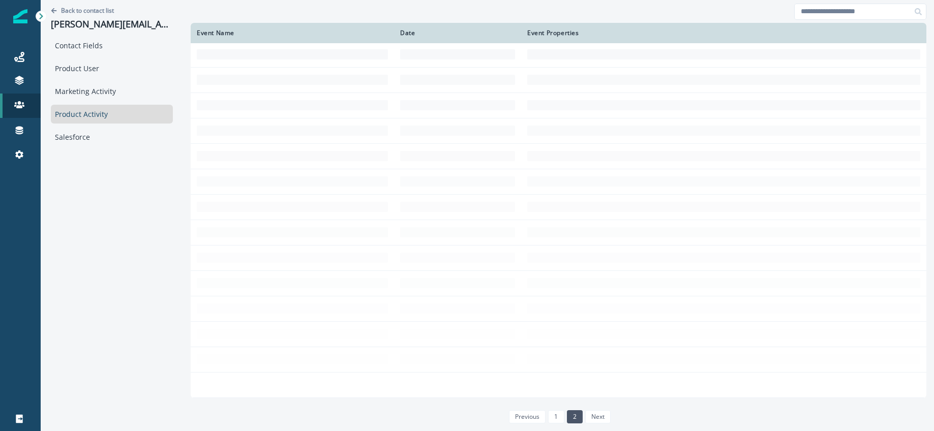
scroll to position [0, 0]
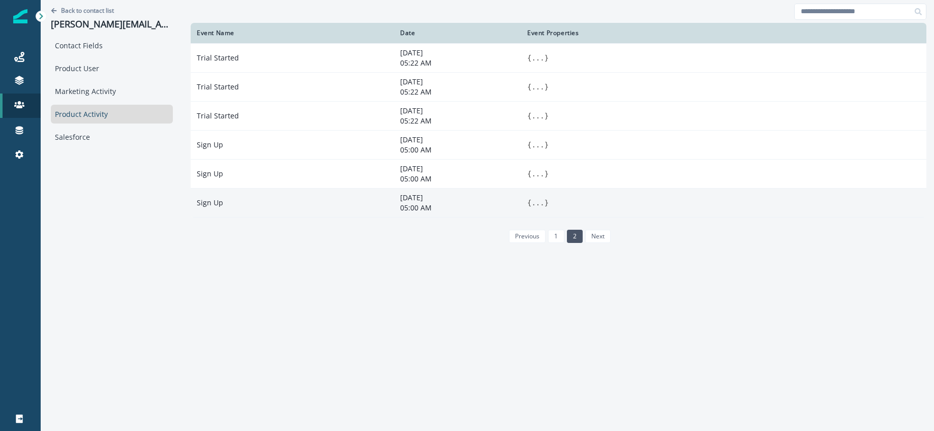
click at [531, 204] on button "..." at bounding box center [537, 203] width 13 height 10
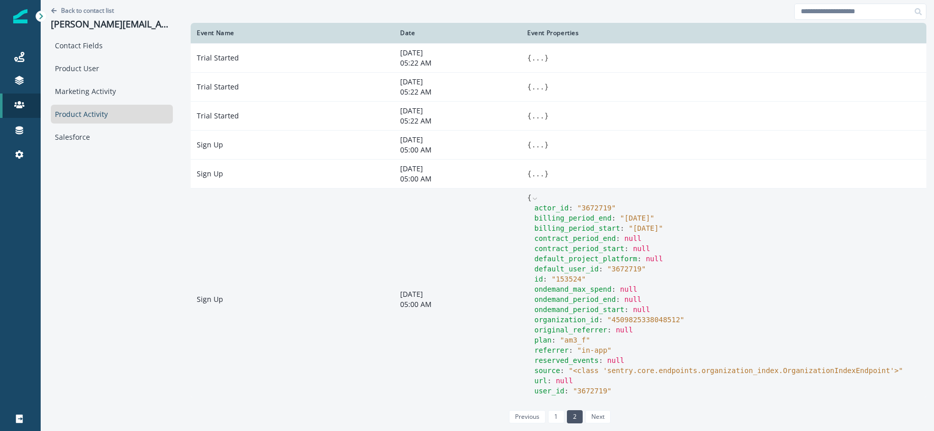
scroll to position [13, 0]
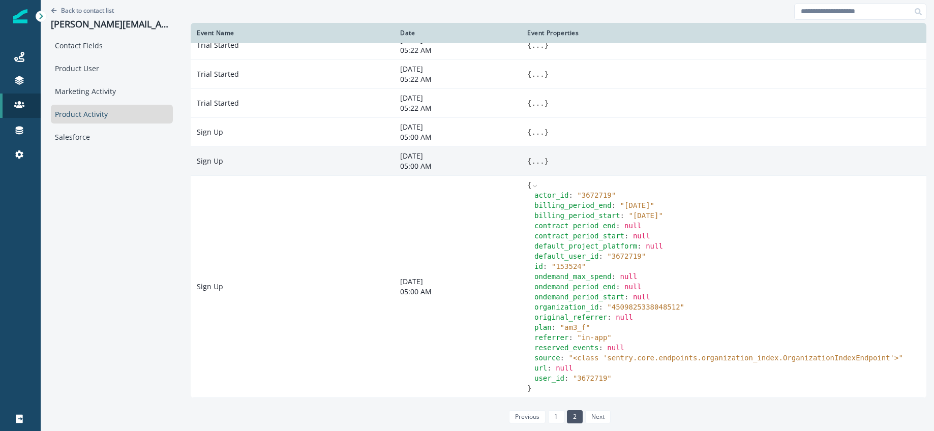
click at [531, 162] on button "..." at bounding box center [537, 161] width 13 height 10
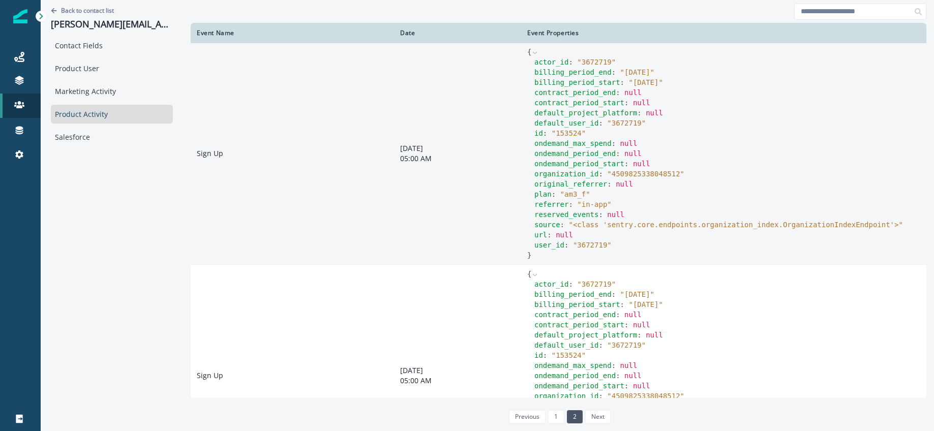
scroll to position [0, 0]
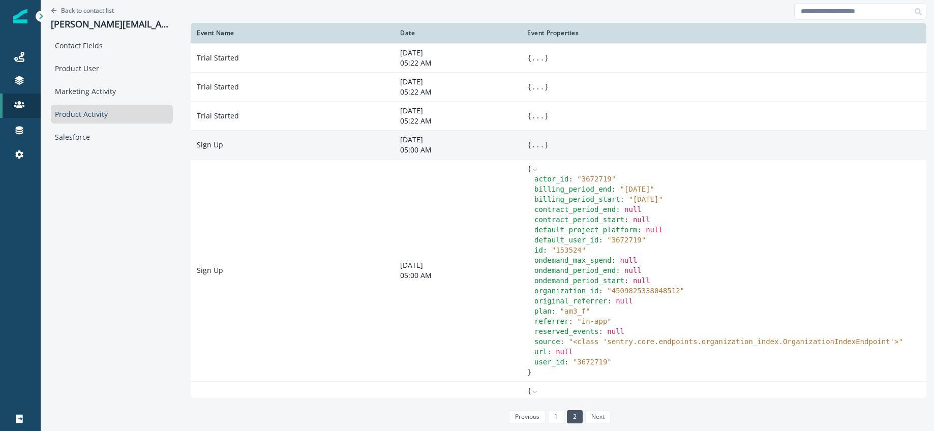
click at [531, 146] on button "..." at bounding box center [537, 145] width 13 height 10
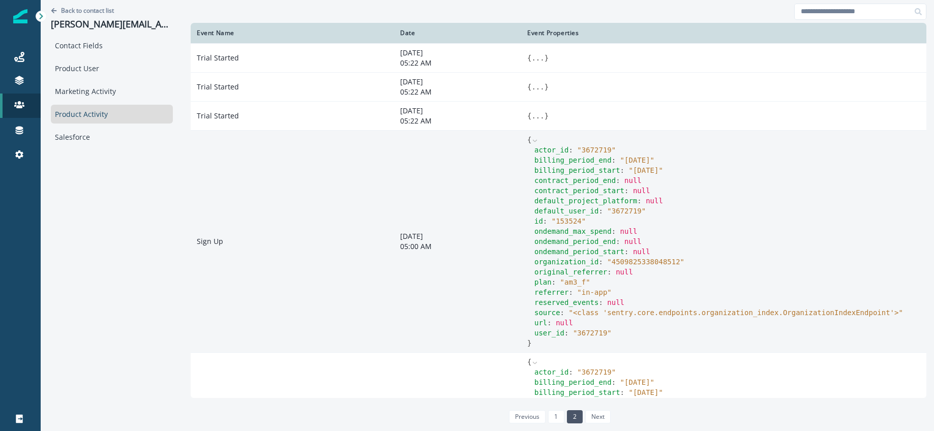
click at [628, 170] on span "" 2025-08-11 "" at bounding box center [645, 170] width 34 height 8
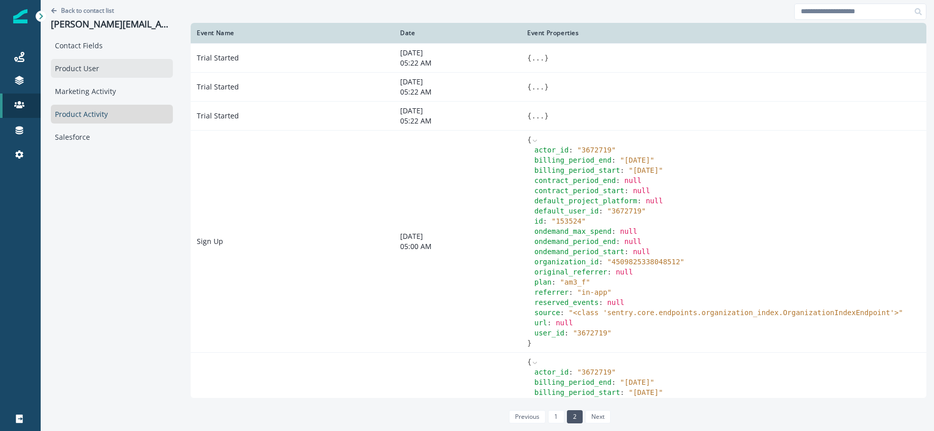
click at [73, 64] on div "Product User" at bounding box center [112, 68] width 122 height 19
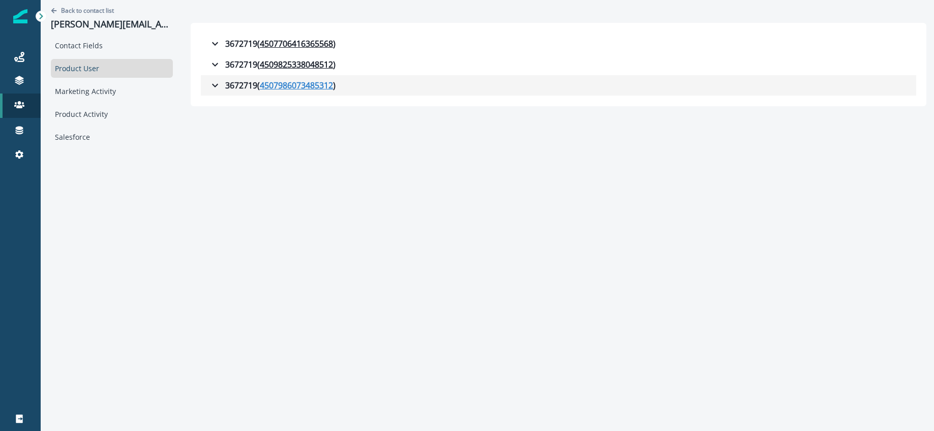
click at [267, 84] on u "4507986073485312" at bounding box center [296, 85] width 73 height 12
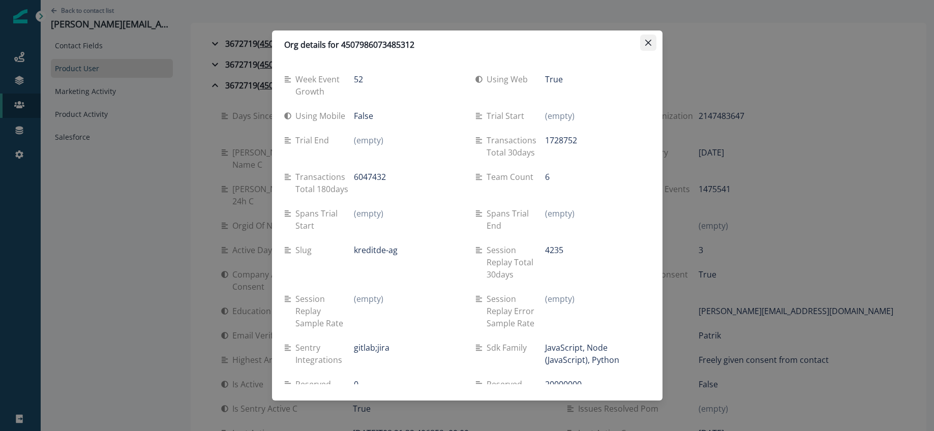
click at [639, 40] on div "Org details for 4507986073485312" at bounding box center [467, 45] width 366 height 12
click at [641, 40] on button "Close" at bounding box center [648, 43] width 16 height 16
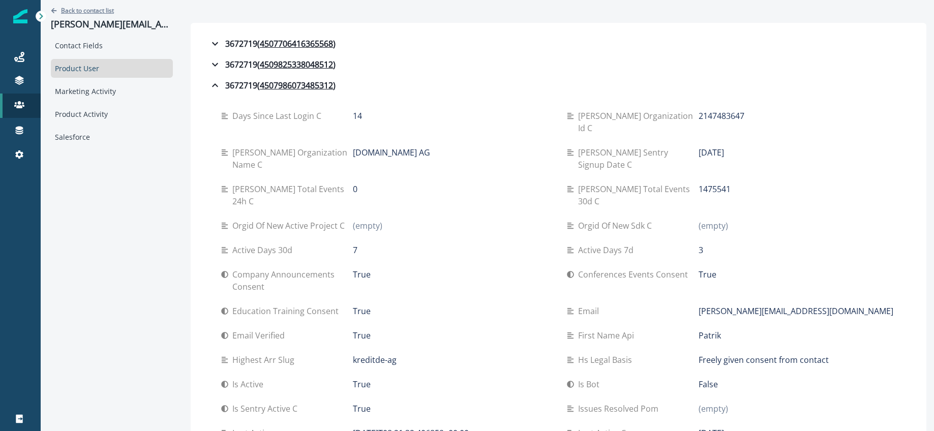
click at [79, 8] on p "Back to contact list" at bounding box center [87, 10] width 53 height 9
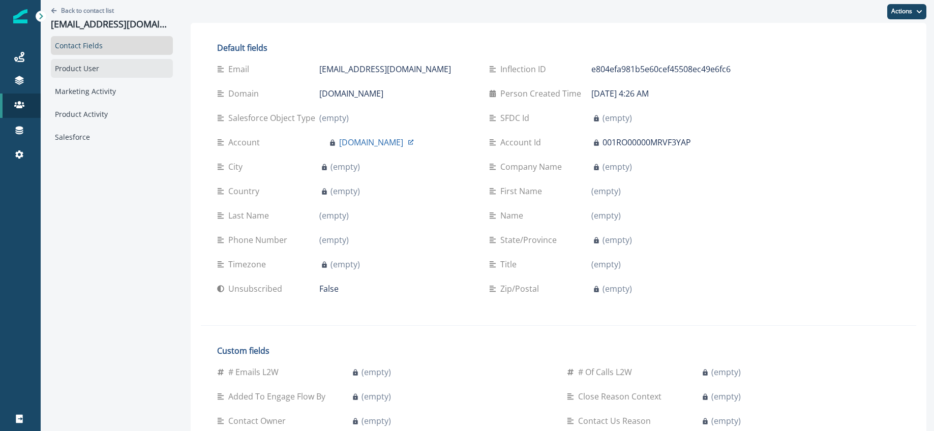
click at [81, 70] on div "Product User" at bounding box center [112, 68] width 122 height 19
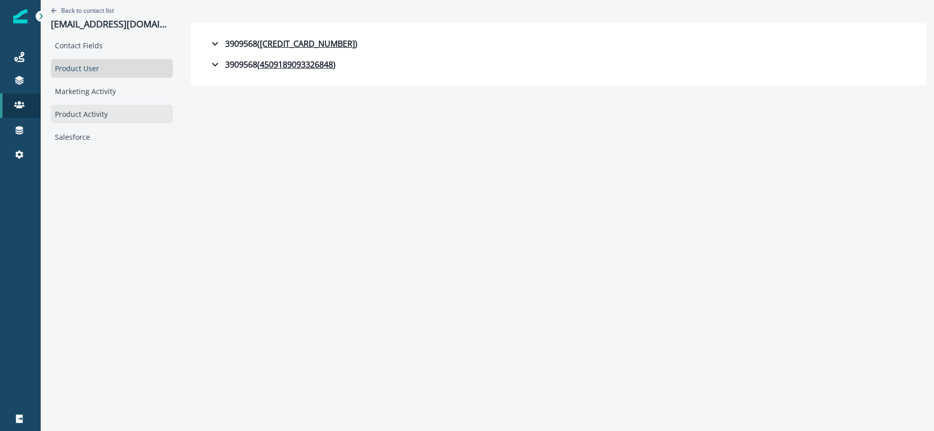
drag, startPoint x: 87, startPoint y: 109, endPoint x: 102, endPoint y: 108, distance: 14.8
click at [87, 109] on div "Product Activity" at bounding box center [112, 114] width 122 height 19
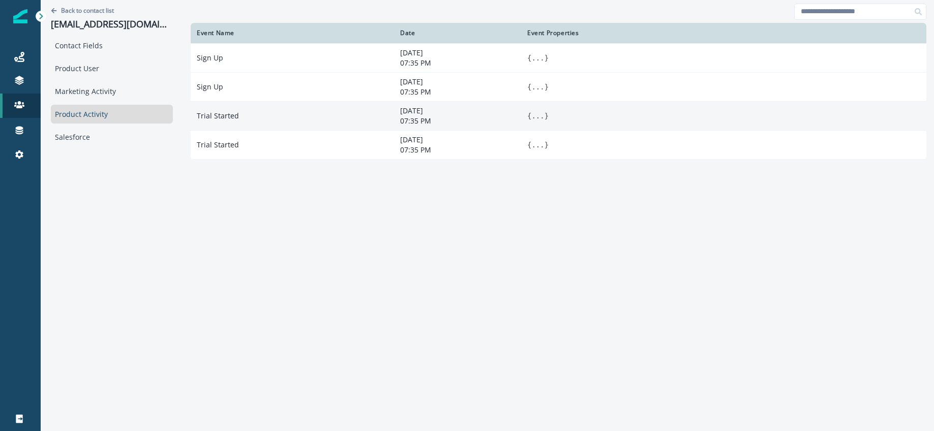
click at [531, 114] on button "..." at bounding box center [537, 116] width 13 height 10
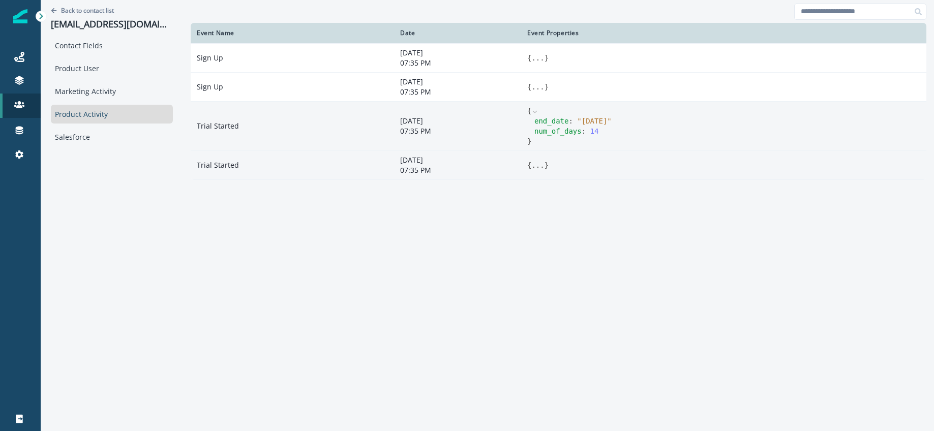
click at [531, 163] on button "..." at bounding box center [537, 165] width 13 height 10
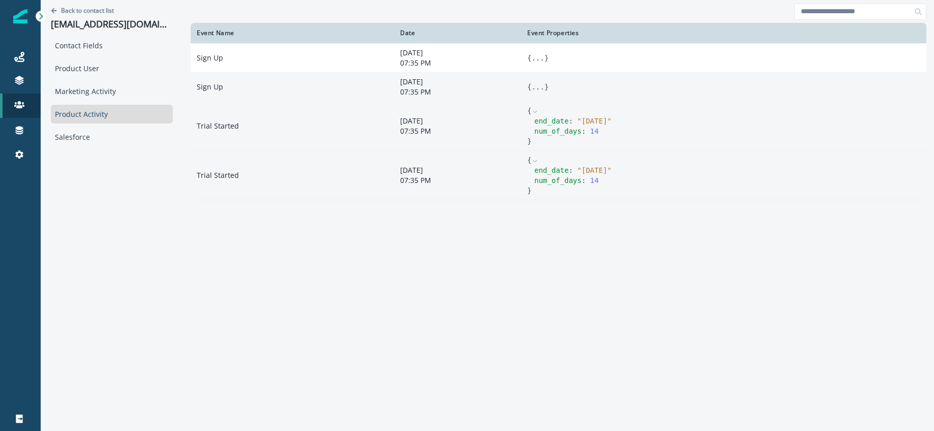
click at [545, 88] on span "}" at bounding box center [547, 87] width 4 height 8
click at [531, 87] on button "..." at bounding box center [537, 87] width 13 height 10
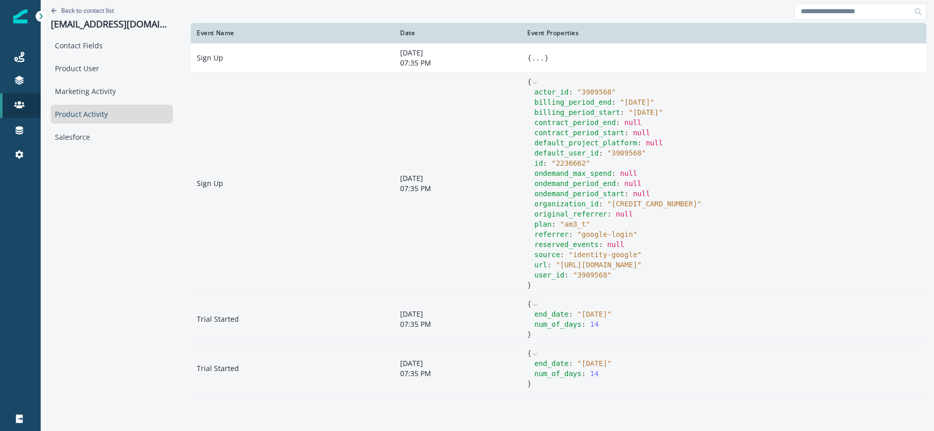
click at [531, 81] on icon at bounding box center [534, 82] width 7 height 7
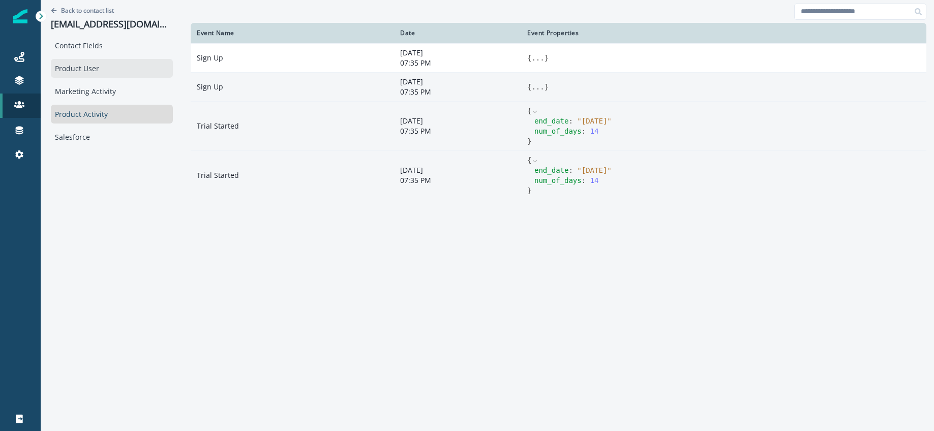
click at [83, 62] on div "Product User" at bounding box center [112, 68] width 122 height 19
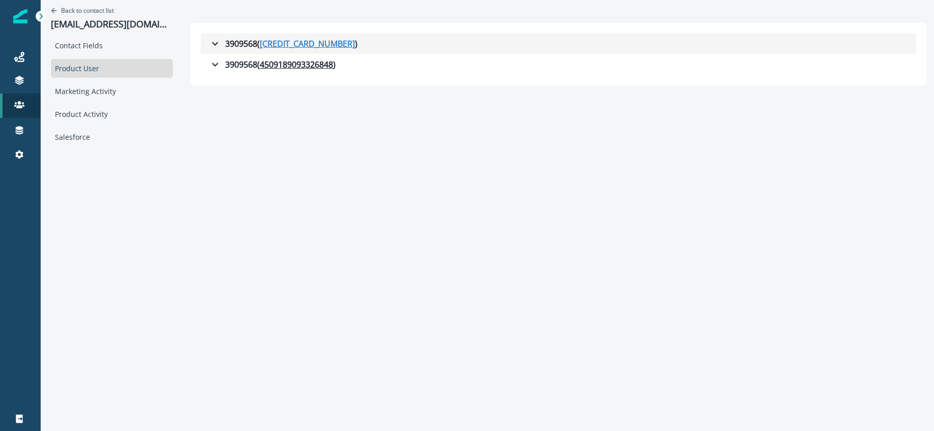
click at [274, 44] on u "[CREDIT_CARD_NUMBER]" at bounding box center [307, 44] width 95 height 12
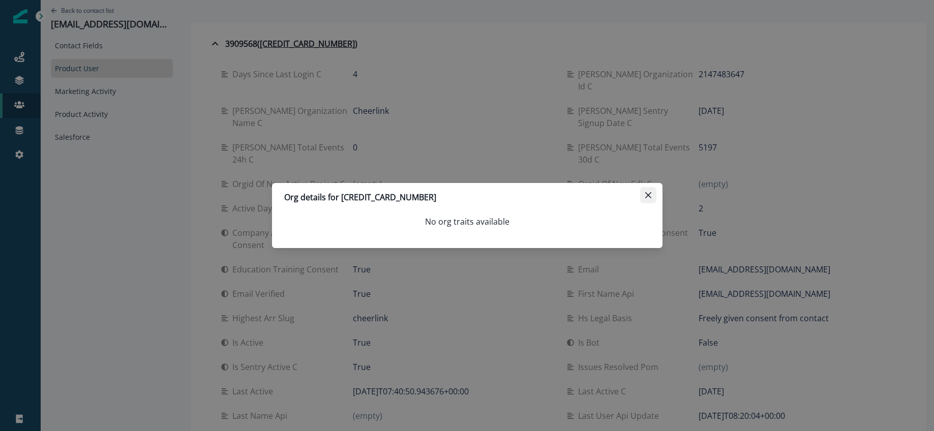
click at [644, 193] on button "Close" at bounding box center [648, 195] width 16 height 16
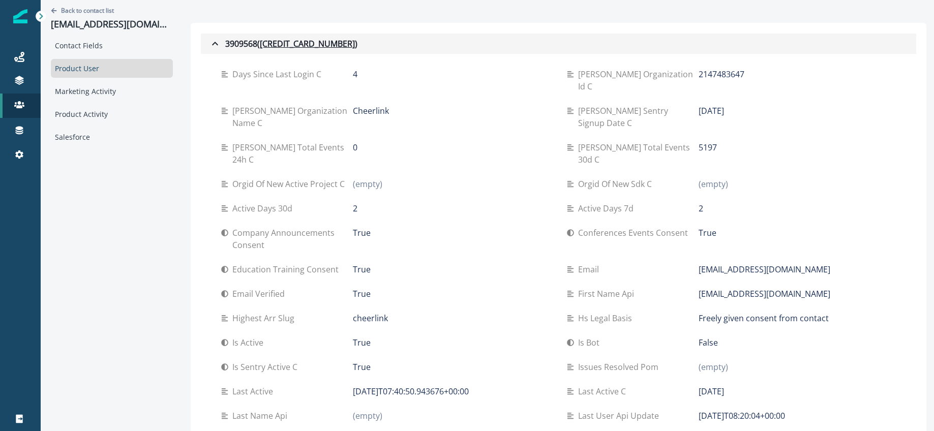
click at [209, 42] on icon "button" at bounding box center [215, 44] width 12 height 12
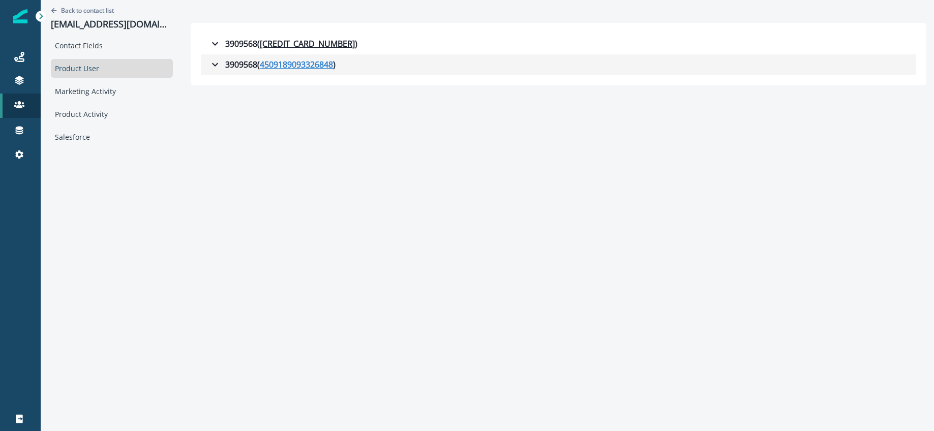
click at [273, 65] on u "4509189093326848" at bounding box center [296, 64] width 73 height 12
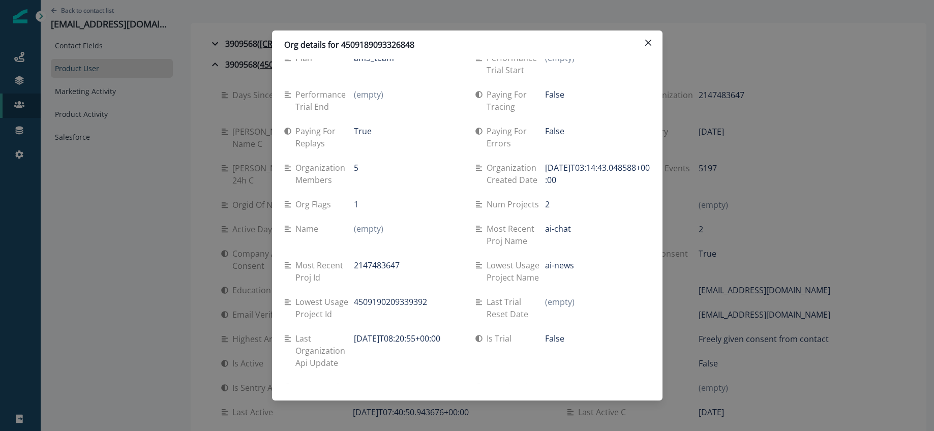
scroll to position [694, 0]
drag, startPoint x: 548, startPoint y: 166, endPoint x: 586, endPoint y: 179, distance: 40.8
click at [586, 179] on p "[DATE]T03:14:43.048588+00:00" at bounding box center [597, 172] width 105 height 24
click at [647, 45] on icon "Close" at bounding box center [648, 43] width 6 height 6
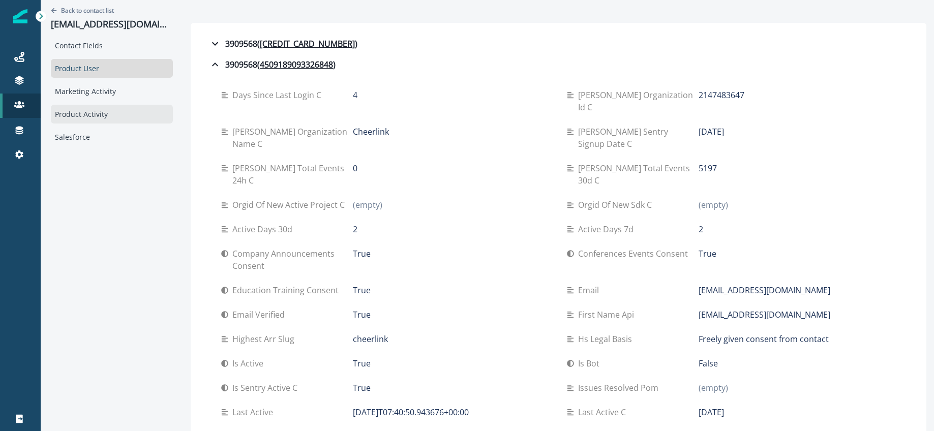
drag, startPoint x: 81, startPoint y: 109, endPoint x: 114, endPoint y: 114, distance: 33.4
click at [81, 109] on div "Product Activity" at bounding box center [112, 114] width 122 height 19
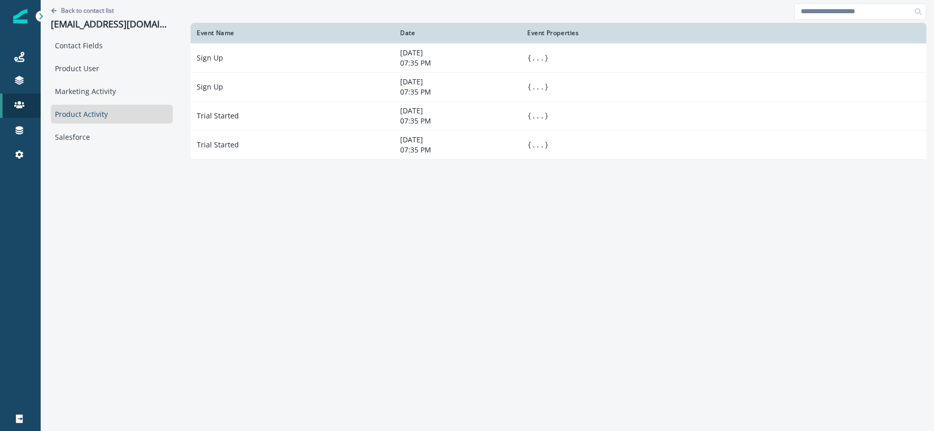
click at [88, 15] on div "Back to contact list [EMAIL_ADDRESS][DOMAIN_NAME]" at bounding box center [112, 18] width 122 height 36
click at [89, 11] on p "Back to contact list" at bounding box center [87, 10] width 53 height 9
